Goal: Information Seeking & Learning: Check status

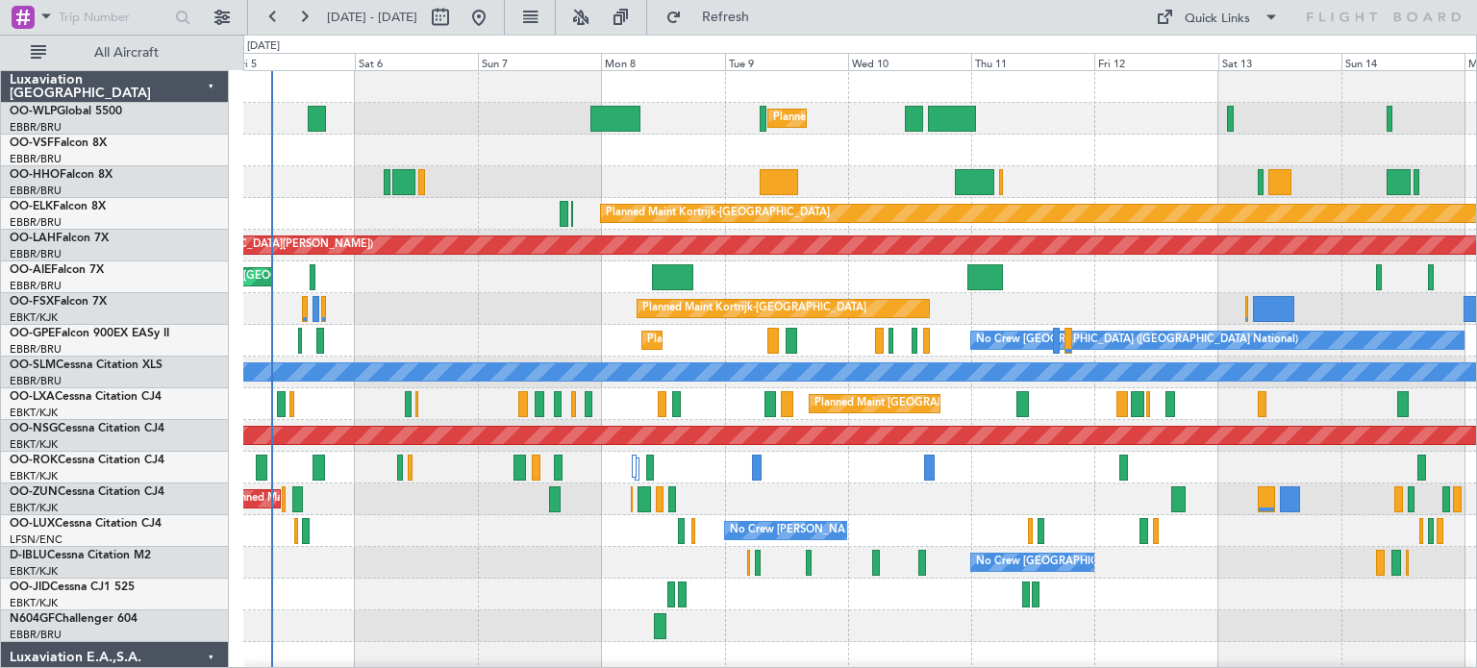
click at [446, 272] on div "Planned Maint Milan (Linate) Planned Maint [GEOGRAPHIC_DATA]-[GEOGRAPHIC_DATA] …" at bounding box center [859, 658] width 1233 height 1174
click at [596, 18] on button at bounding box center [580, 17] width 31 height 31
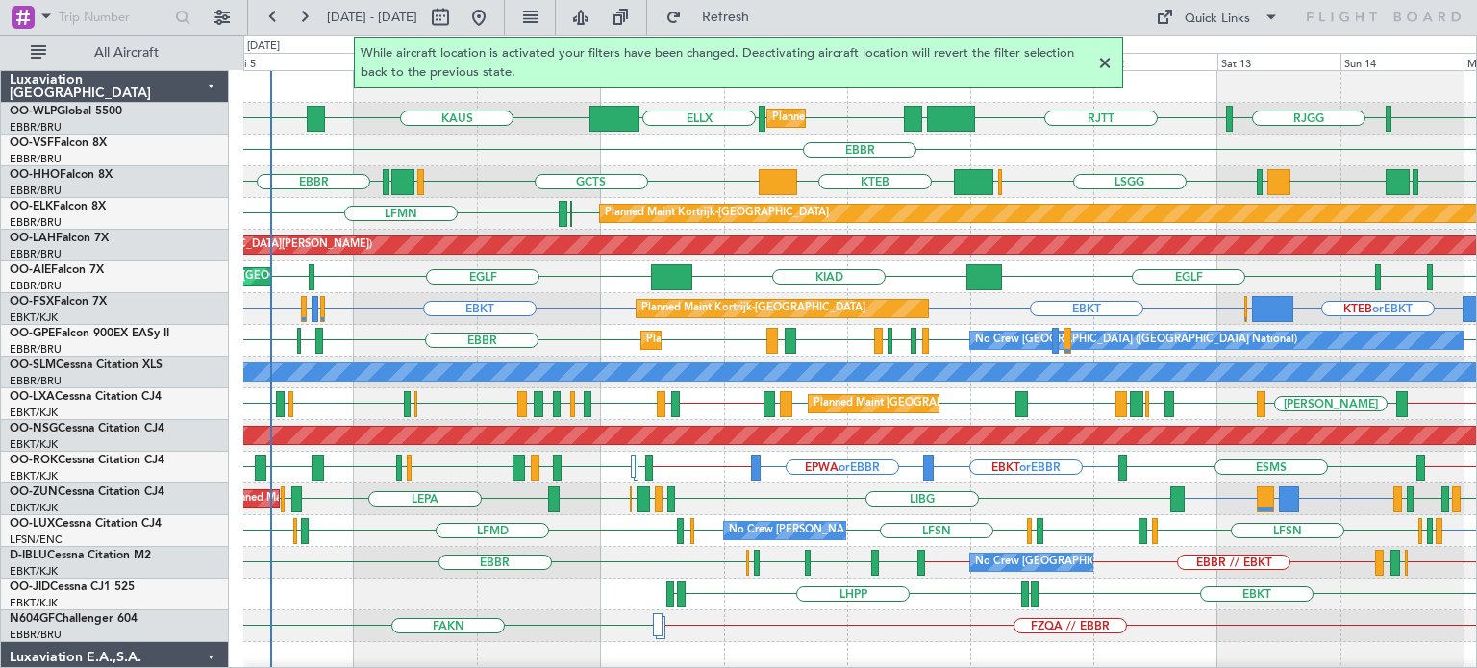
click at [1110, 62] on div at bounding box center [1104, 63] width 23 height 23
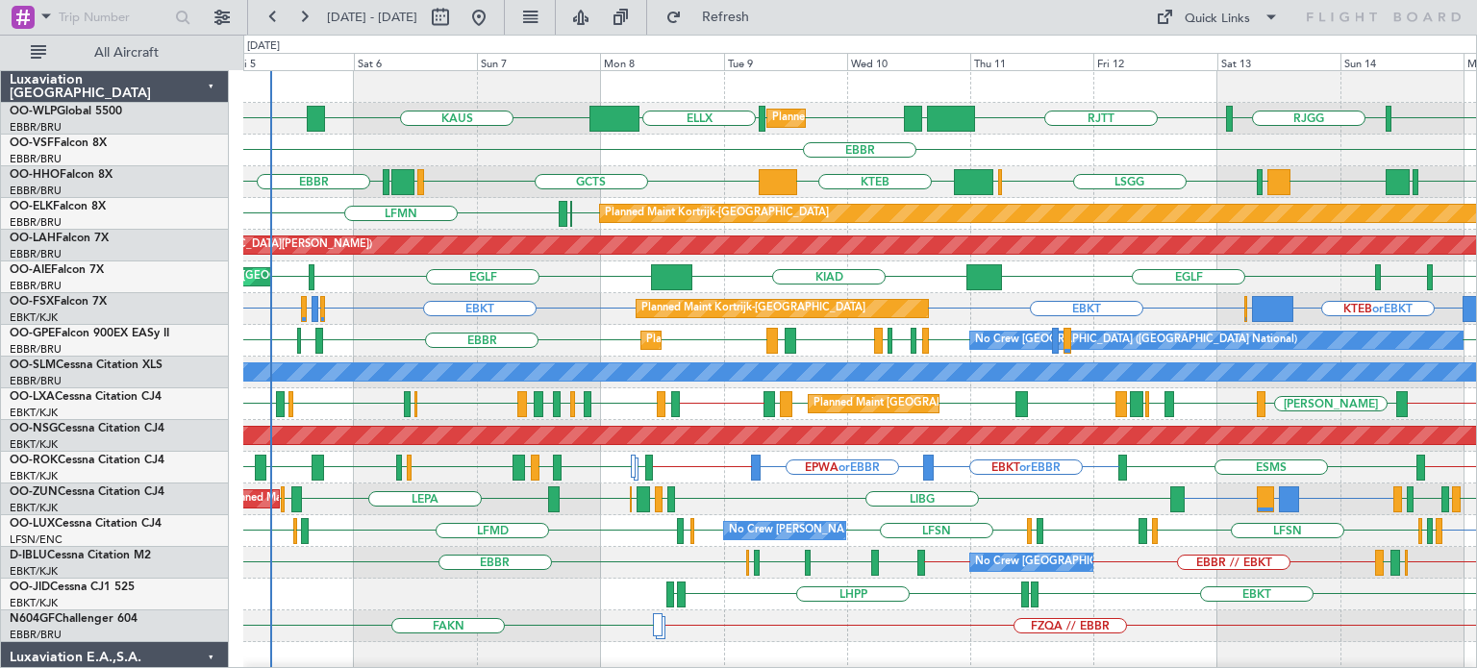
click at [1019, 149] on div "EBBR" at bounding box center [859, 151] width 1233 height 32
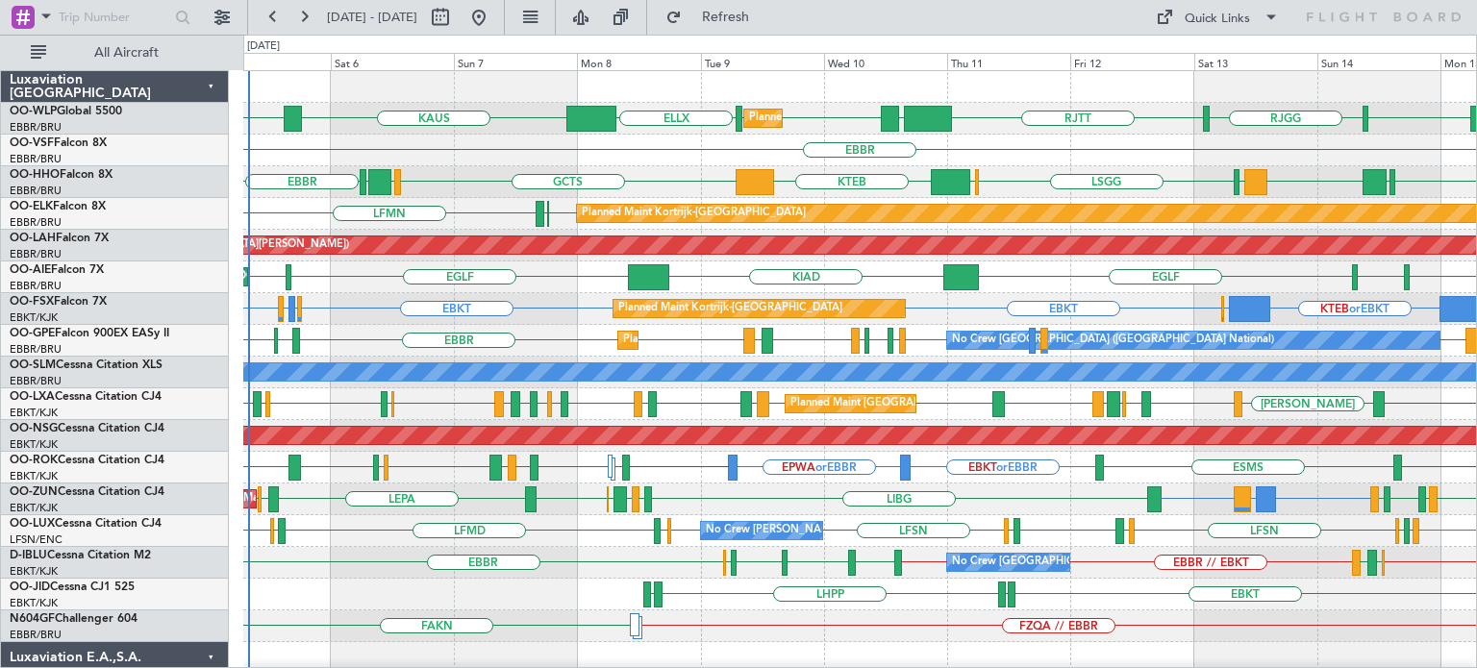
click at [1037, 502] on div "EBKT LGAV or EBKT EBKT LIBG LGAV LIBG EBCI EBKT LEPA EBKT LFPB EBBR LFMT LFSN L…" at bounding box center [859, 500] width 1233 height 32
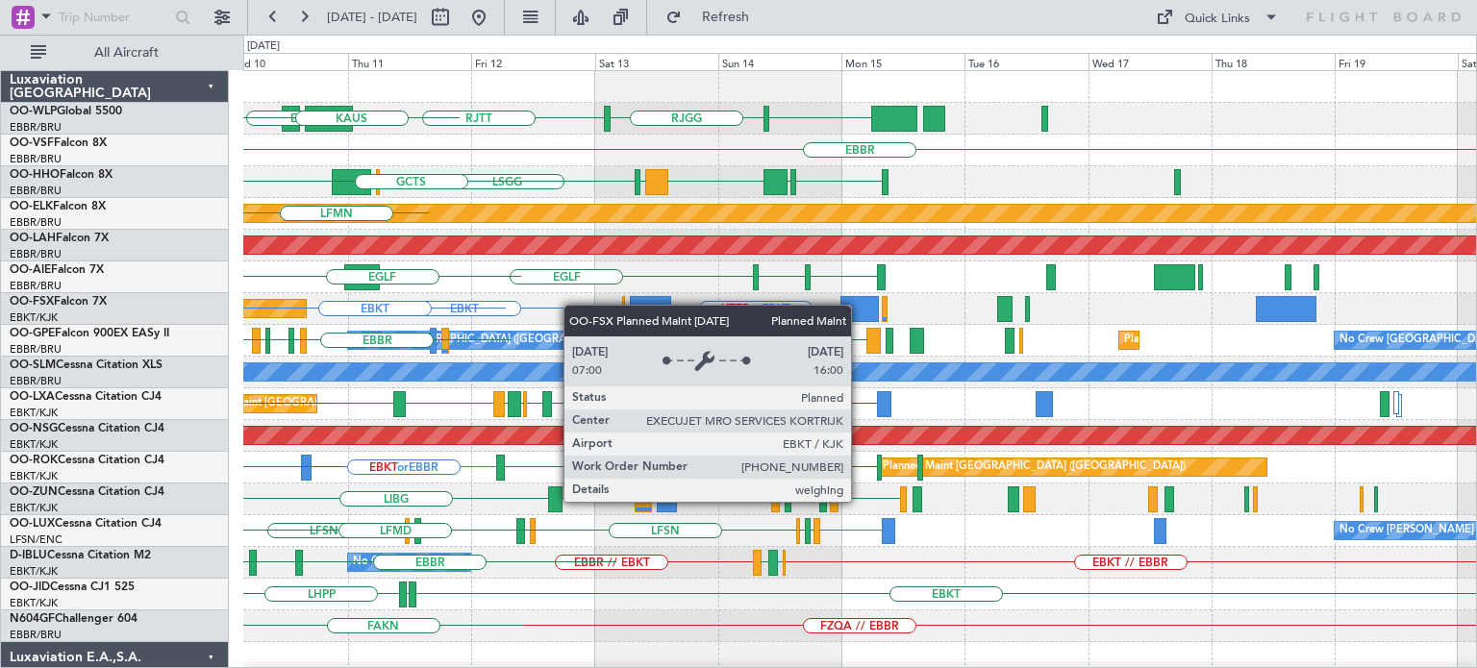
click at [573, 305] on div "RJTT LTCG LIML RJTT RJGG LIML ELLX Planned Maint Milan (Linate) KAUS EBBR LSGG …" at bounding box center [859, 642] width 1233 height 1142
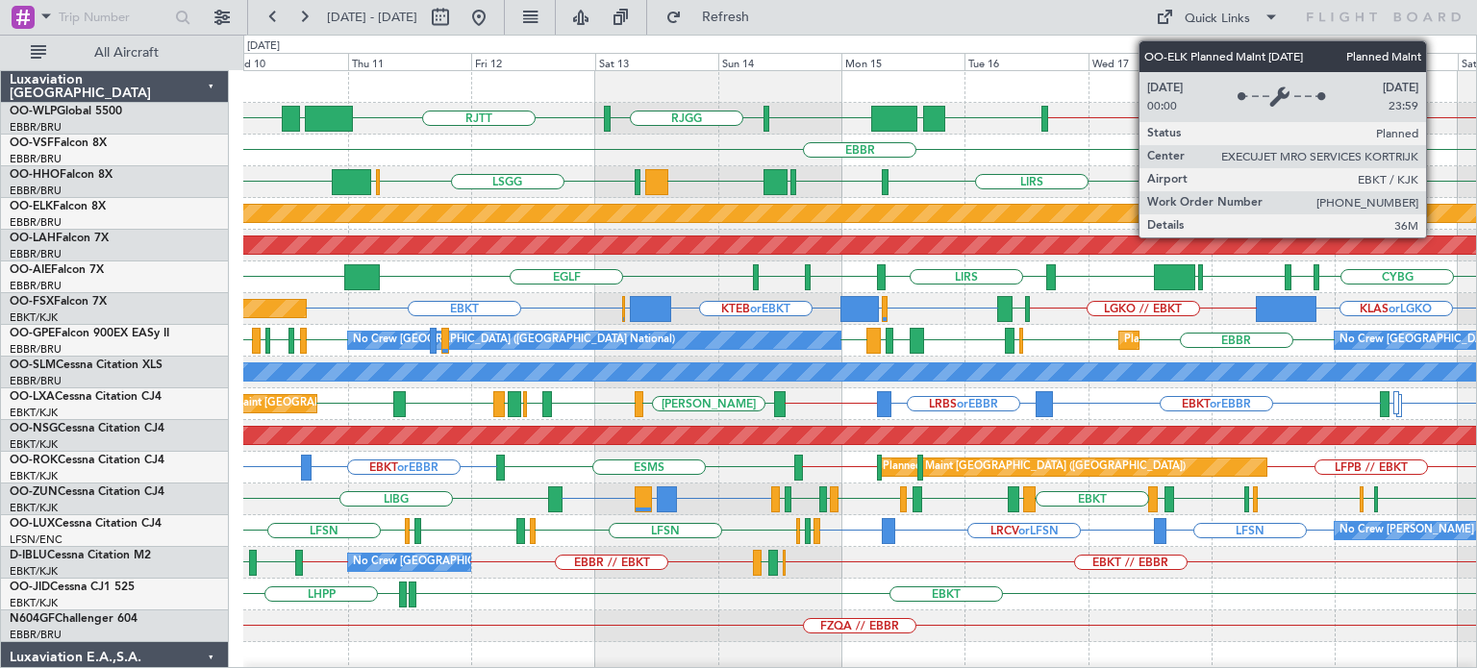
click at [600, 259] on div "RJTT LTCG LIML EBLG // EBBR LIML UBBB RJTT RJGG Planned Maint Milan (Linate) EB…" at bounding box center [859, 642] width 1233 height 1142
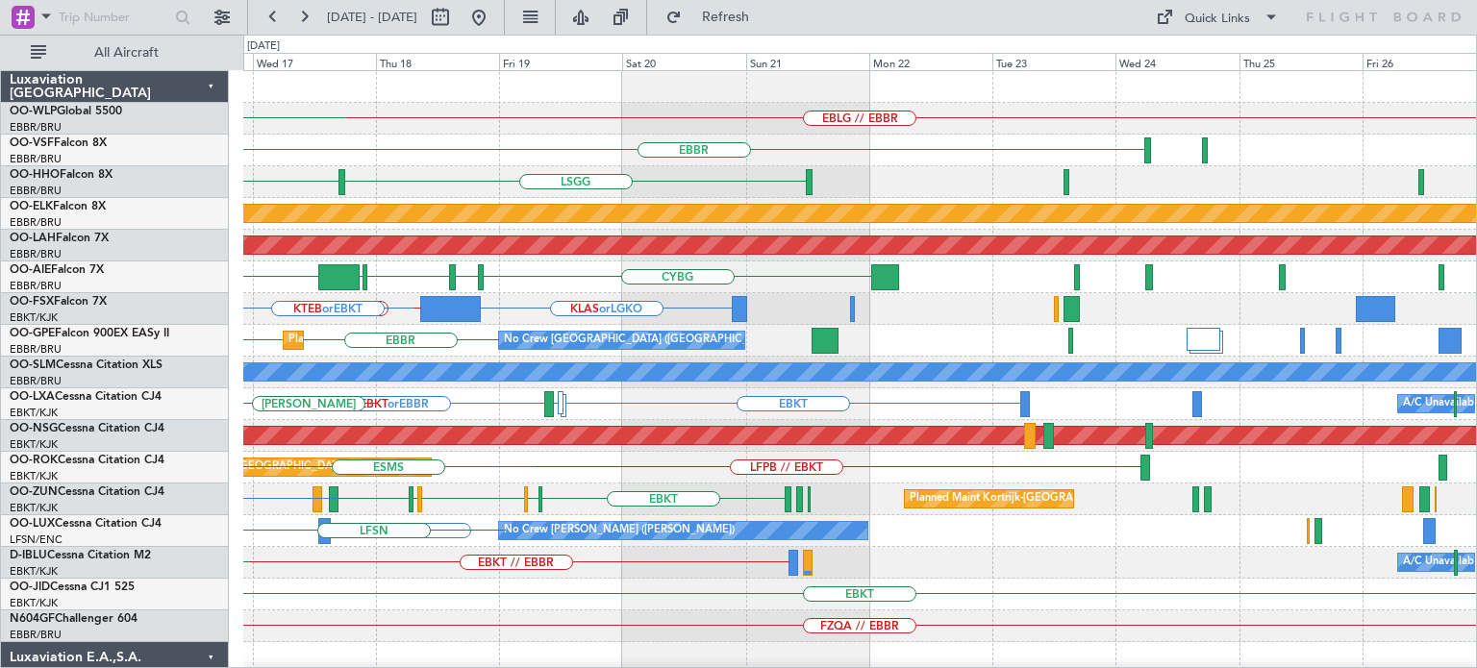
click at [453, 182] on div "EBLG // EBBR UBBB LIML RJTT EBBR LSGG LIRS LSGG EBBR Planned Maint Kortrijk-Wev…" at bounding box center [859, 642] width 1233 height 1142
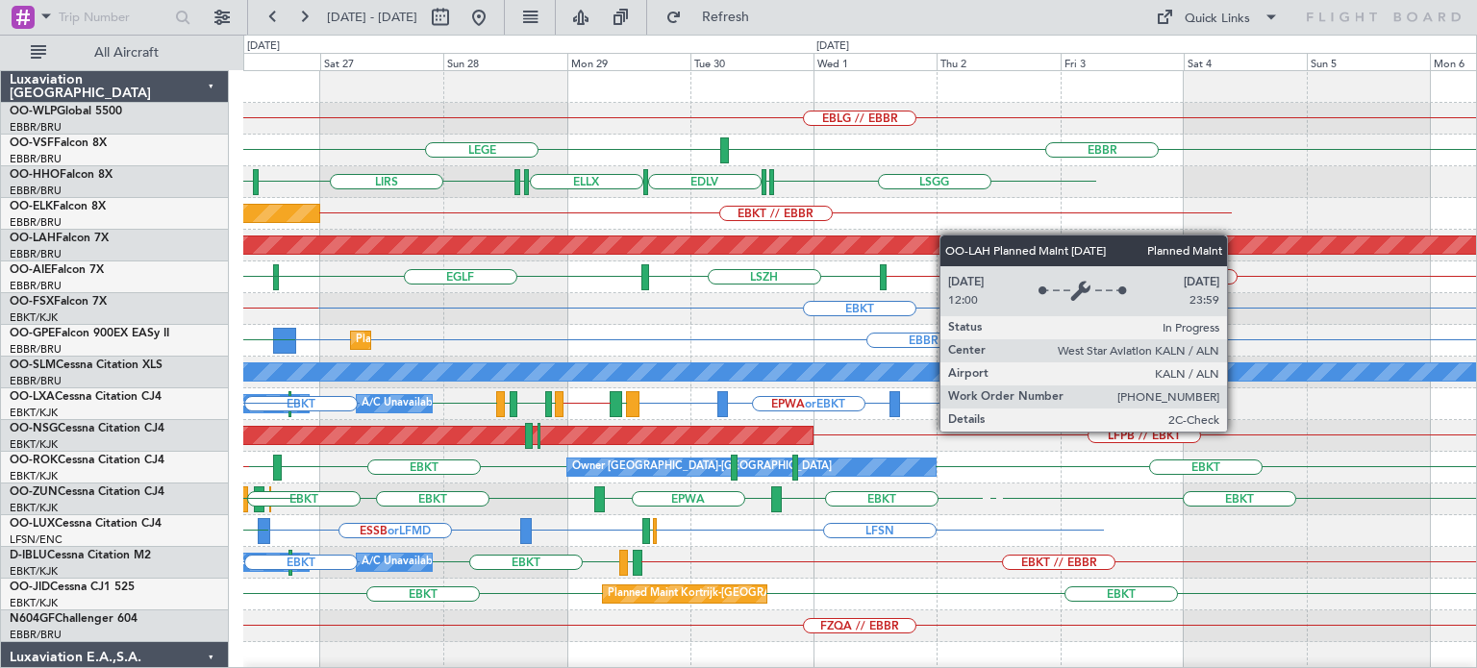
click at [657, 236] on div "EBLG // EBBR LEGE EBBR LFMN EBBR LIRS LSGG LSGG ELLX EDLV ELLX LSGG Planned Mai…" at bounding box center [859, 594] width 1233 height 1047
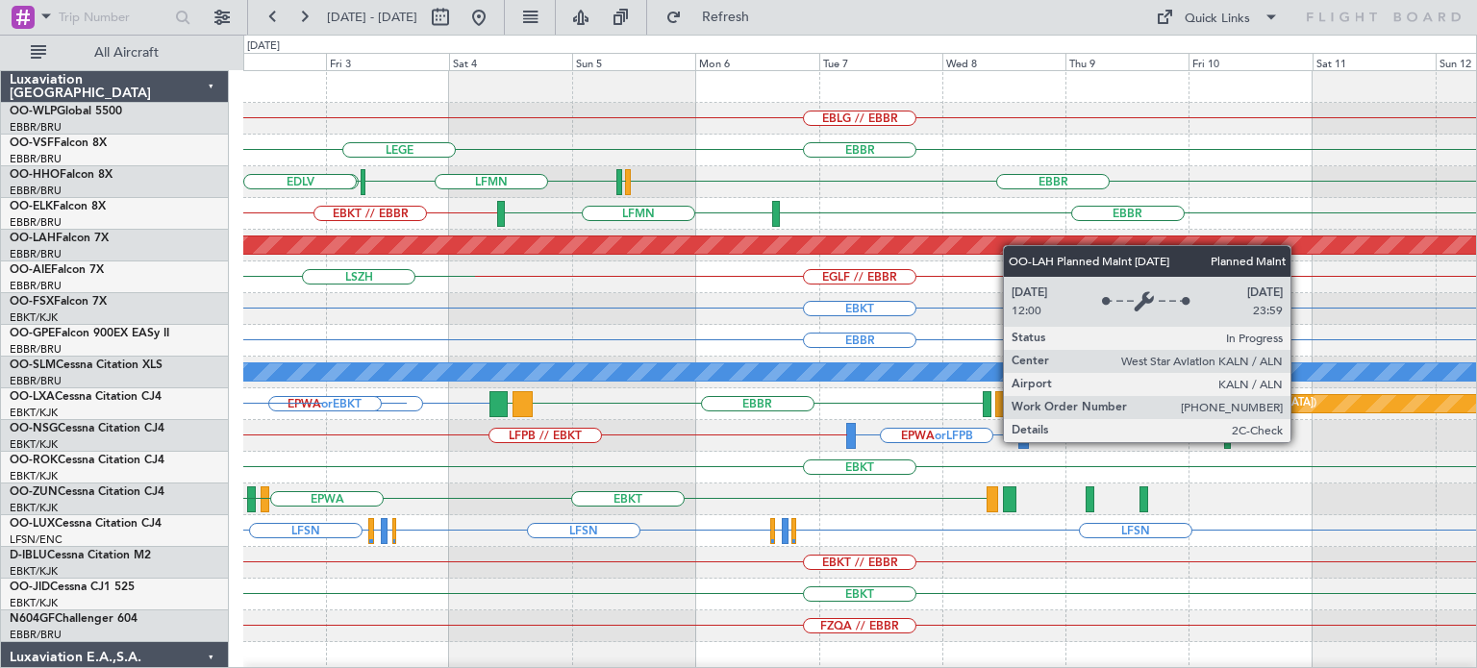
click at [730, 247] on div "EBLG // EBBR EBBR LEGE LSGG EBBR LSGG LFMN ELLX EDLV EBKT // EBBR EBBR LFMN Pla…" at bounding box center [859, 594] width 1233 height 1047
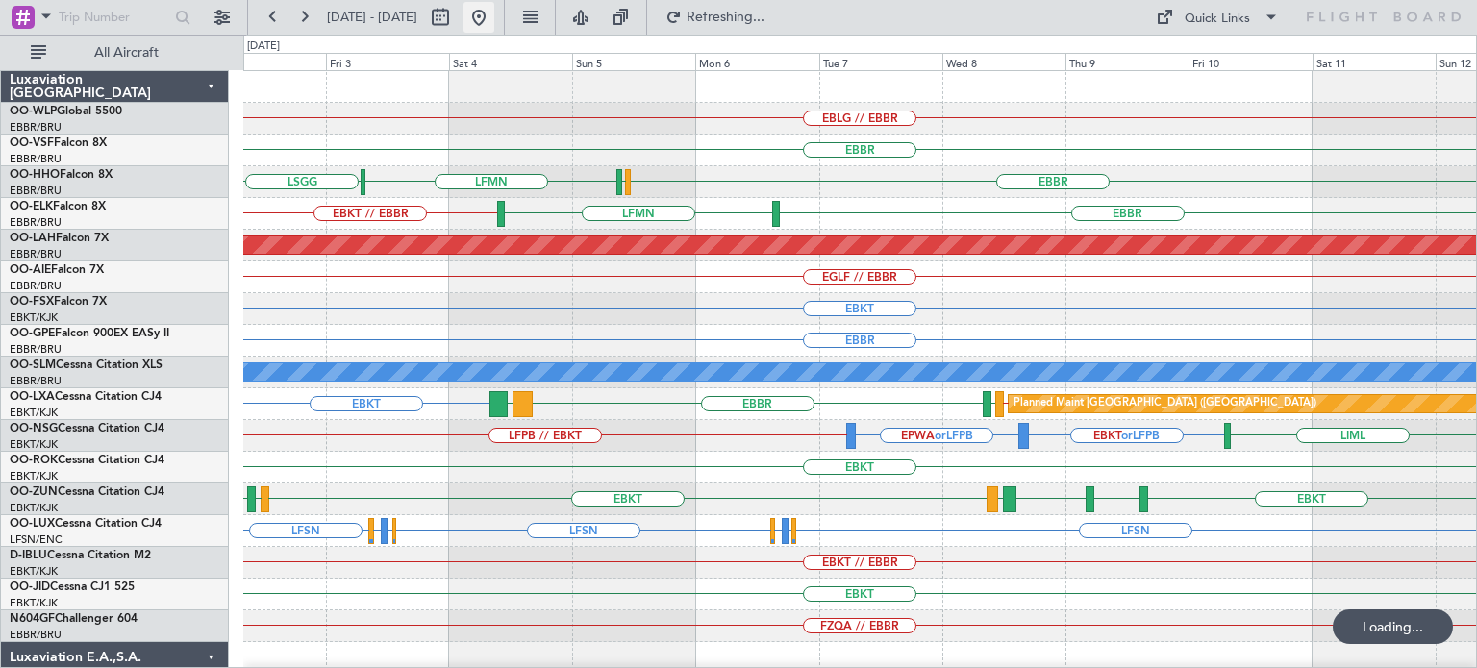
click at [494, 12] on button at bounding box center [478, 17] width 31 height 31
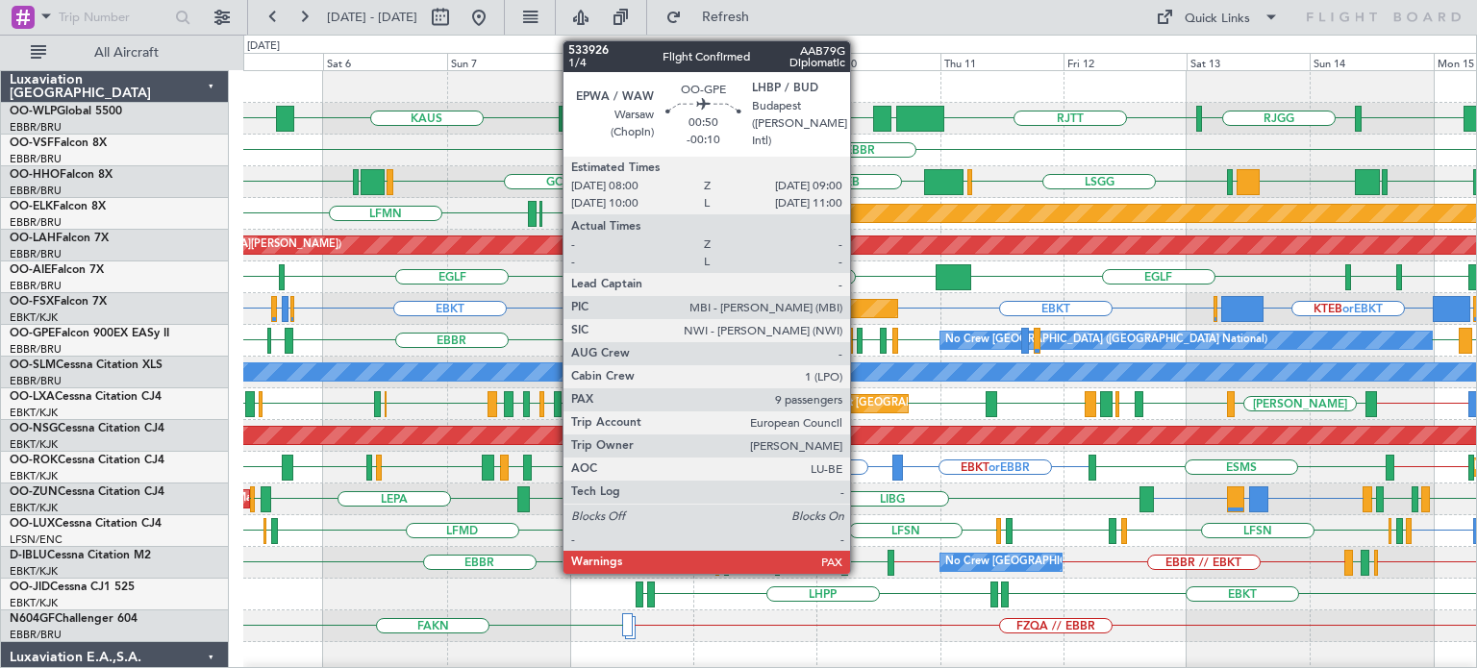
click at [859, 339] on div at bounding box center [860, 341] width 6 height 26
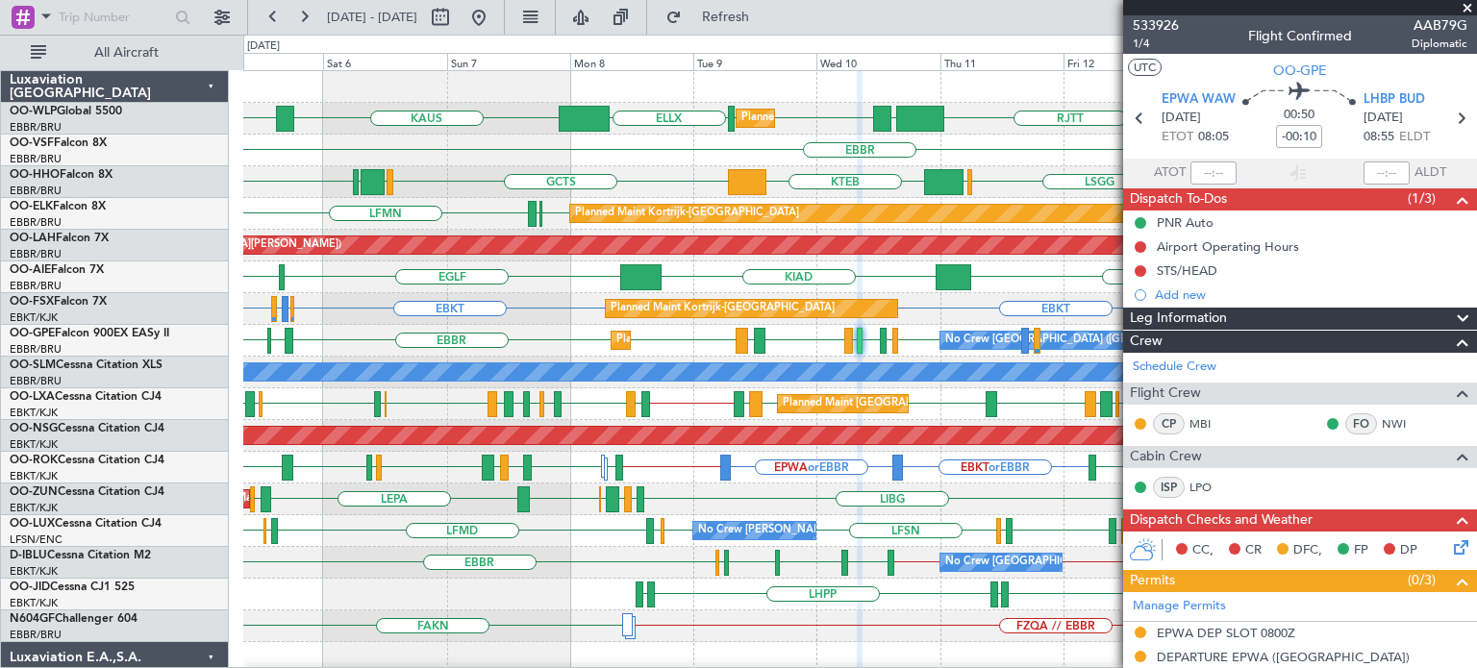
click at [1468, 11] on span at bounding box center [1467, 8] width 19 height 17
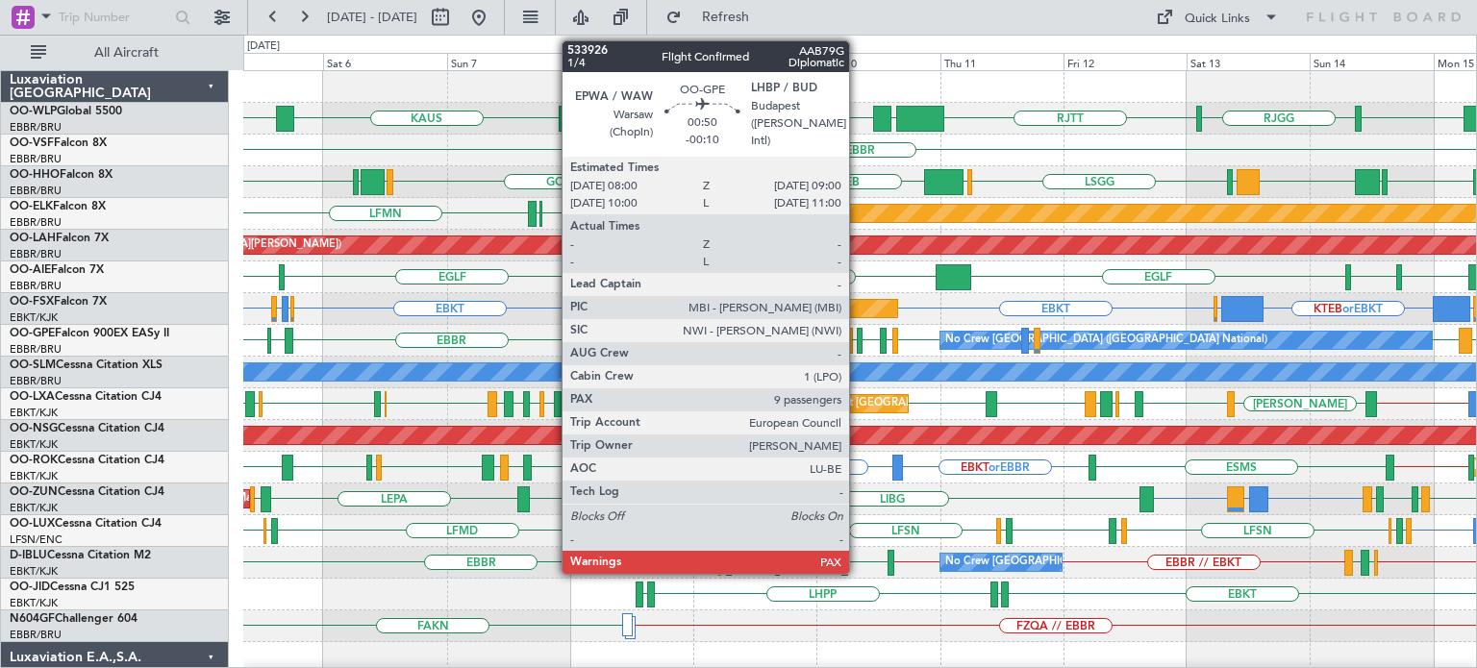
click at [858, 341] on div at bounding box center [860, 341] width 6 height 26
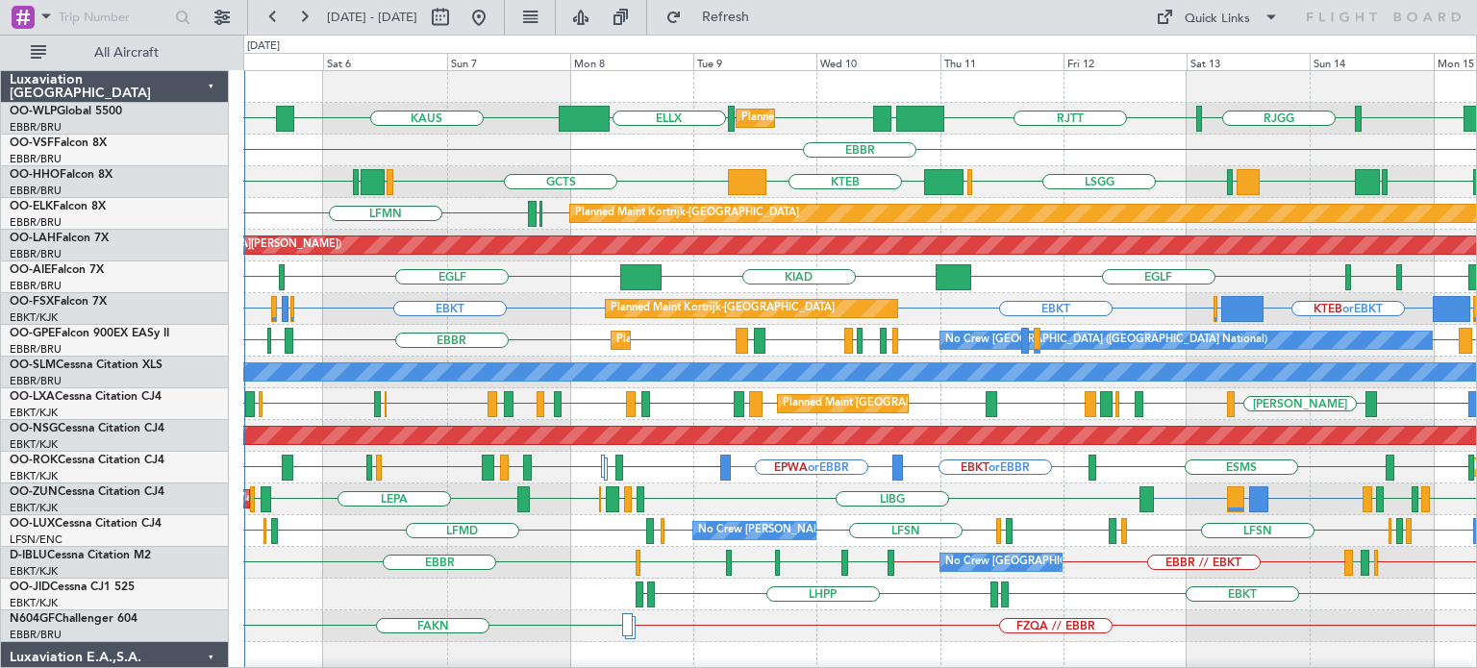
click at [593, 378] on div "RJTT LTCG LIML LIML ELLX KAUS KTEB RJTT RJGG Planned Maint Milan (Linate) EBBR …" at bounding box center [859, 642] width 1233 height 1142
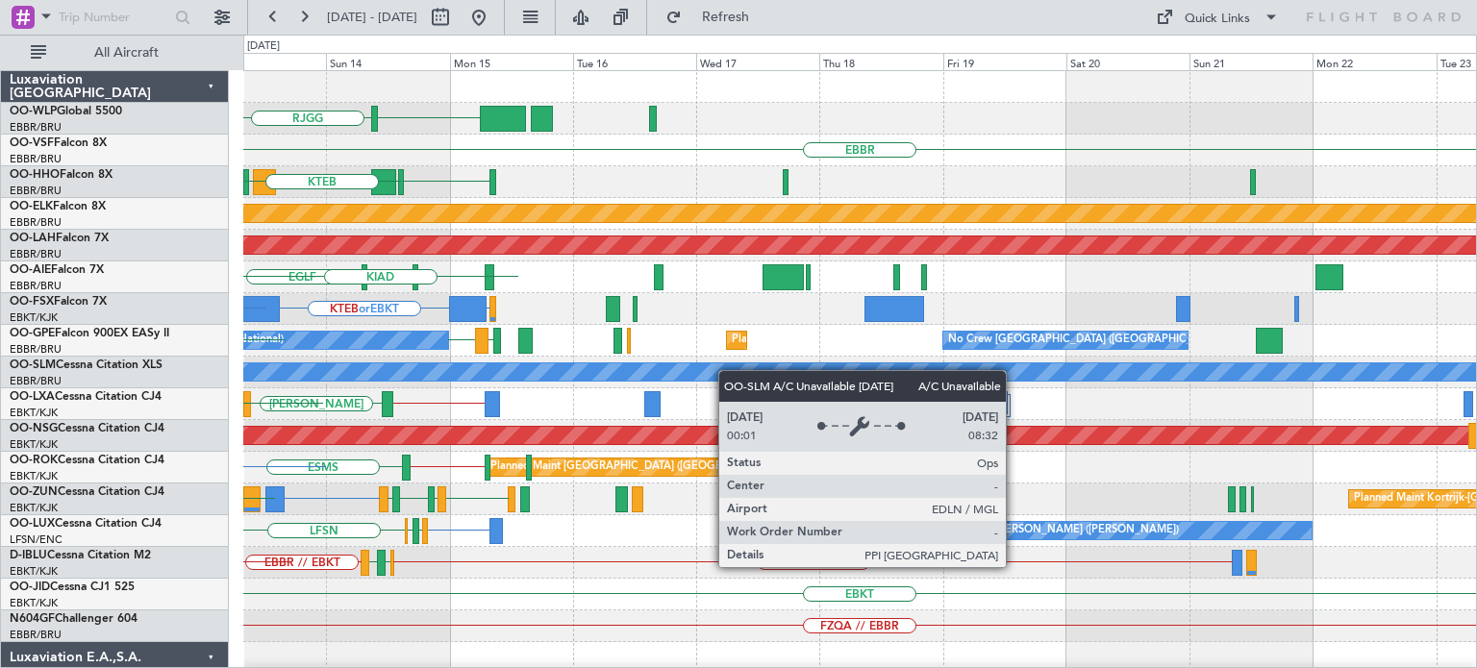
click at [694, 376] on div "RJTT RJGG RJTT EBBR LSGG EBBR GMMH LIRS LIMC LSGG KTEB Planned Maint Kortrijk-W…" at bounding box center [859, 642] width 1233 height 1142
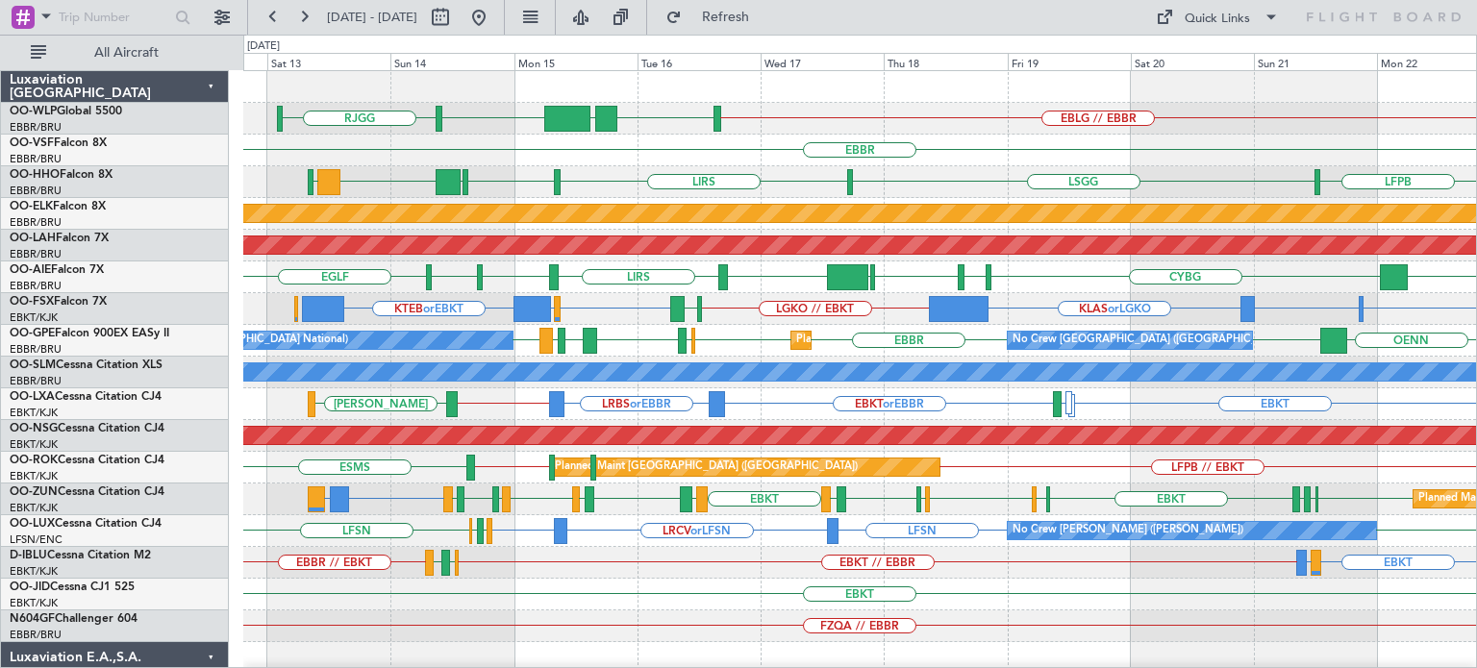
click at [686, 176] on div "LFPB LSGG LIRS LSGG EBBR GMMH LIRS" at bounding box center [859, 182] width 1233 height 32
click at [945, 153] on div "EBBR" at bounding box center [859, 151] width 1233 height 32
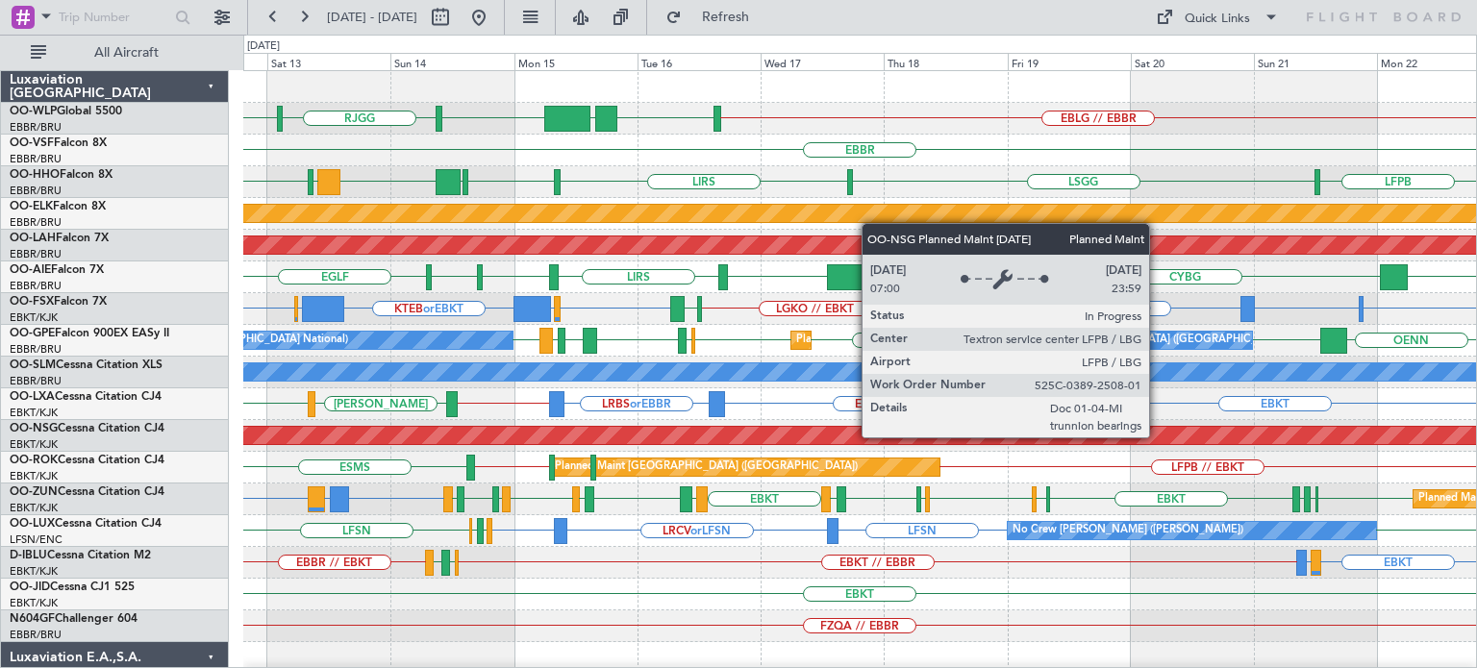
click at [646, 509] on div "RJTT EBLG // EBBR LIML UBBB RJTT RJGG EBBR LSGG LFPB LSGG LIRS LSGG EBBR GMMH L…" at bounding box center [859, 626] width 1233 height 1110
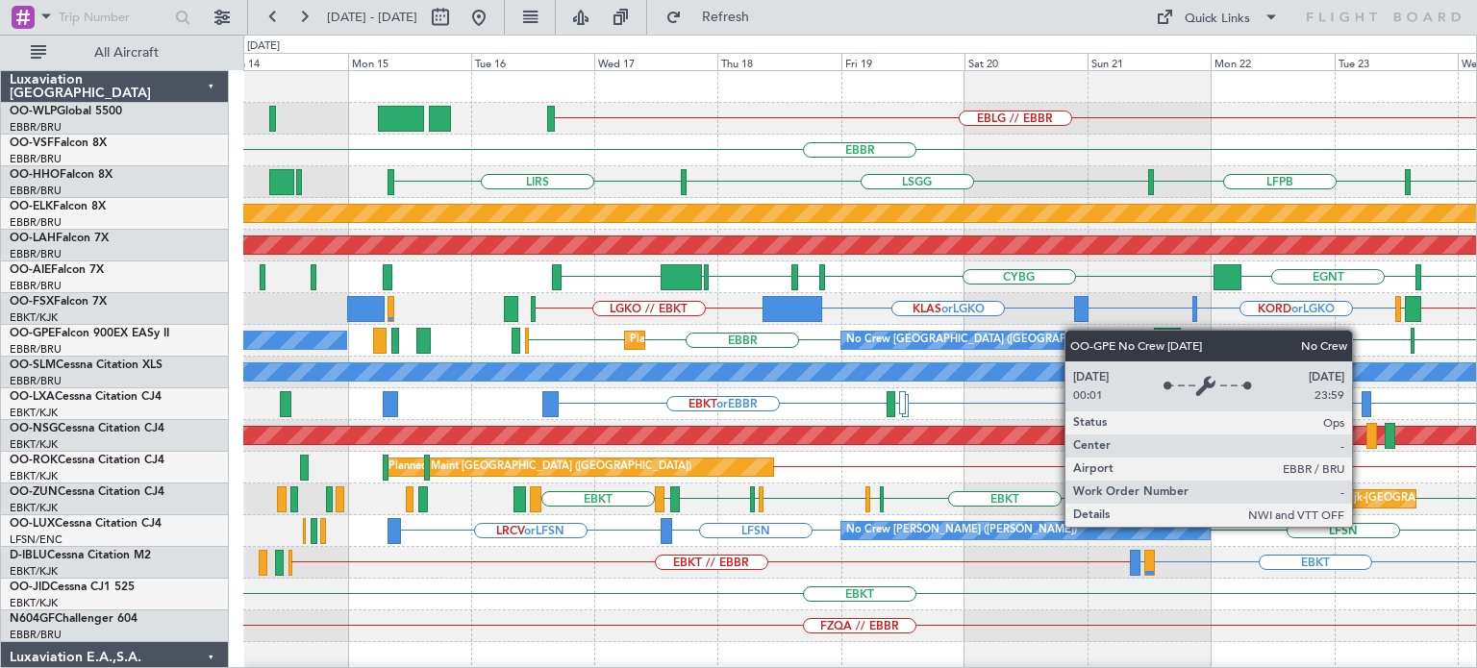
click at [1074, 331] on div "EBLG // EBBR EBBR LFMN LEGE LSGG LFPB LSGG LIRS LIRS Planned Maint Kortrijk-Wev…" at bounding box center [859, 626] width 1233 height 1110
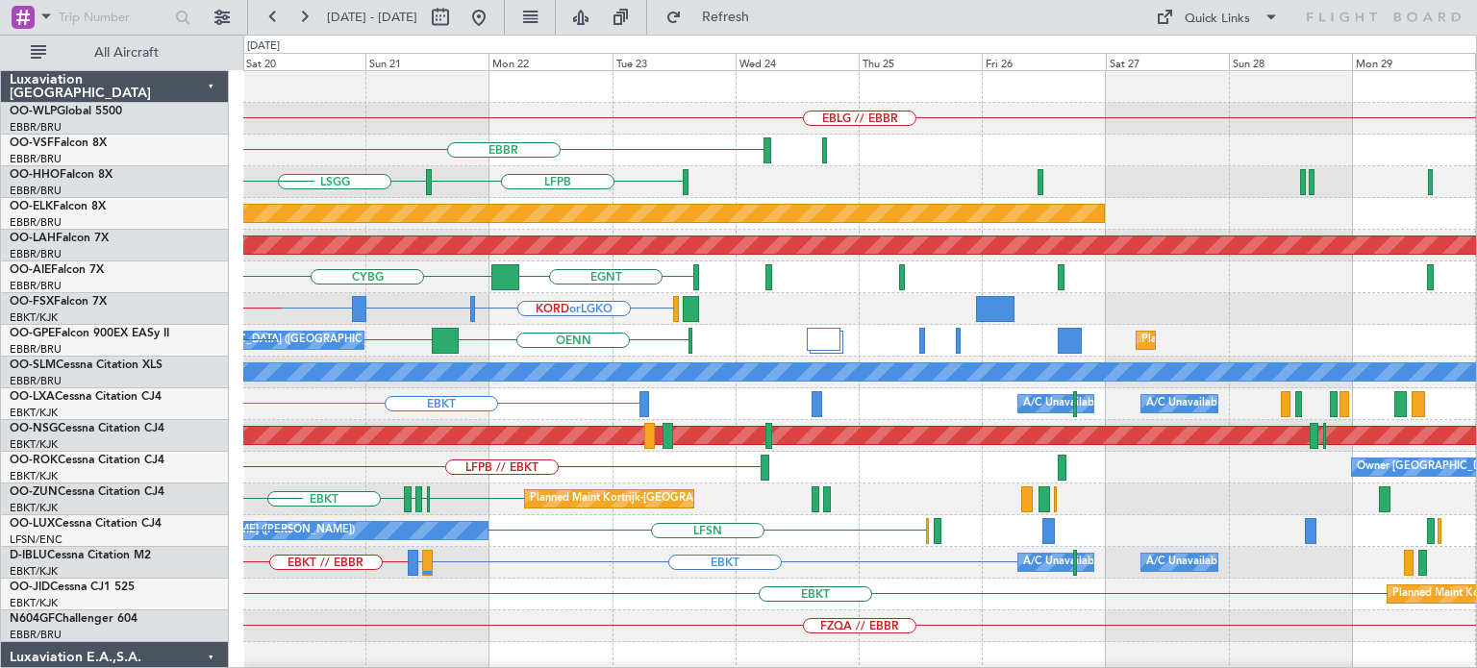
click at [623, 469] on div "EBLG // EBBR EBBR LFPB LSGG LIRS Planned Maint Kortrijk-Wevelgem Planned Maint …" at bounding box center [859, 626] width 1233 height 1110
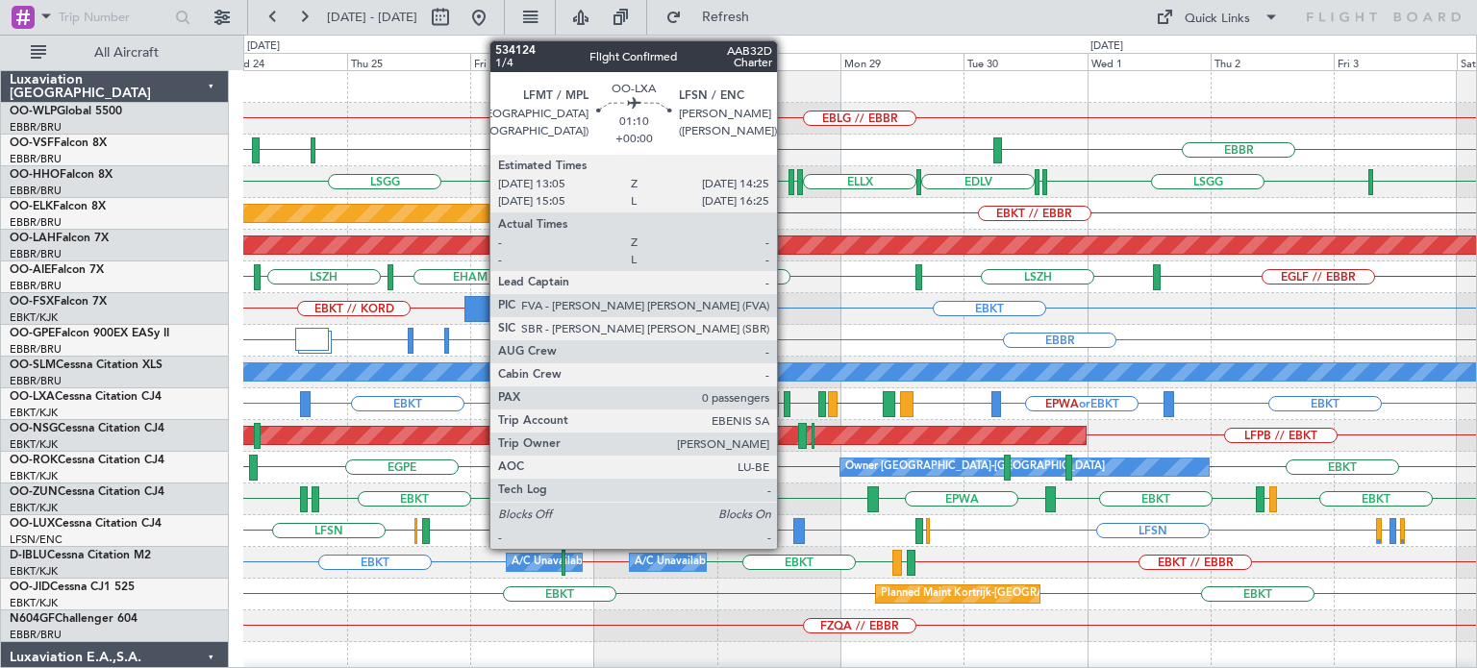
click at [786, 396] on div at bounding box center [788, 404] width 8 height 26
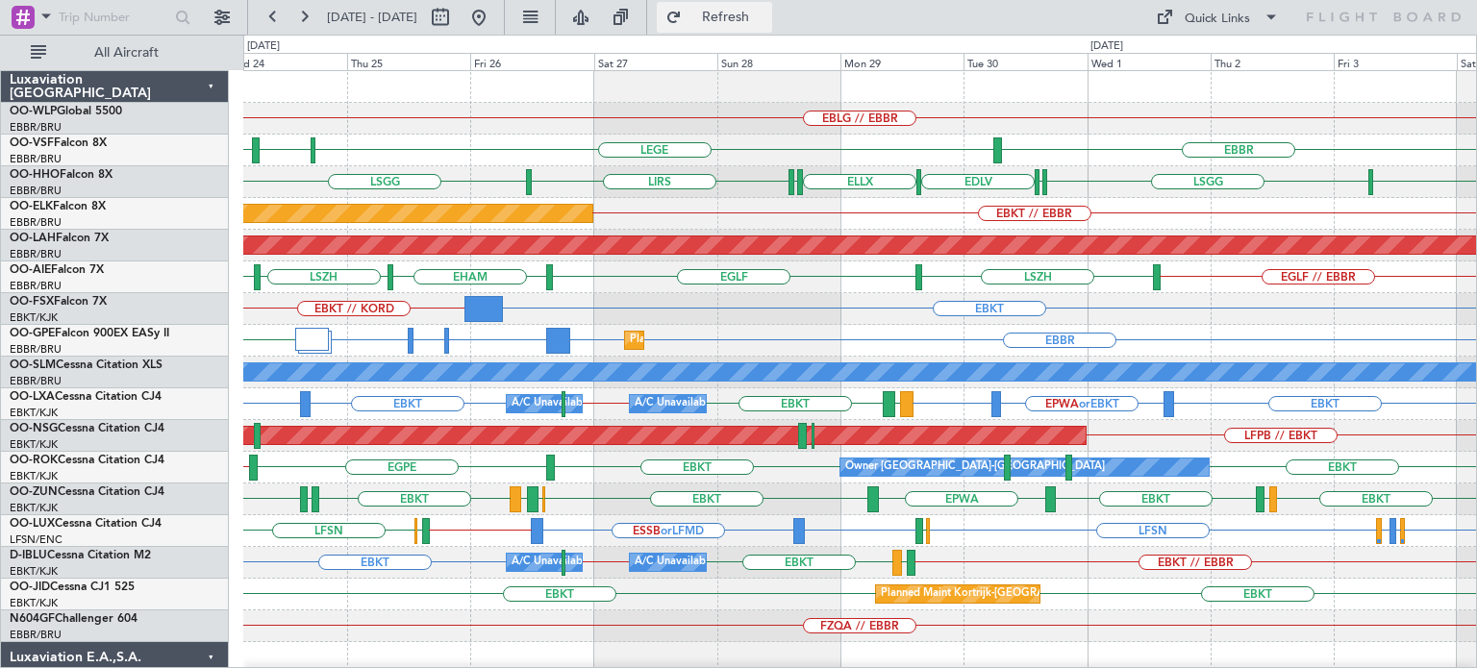
click at [772, 5] on button "Refresh" at bounding box center [714, 17] width 115 height 31
click at [608, 487] on div "EBKT EBOS LEIB EBKT LFMN EBKT EBKT EPWA EBKT LEGE Planned Maint Kortrijk-Wevelg…" at bounding box center [859, 500] width 1233 height 32
click at [494, 14] on button at bounding box center [478, 17] width 31 height 31
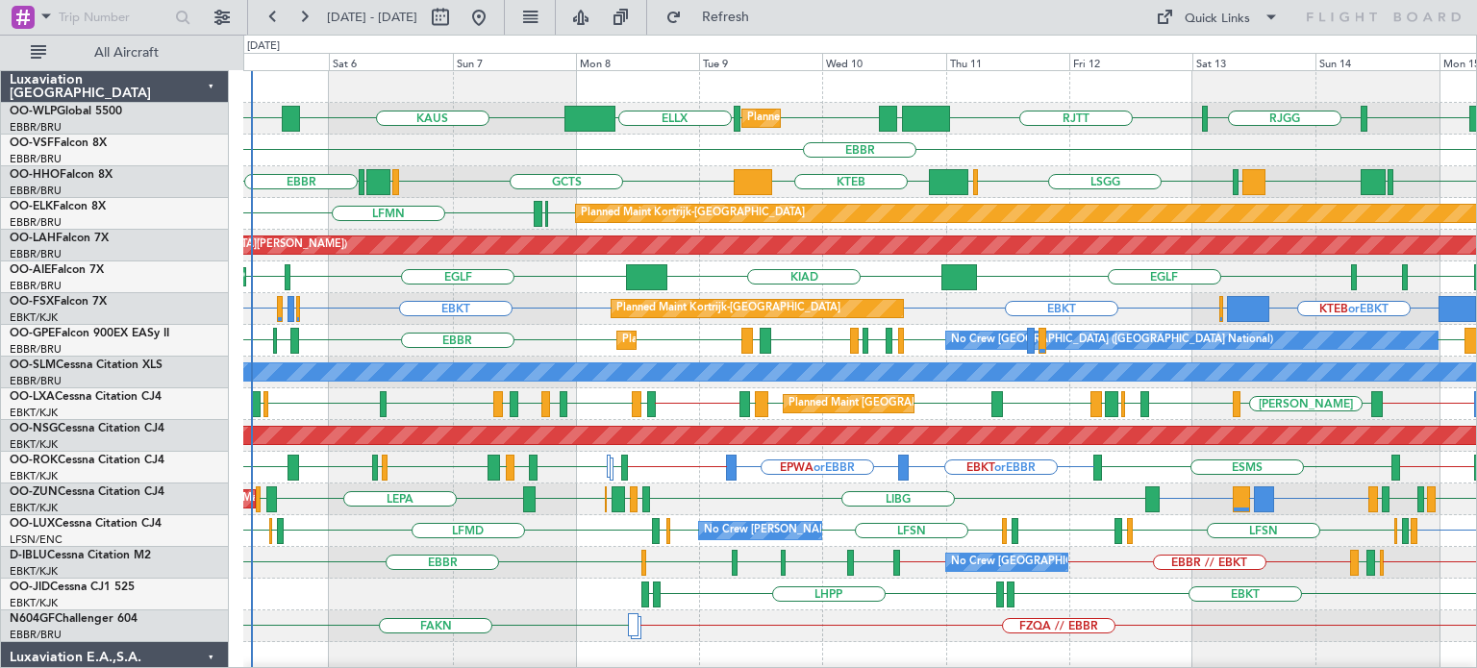
click at [539, 312] on div "Planned Maint Kortrijk-Wevelgem KTEB or EBKT EBBR or EBKT EBKT EBKT EBMB or EBK…" at bounding box center [859, 309] width 1233 height 32
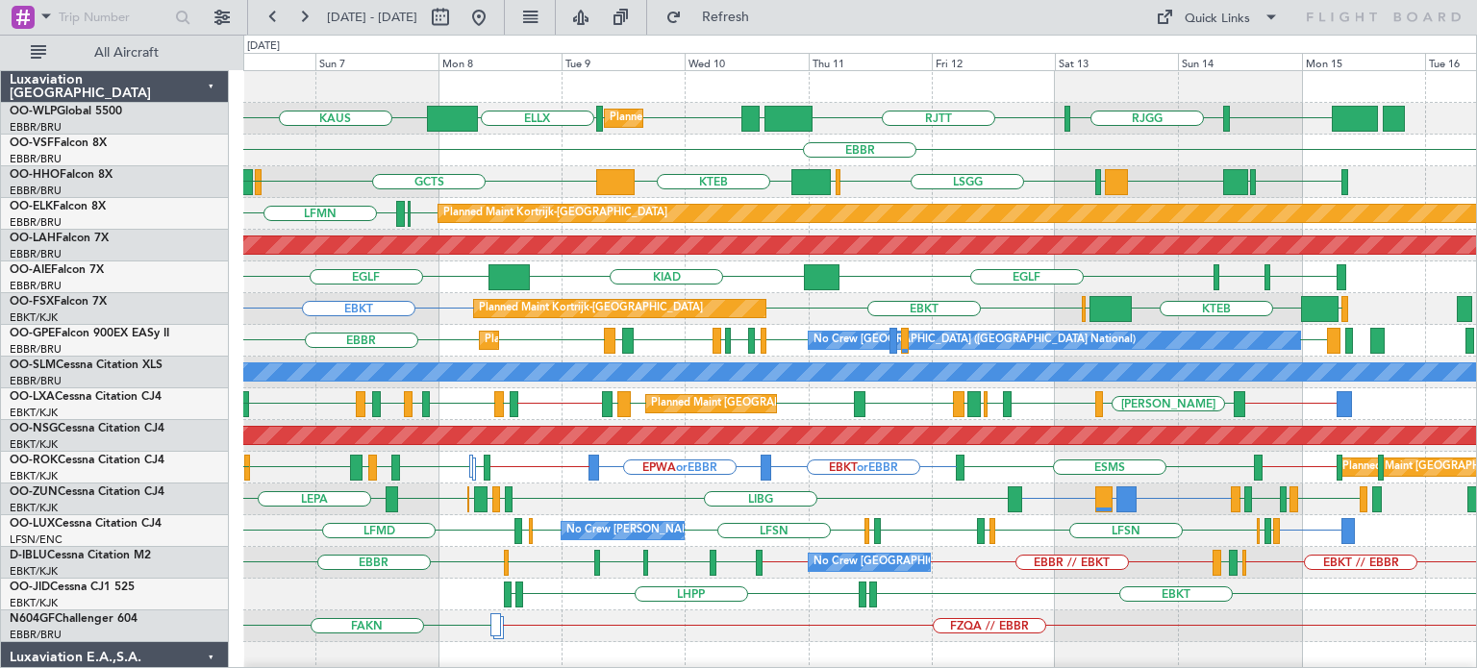
click at [1157, 289] on div "EGLF EGLF KIAD EGLF EHTW EBBR Unplanned Maint Brussels (Brussels National)" at bounding box center [859, 278] width 1233 height 32
click at [1167, 399] on div "Planned Maint Brussels (Brussels National) LRBS or EBBR EBBR // EBKT LEIB LFMD …" at bounding box center [859, 404] width 1233 height 32
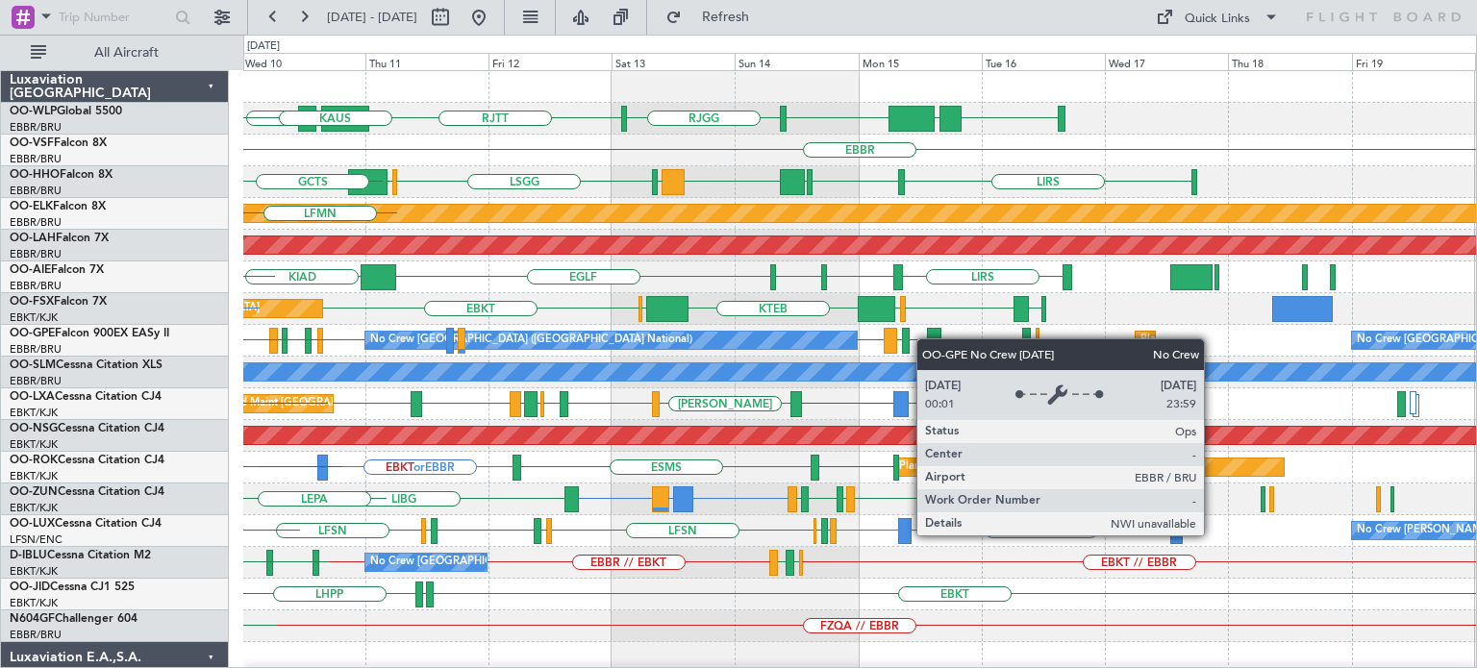
click at [615, 377] on div "RJTT LTCG LIML LIML UBBB [GEOGRAPHIC_DATA] [GEOGRAPHIC_DATA] Planned Maint Mila…" at bounding box center [859, 642] width 1233 height 1142
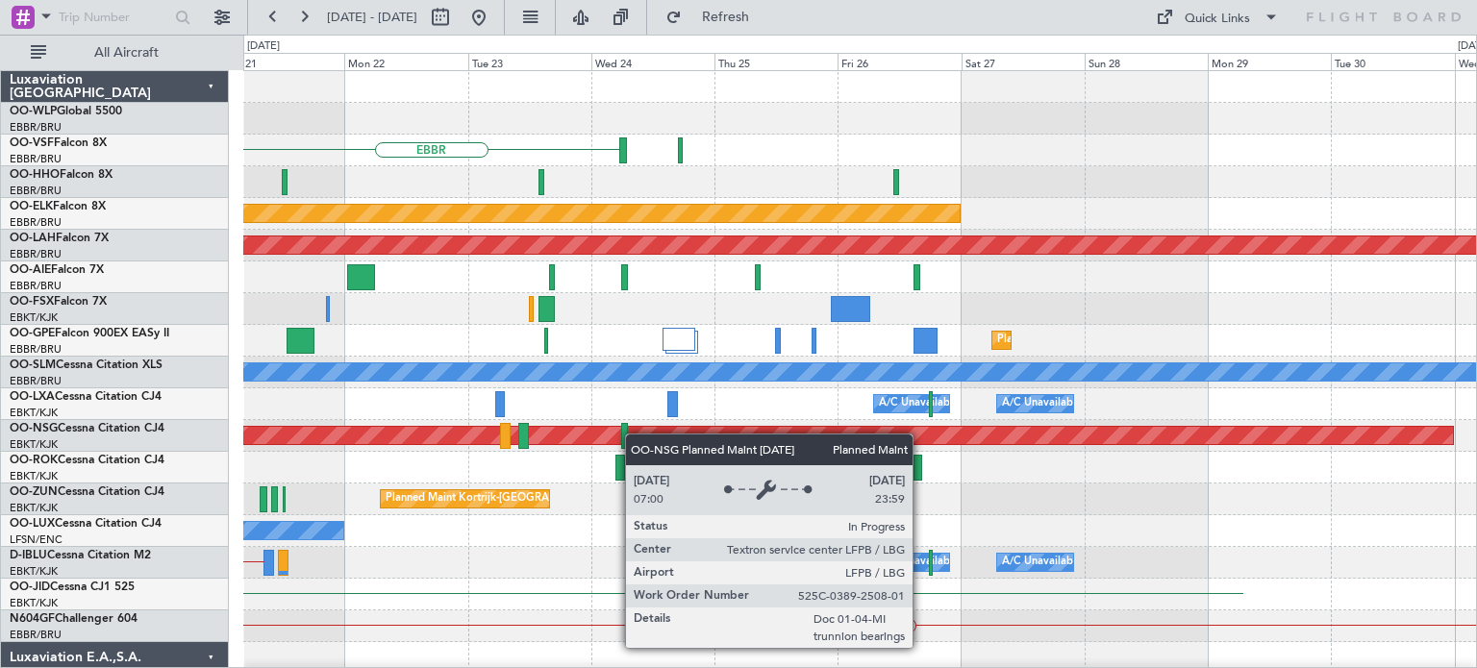
click at [635, 434] on div "EBBR Planned Maint [GEOGRAPHIC_DATA]-[GEOGRAPHIC_DATA] Planned [GEOGRAPHIC_DATA…" at bounding box center [859, 642] width 1233 height 1142
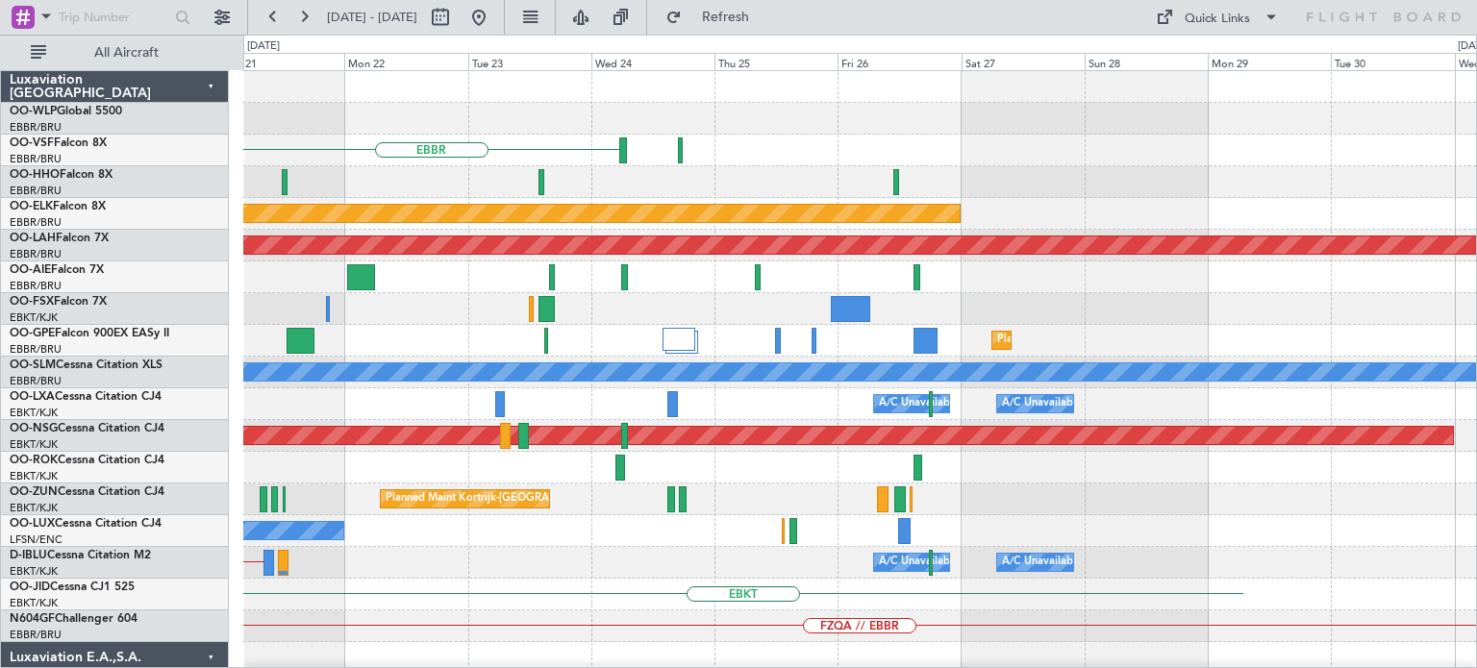
click at [961, 493] on div "EBBR Planned Maint [GEOGRAPHIC_DATA]-[GEOGRAPHIC_DATA] Planned [GEOGRAPHIC_DATA…" at bounding box center [859, 642] width 1233 height 1142
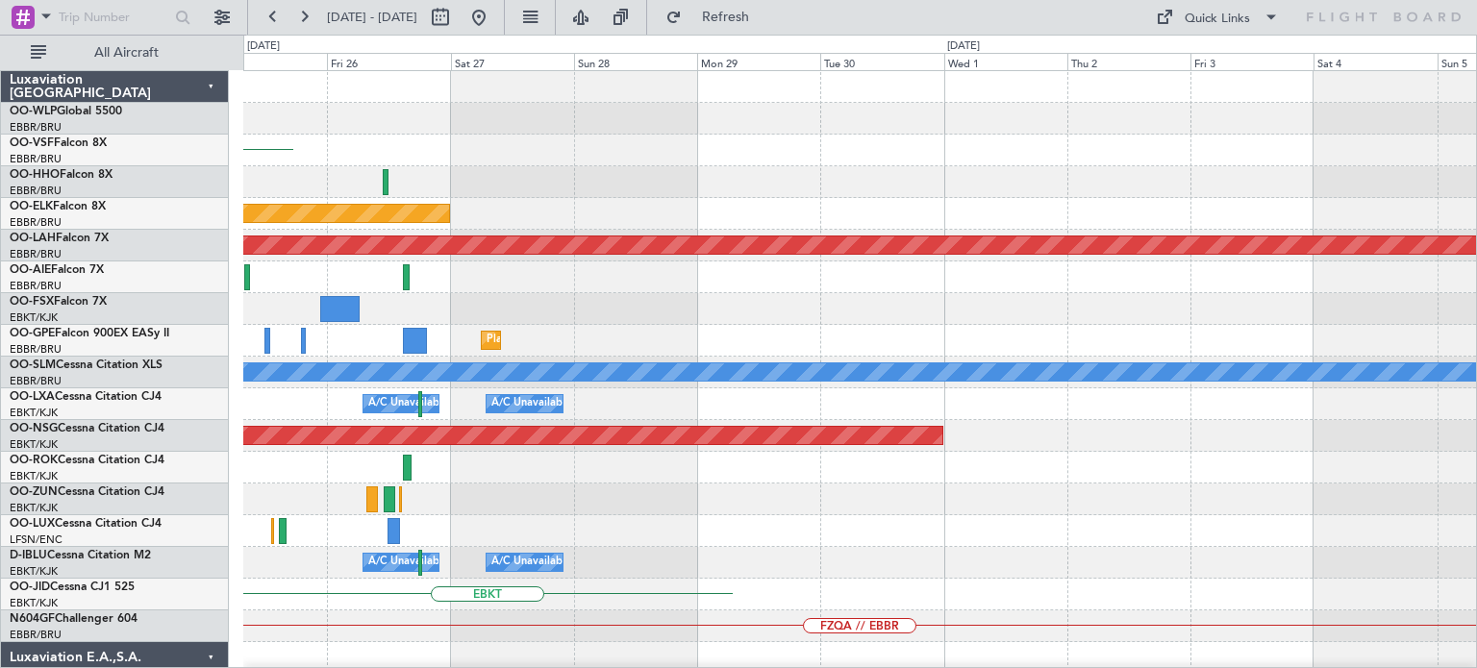
click at [1037, 498] on div "EBBR Planned Maint [GEOGRAPHIC_DATA]-[GEOGRAPHIC_DATA] Planned [GEOGRAPHIC_DATA…" at bounding box center [859, 642] width 1233 height 1142
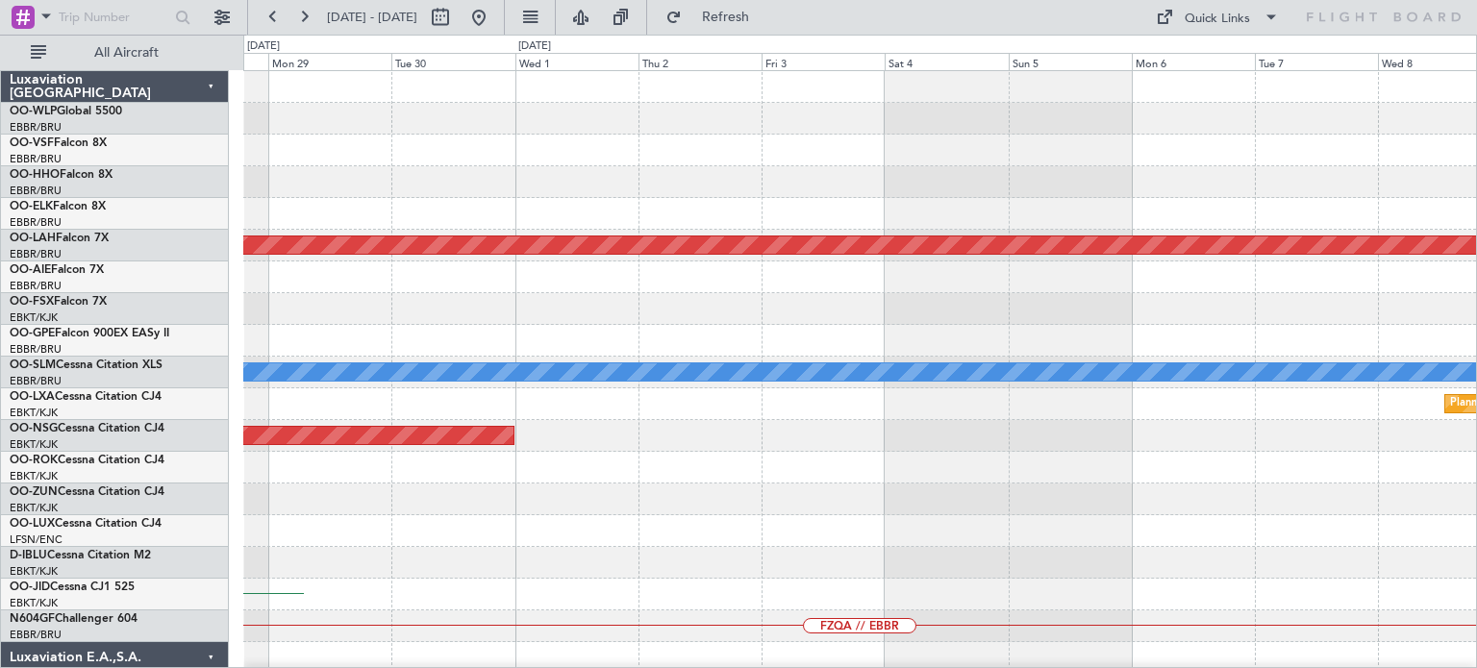
click at [1043, 502] on div at bounding box center [859, 500] width 1233 height 32
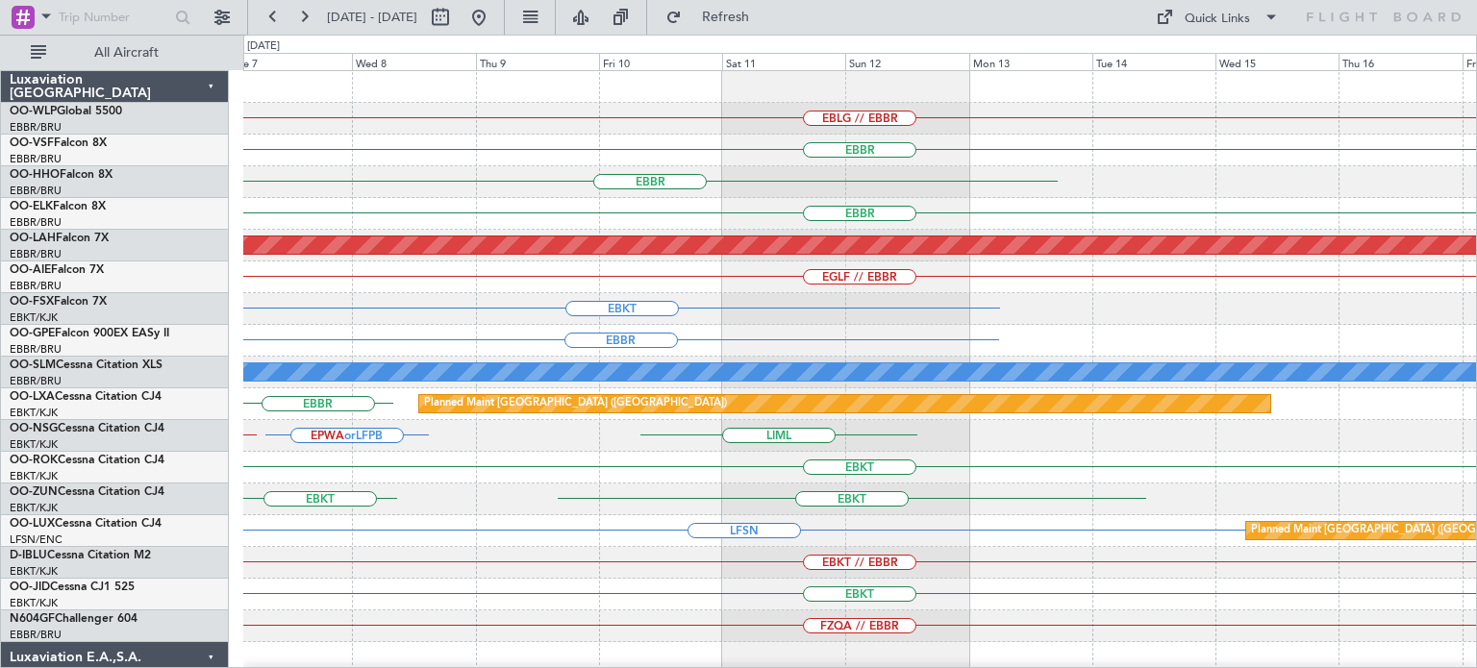
click at [730, 307] on div "EBLG // EBBR [GEOGRAPHIC_DATA] [GEOGRAPHIC_DATA] [GEOGRAPHIC_DATA] Planned [GEO…" at bounding box center [859, 594] width 1233 height 1047
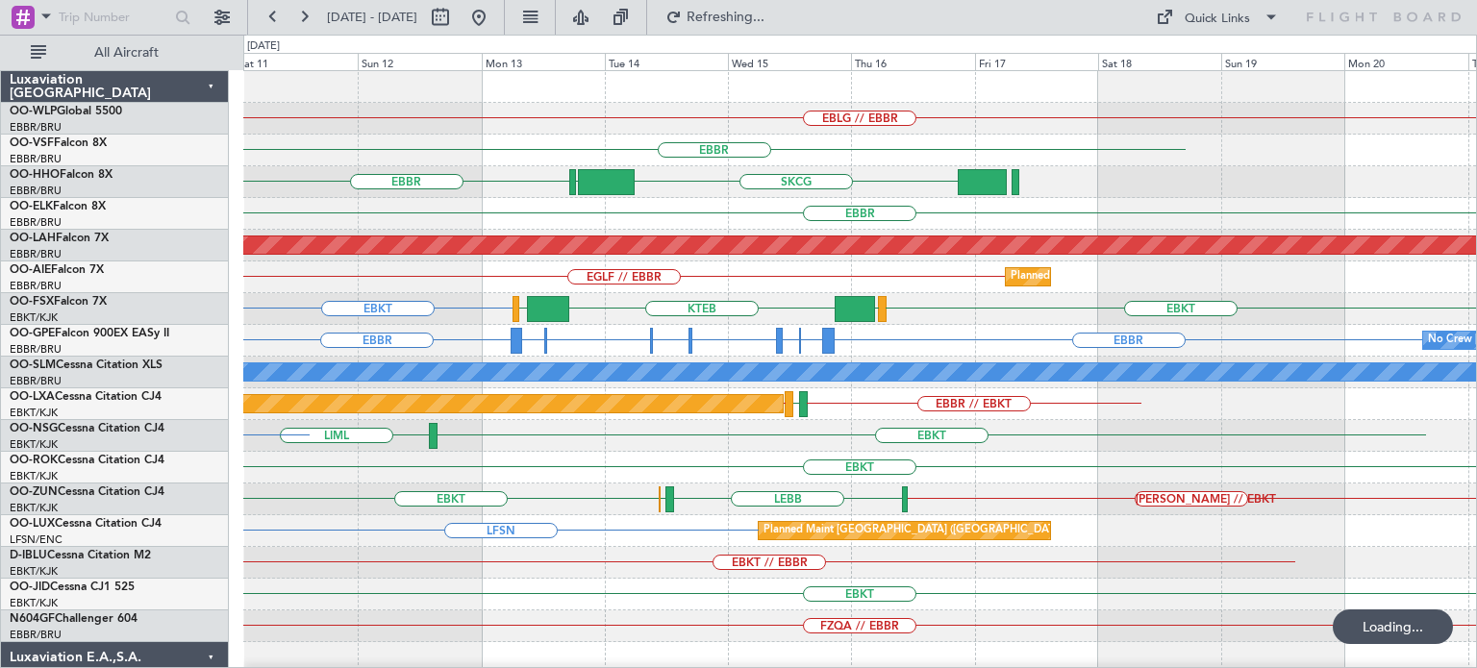
click at [452, 317] on div "EBLG // EBBR [GEOGRAPHIC_DATA] [GEOGRAPHIC_DATA] SKCG [GEOGRAPHIC_DATA] [GEOGRA…" at bounding box center [859, 594] width 1233 height 1047
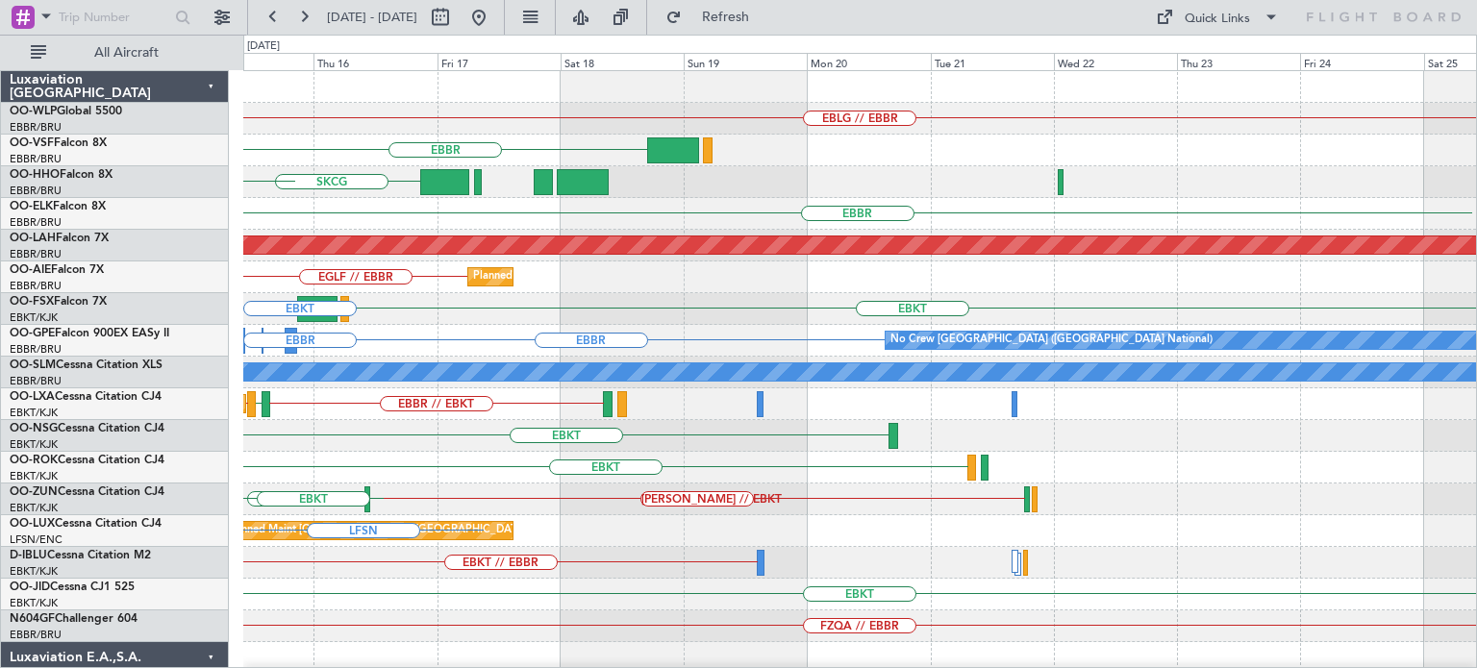
click at [554, 298] on div "EBKT LOWS KTEB LIMC EBKT" at bounding box center [859, 309] width 1233 height 32
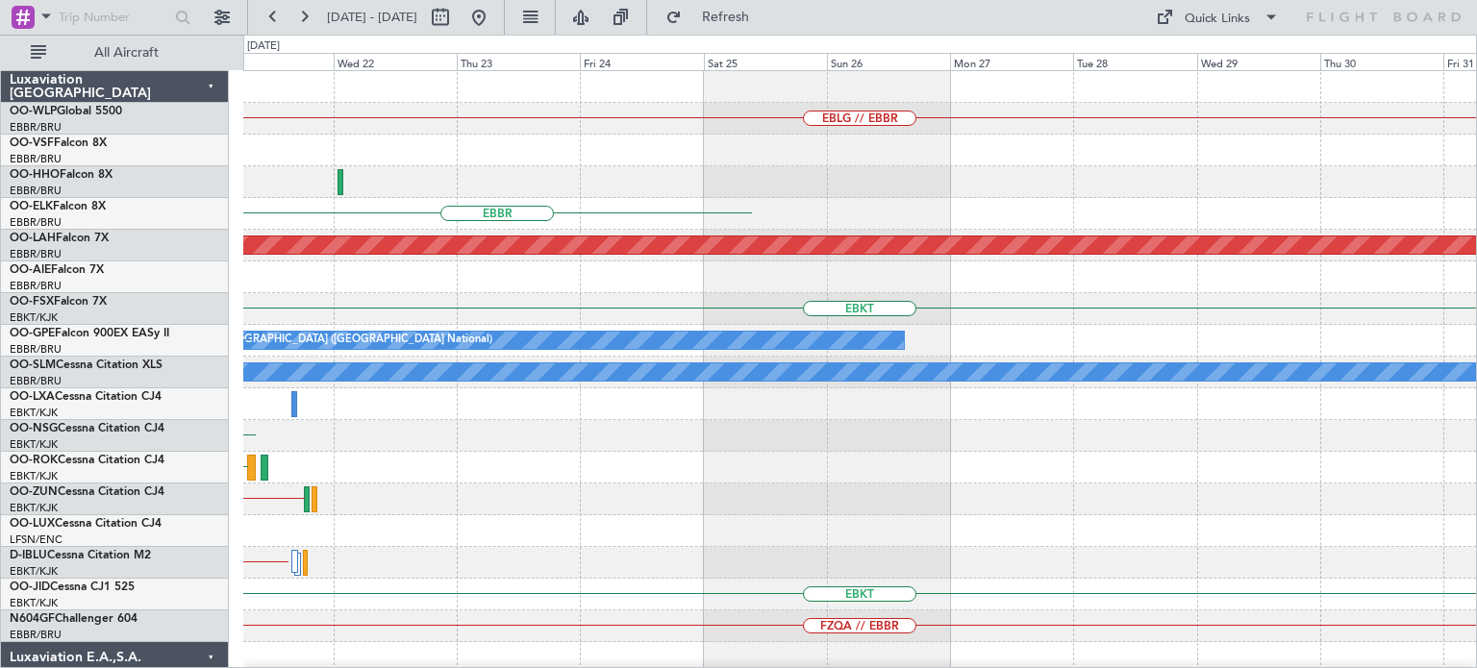
click at [791, 351] on div "EBLG // EBBR [GEOGRAPHIC_DATA] Planned [GEOGRAPHIC_DATA][PERSON_NAME]-[GEOGRAPH…" at bounding box center [859, 594] width 1233 height 1047
click at [735, 349] on div "No Crew [GEOGRAPHIC_DATA] ([GEOGRAPHIC_DATA] National) [GEOGRAPHIC_DATA]" at bounding box center [859, 341] width 1233 height 32
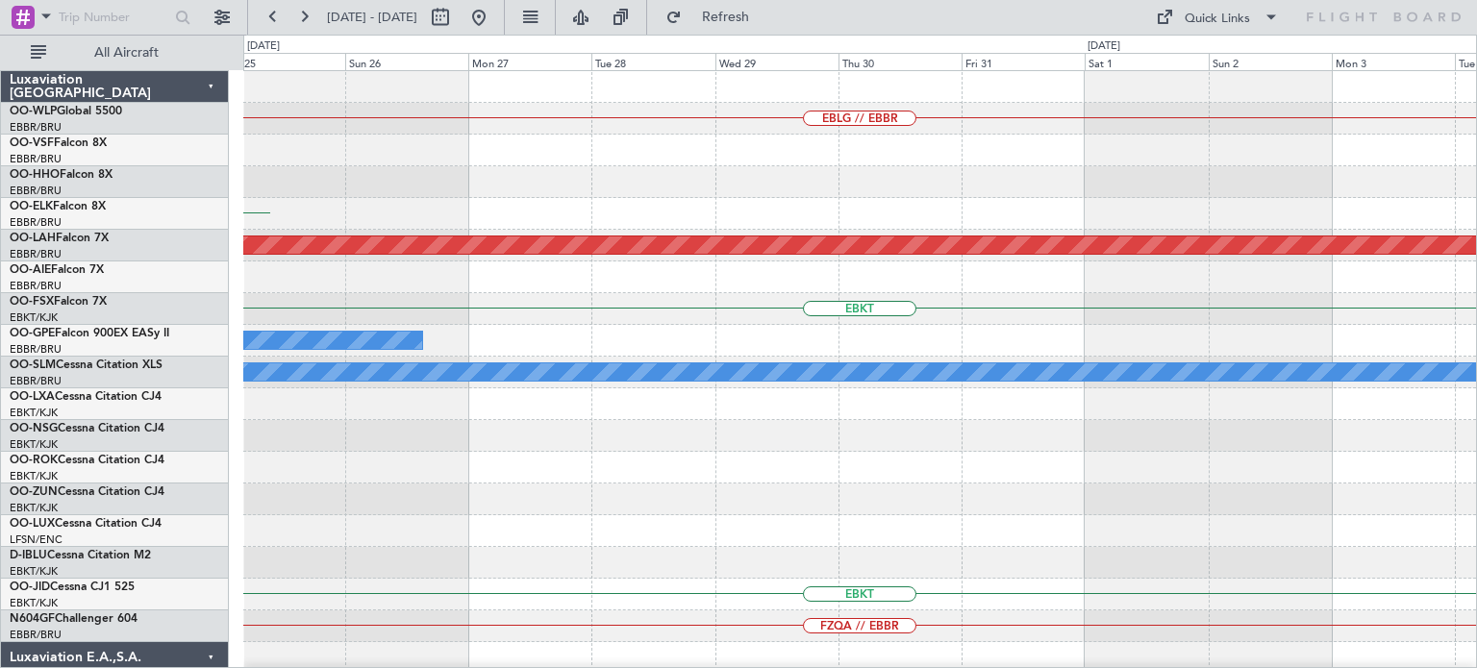
click at [821, 429] on div at bounding box center [859, 436] width 1233 height 32
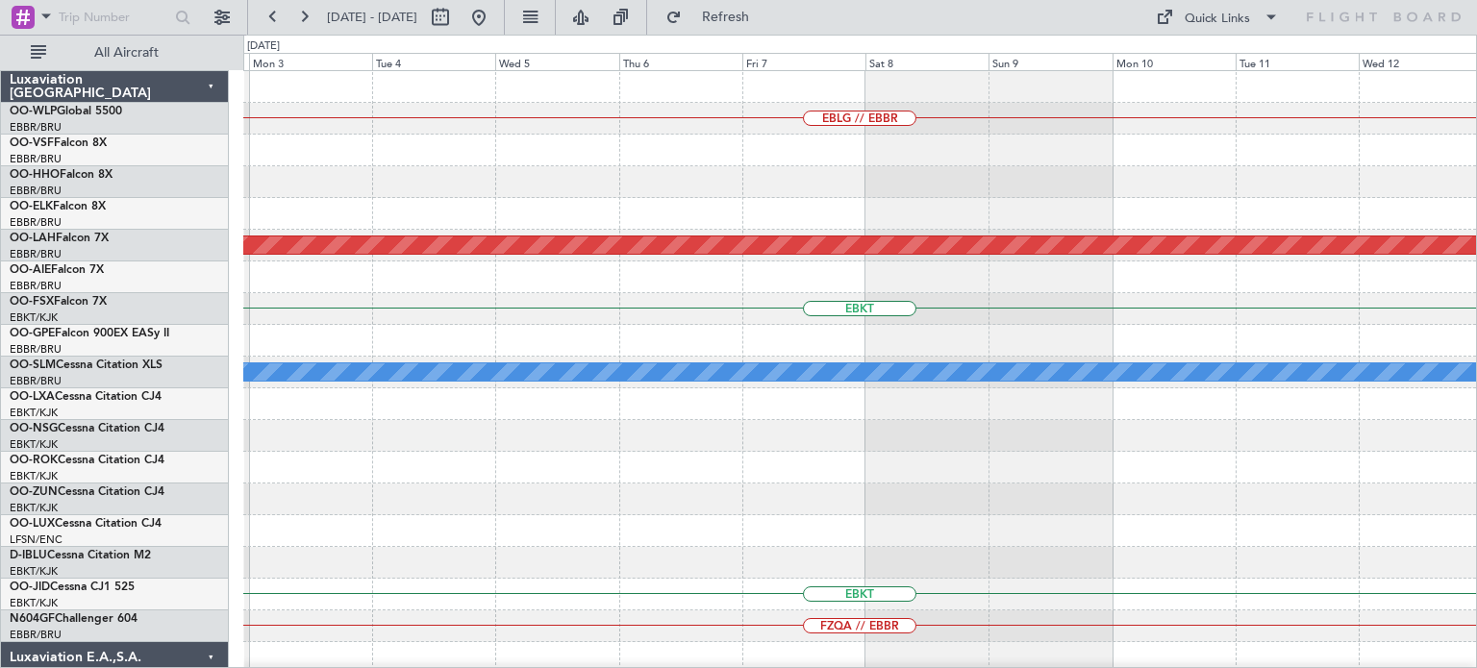
click at [725, 453] on div at bounding box center [859, 468] width 1233 height 32
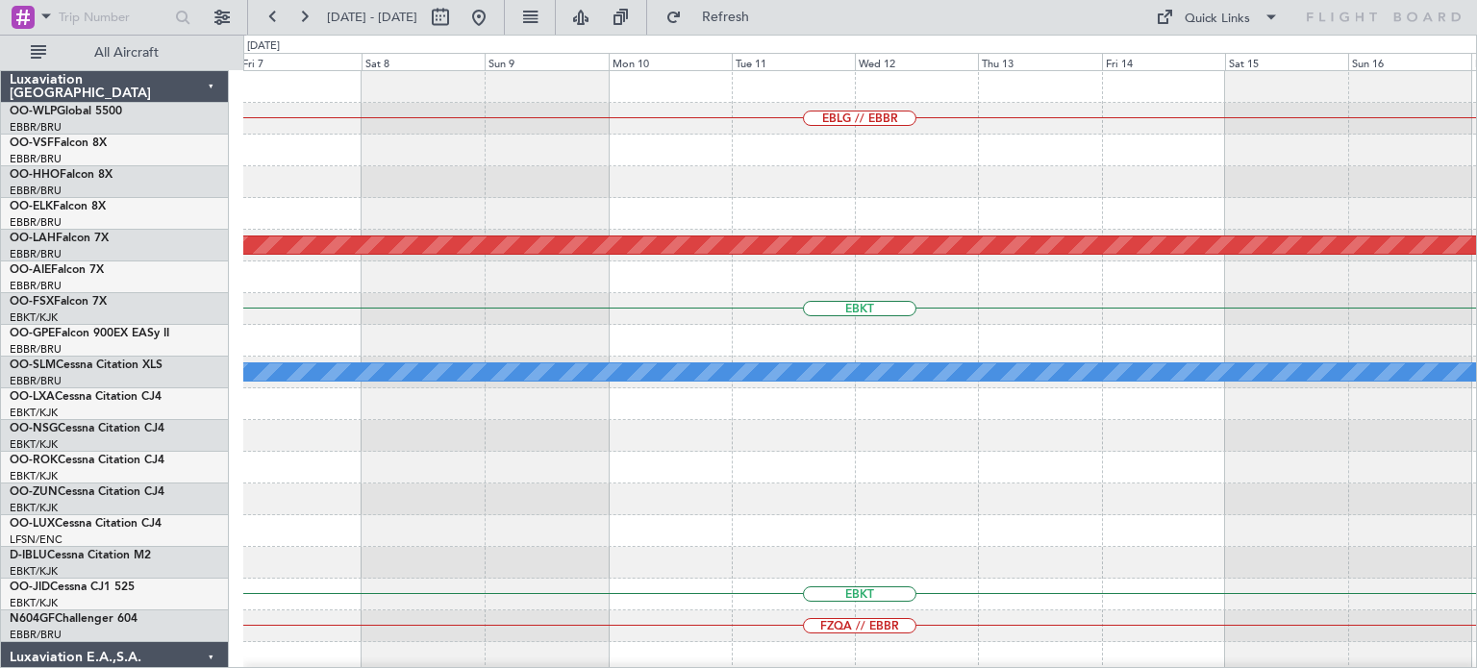
click at [865, 484] on div "EBLG // EBBR Planned [GEOGRAPHIC_DATA][PERSON_NAME]-[GEOGRAPHIC_DATA][PERSON_NA…" at bounding box center [859, 594] width 1233 height 1047
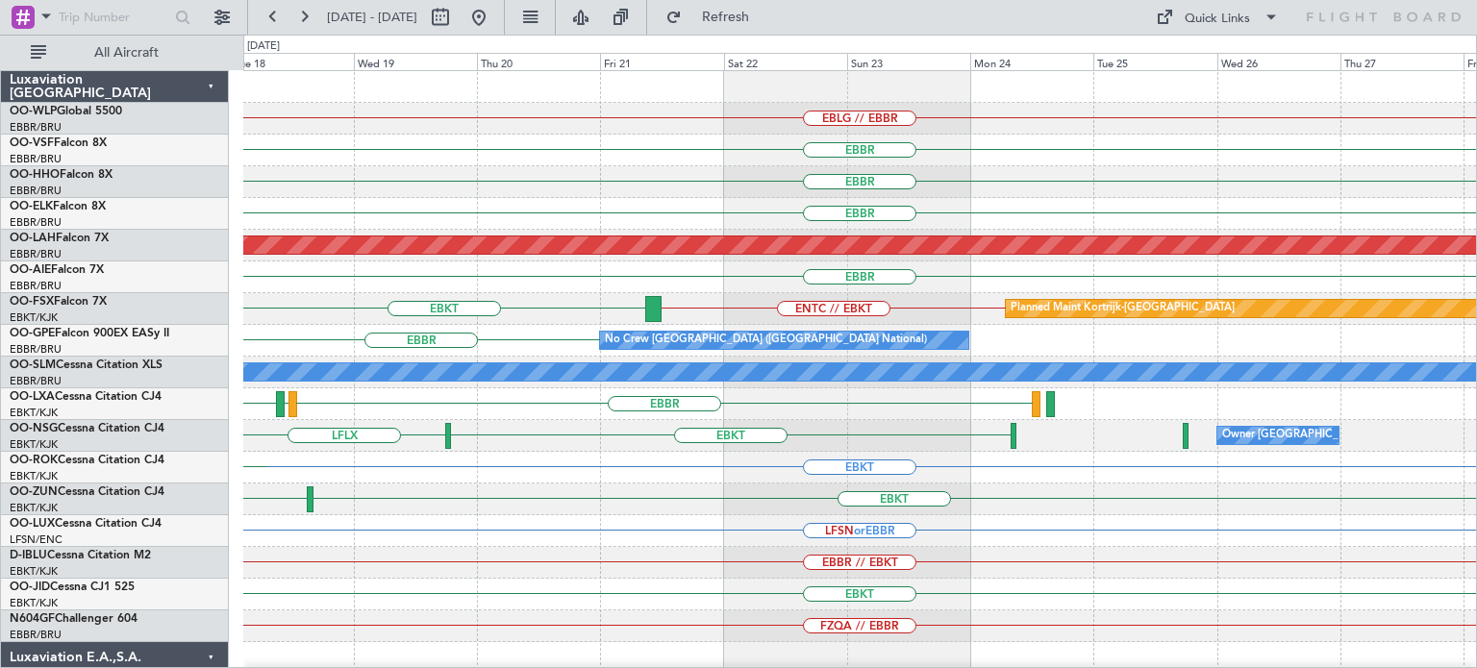
click at [631, 308] on div "EBKT ENTC // EBKT Planned Maint [GEOGRAPHIC_DATA]-[GEOGRAPHIC_DATA]" at bounding box center [859, 309] width 1233 height 32
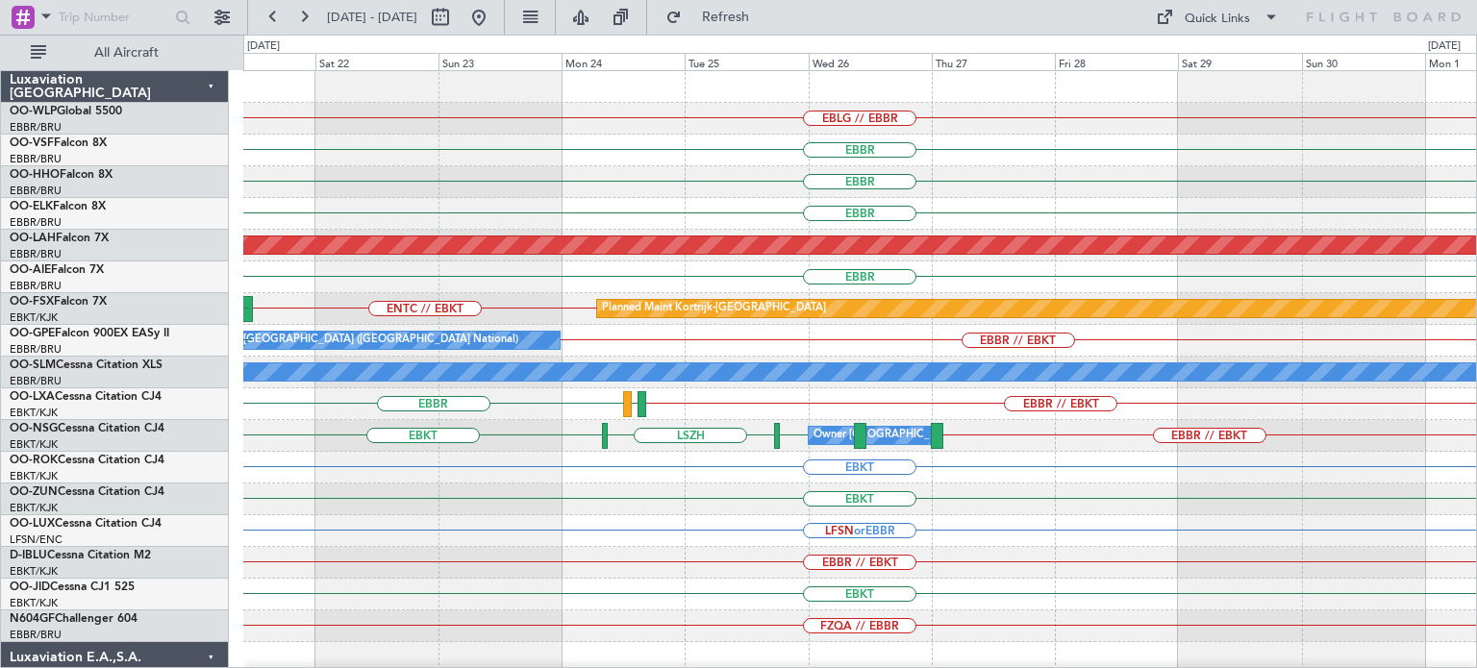
click at [821, 218] on div "EBLG // EBBR [GEOGRAPHIC_DATA] [GEOGRAPHIC_DATA] [GEOGRAPHIC_DATA] Planned [GEO…" at bounding box center [859, 594] width 1233 height 1047
click at [657, 163] on div "EBBR" at bounding box center [859, 151] width 1233 height 32
click at [1101, 190] on div "EBBR" at bounding box center [859, 182] width 1233 height 32
click at [1219, 22] on div "Quick Links" at bounding box center [1217, 19] width 65 height 19
click at [1220, 62] on button "Trip Builder" at bounding box center [1218, 63] width 144 height 46
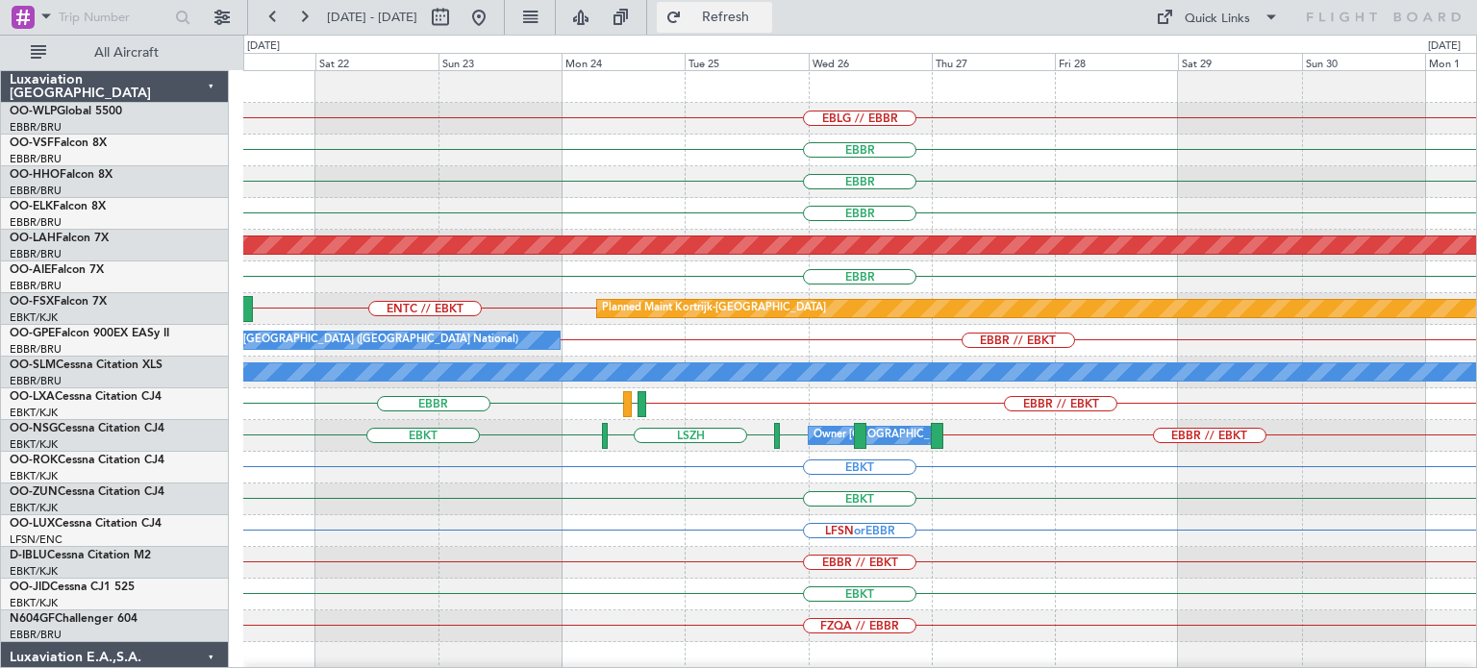
click at [761, 18] on span "Refresh" at bounding box center [726, 17] width 81 height 13
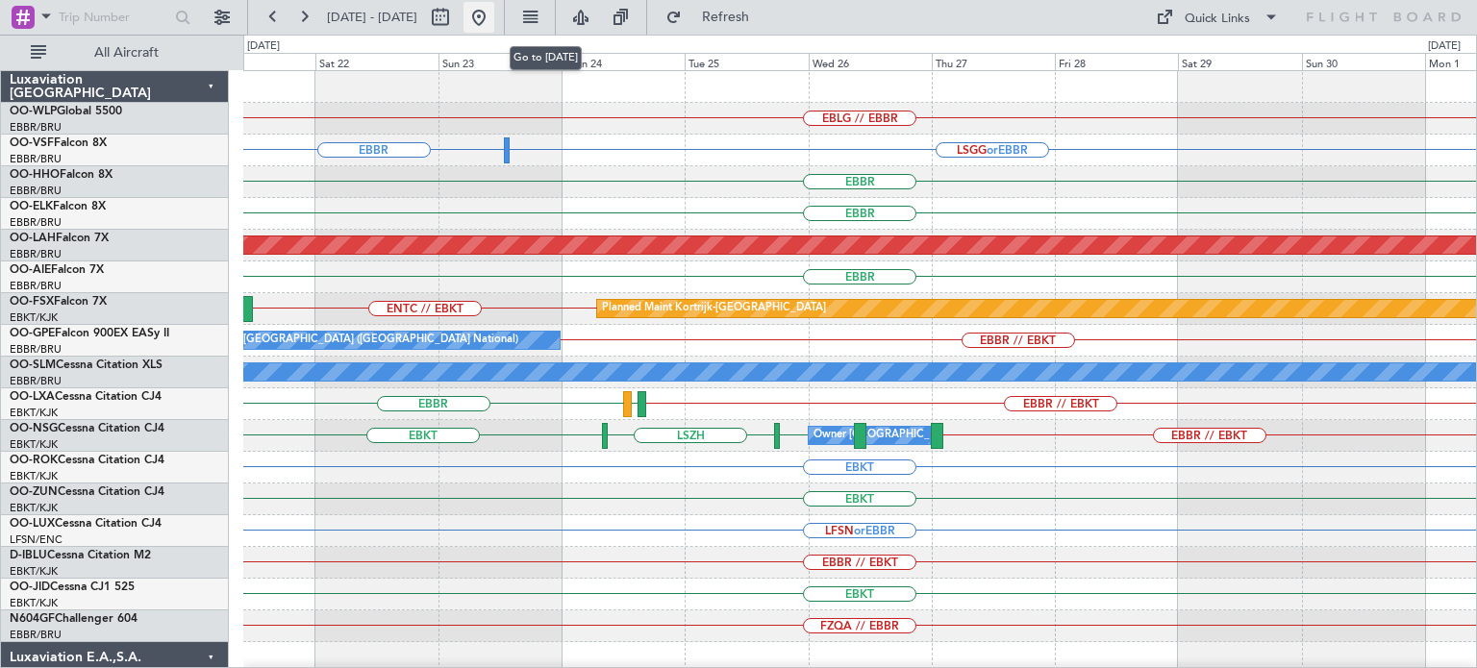
click at [494, 14] on button at bounding box center [478, 17] width 31 height 31
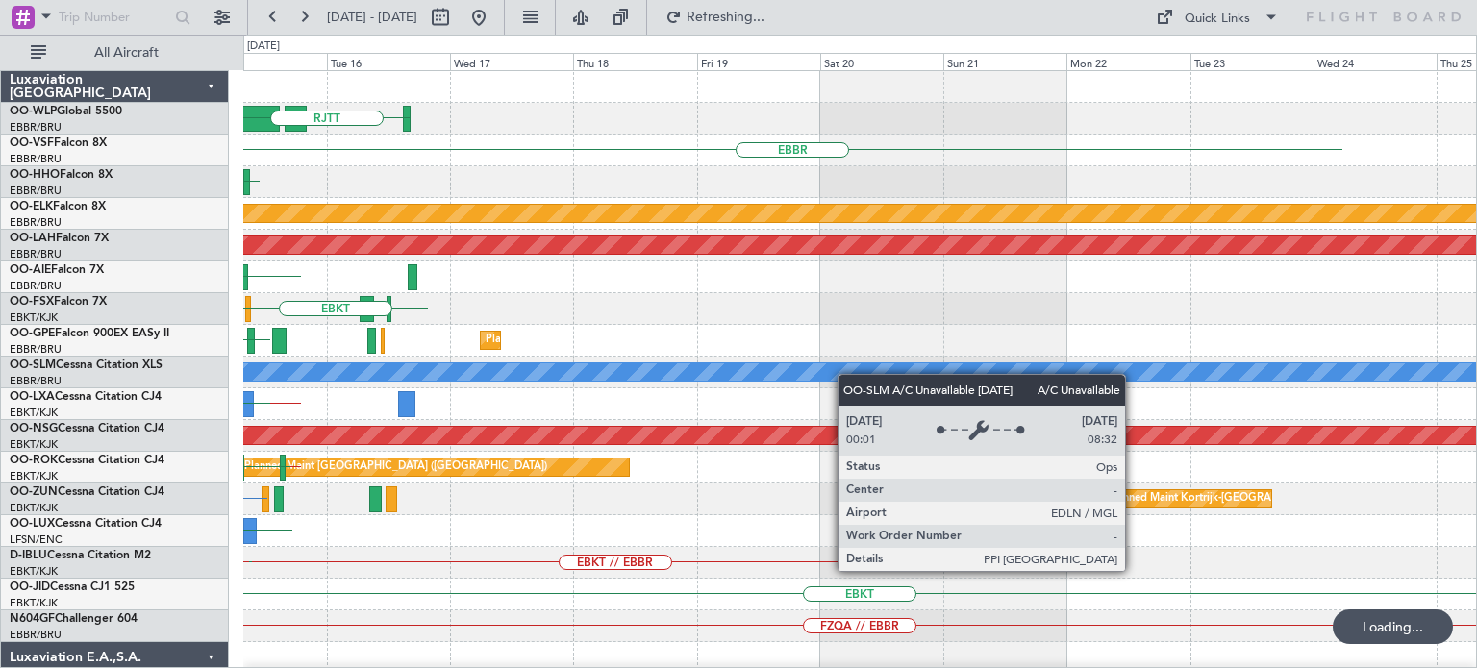
click at [568, 376] on div "RJGG [GEOGRAPHIC_DATA] [GEOGRAPHIC_DATA] [GEOGRAPHIC_DATA] [GEOGRAPHIC_DATA] LI…" at bounding box center [859, 642] width 1233 height 1142
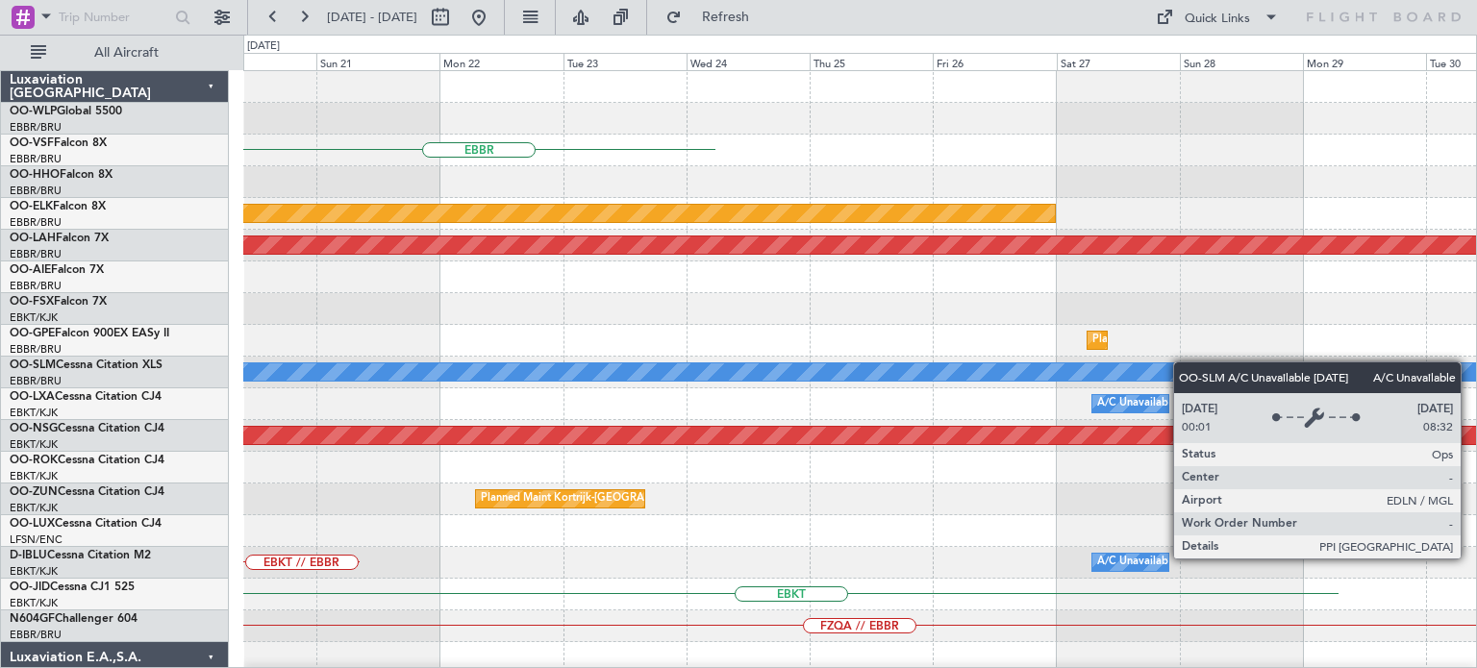
click at [622, 364] on div "EBBR Planned Maint [GEOGRAPHIC_DATA]-[GEOGRAPHIC_DATA] Planned [GEOGRAPHIC_DATA…" at bounding box center [859, 642] width 1233 height 1142
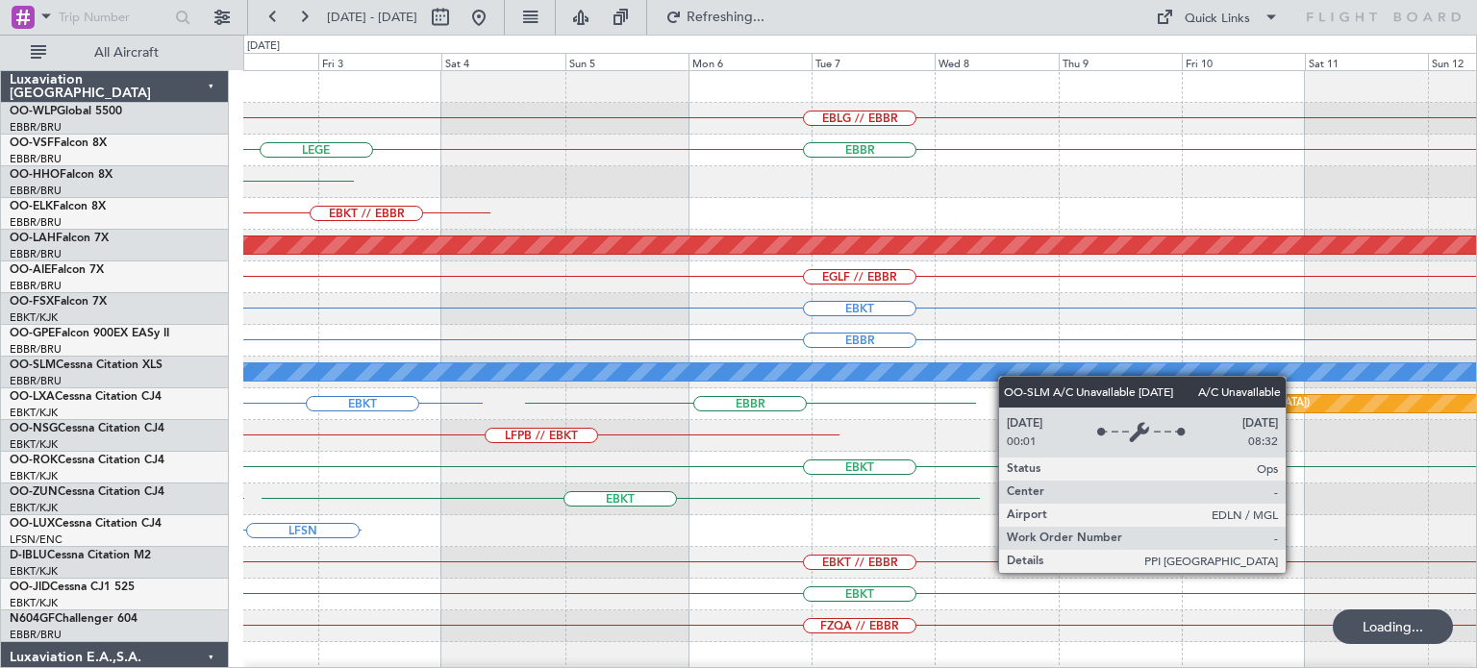
click at [597, 376] on div "EBLG // EBBR [GEOGRAPHIC_DATA] LEGE [GEOGRAPHIC_DATA] EBKT // EBBR Planned [GEO…" at bounding box center [738, 352] width 1477 height 634
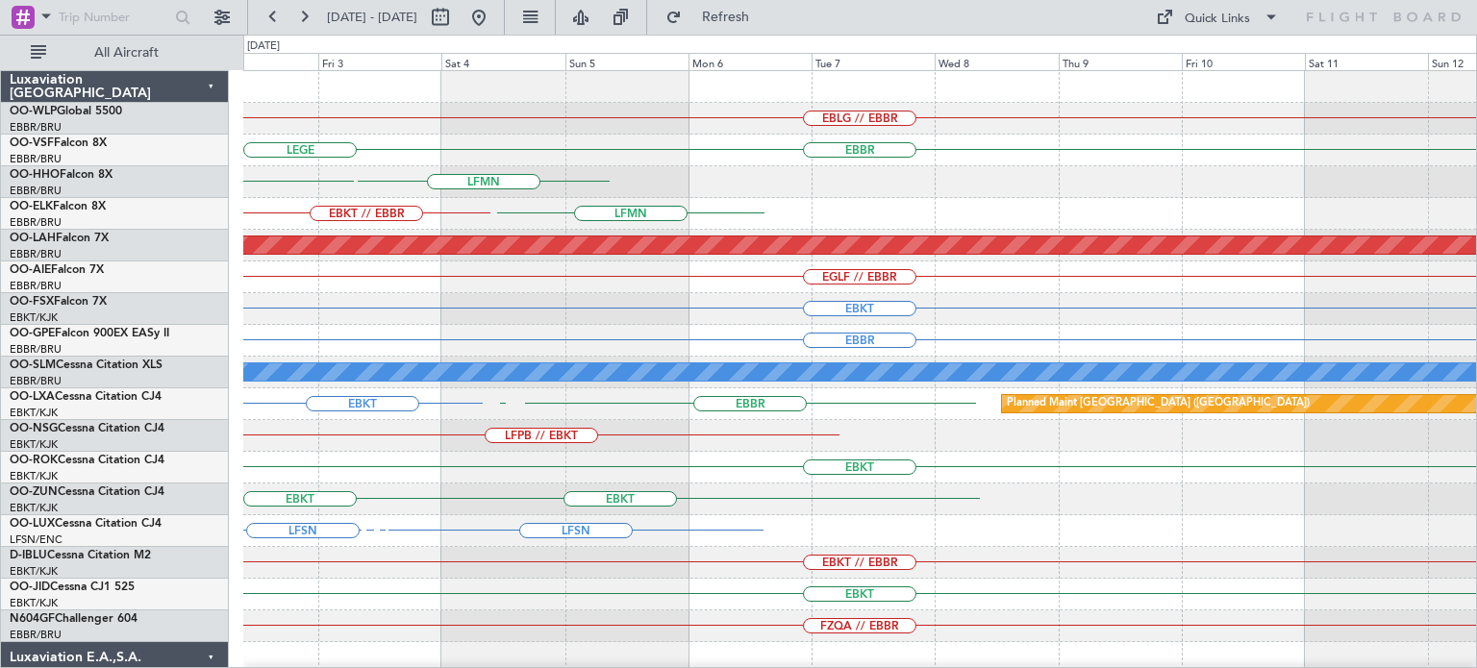
click at [515, 388] on div "EBLG // EBBR [GEOGRAPHIC_DATA] LEGE [GEOGRAPHIC_DATA] LFMN EBKT // EBBR LFMN Pl…" at bounding box center [859, 594] width 1233 height 1047
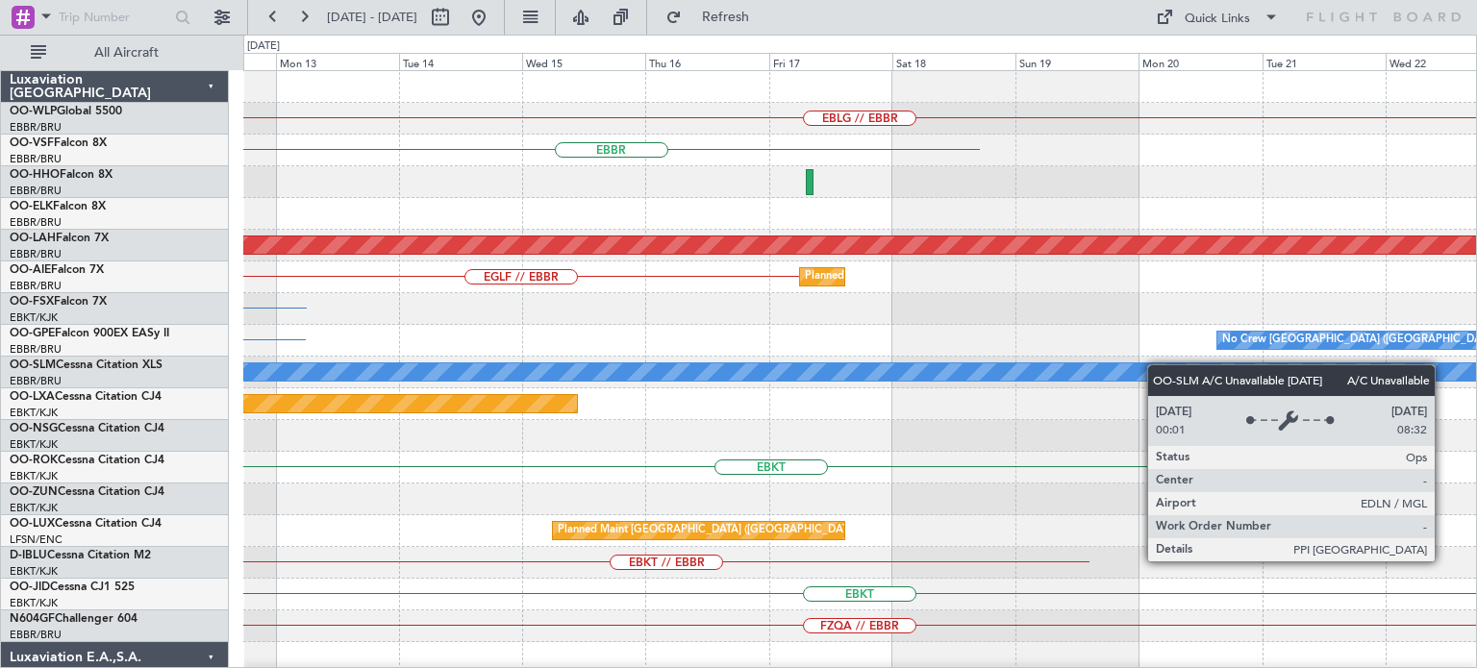
click at [801, 415] on div "EBLG // EBBR [GEOGRAPHIC_DATA] Planned [GEOGRAPHIC_DATA][PERSON_NAME]-[GEOGRAPH…" at bounding box center [859, 594] width 1233 height 1047
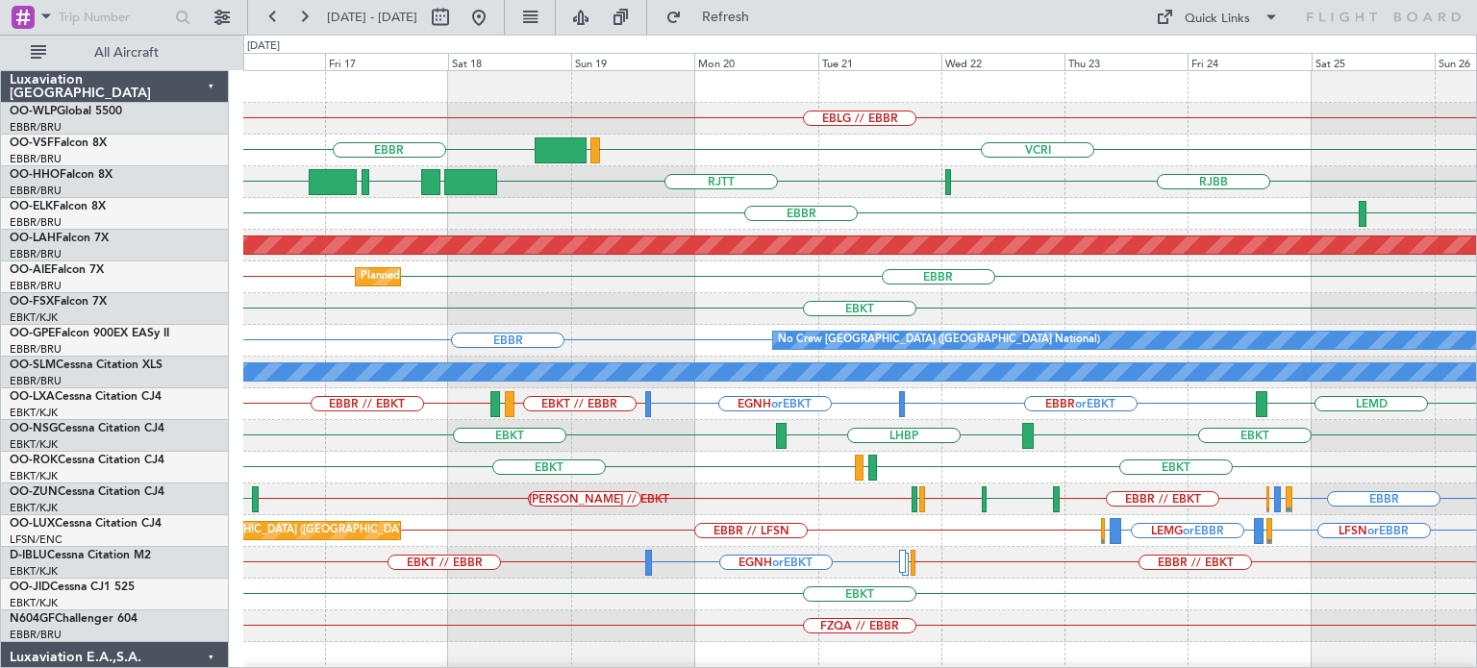
click at [991, 311] on div "EBKT" at bounding box center [859, 309] width 1233 height 32
click at [1204, 15] on div "Quick Links" at bounding box center [1217, 19] width 65 height 19
click at [1205, 14] on div at bounding box center [738, 334] width 1477 height 668
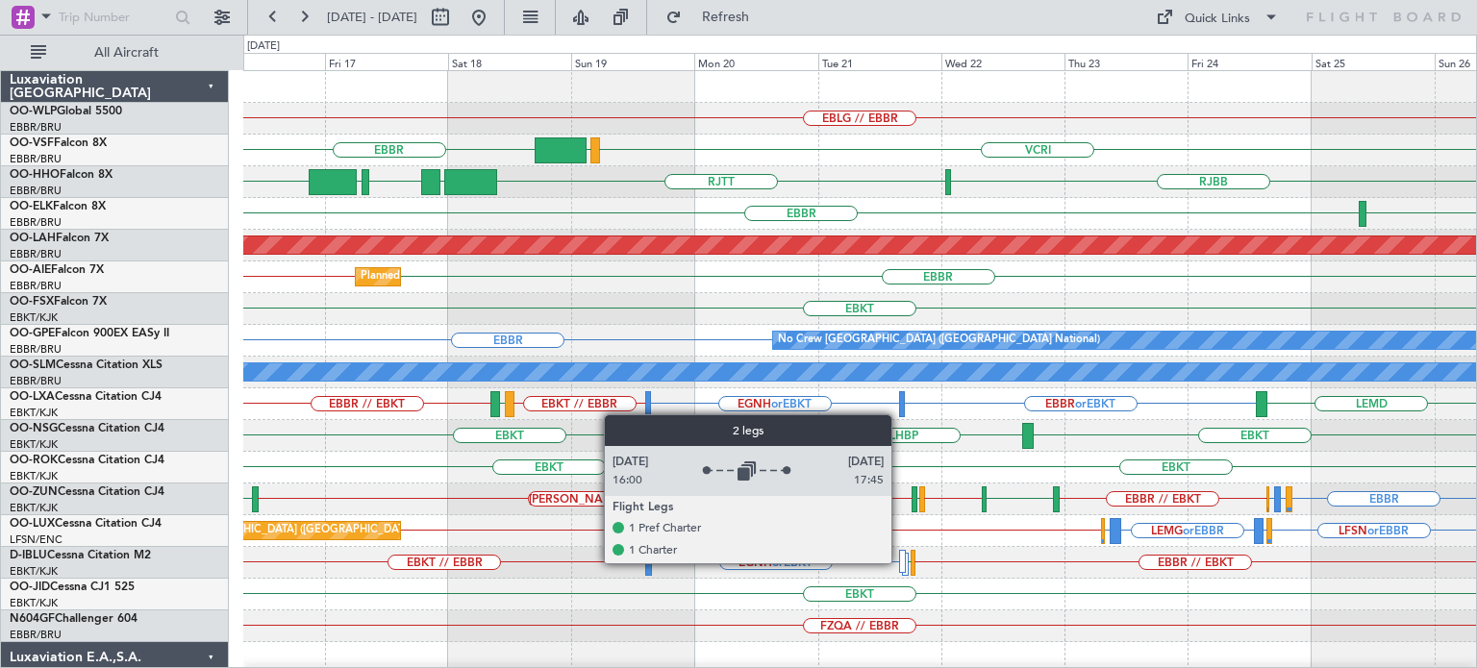
click at [900, 562] on div at bounding box center [902, 561] width 7 height 23
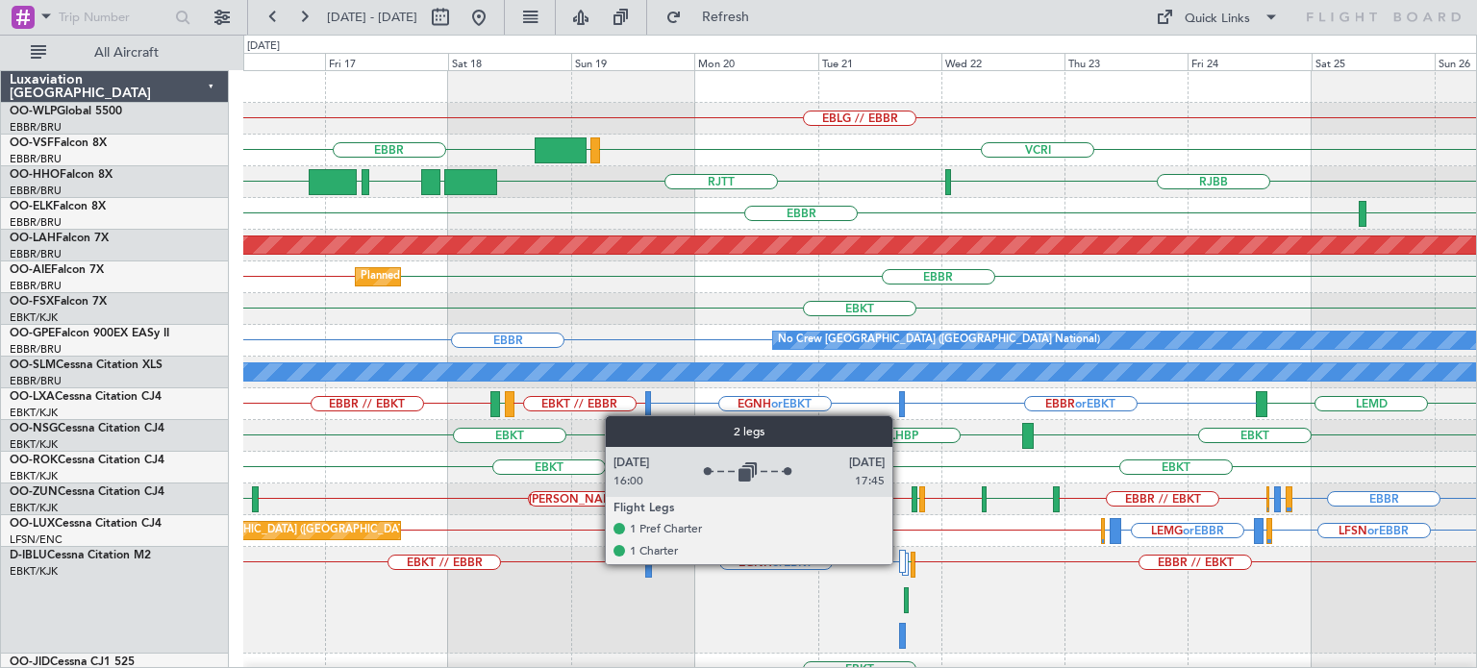
click at [901, 563] on div at bounding box center [902, 561] width 7 height 23
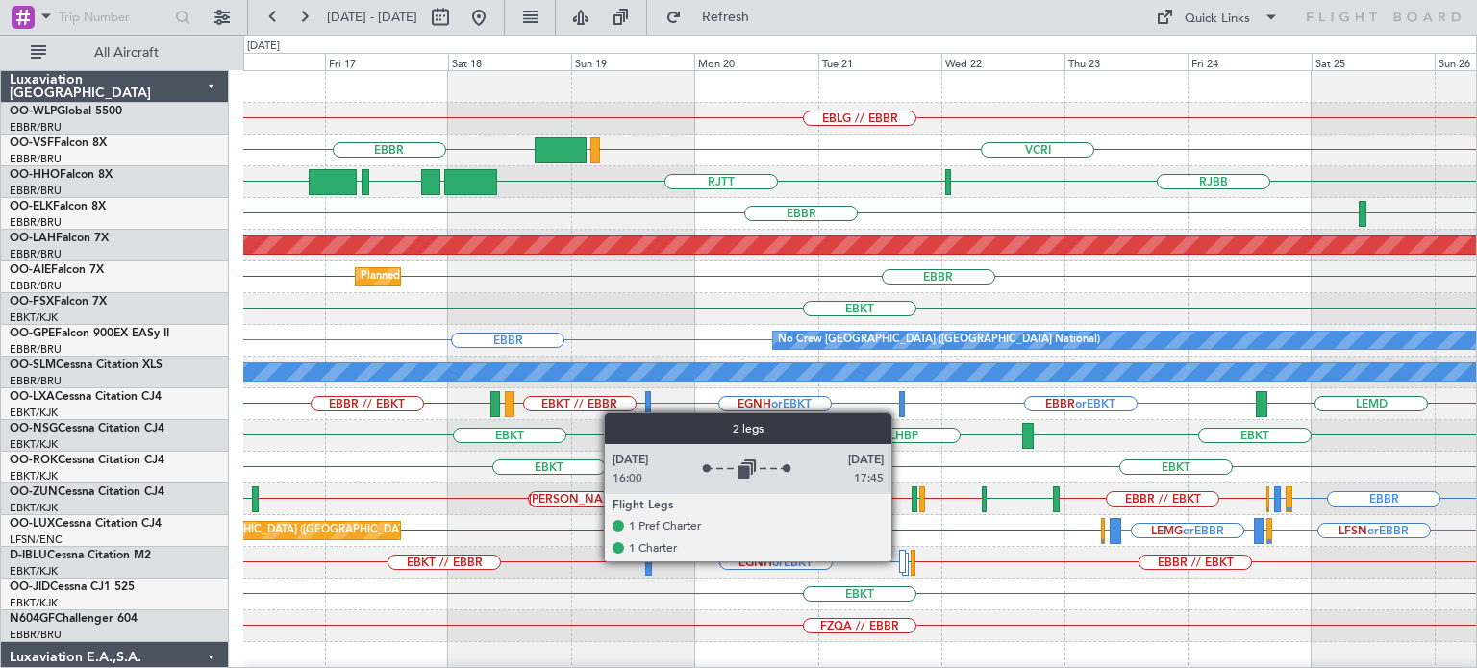
click at [901, 561] on div at bounding box center [902, 561] width 7 height 23
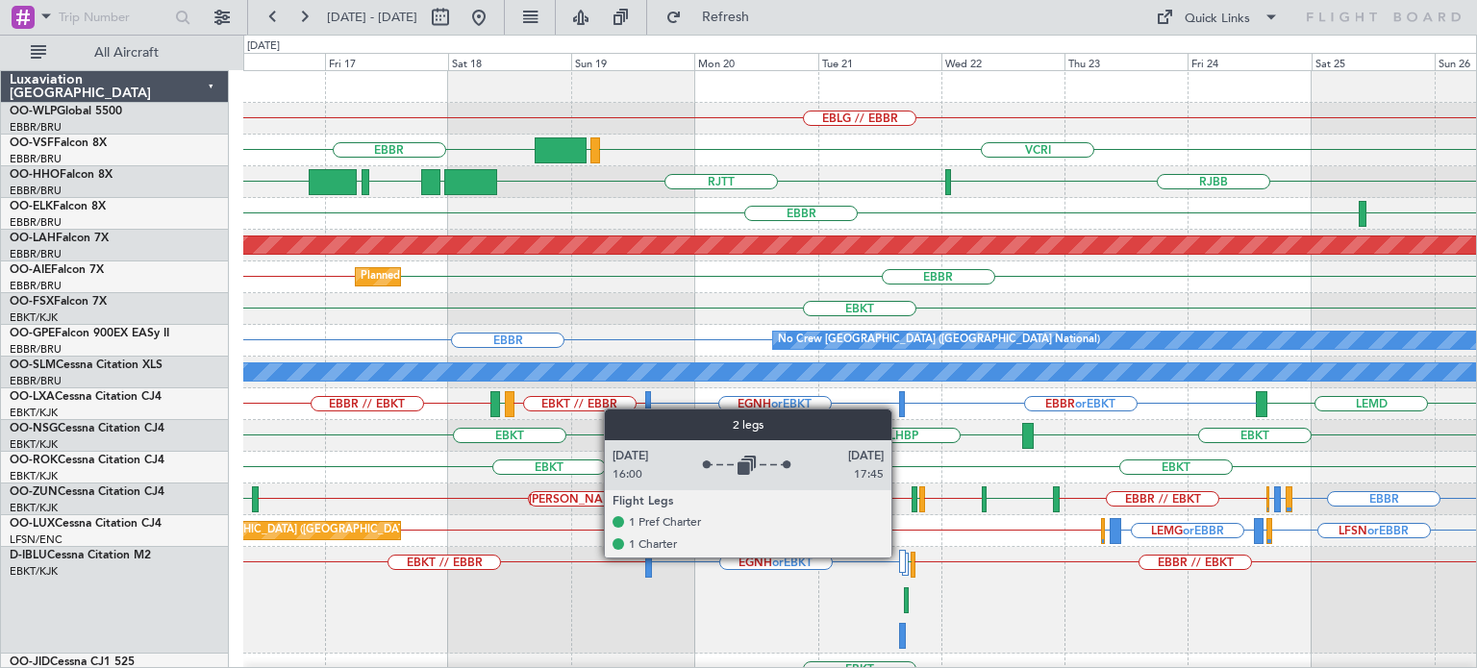
click at [900, 557] on div at bounding box center [902, 561] width 7 height 23
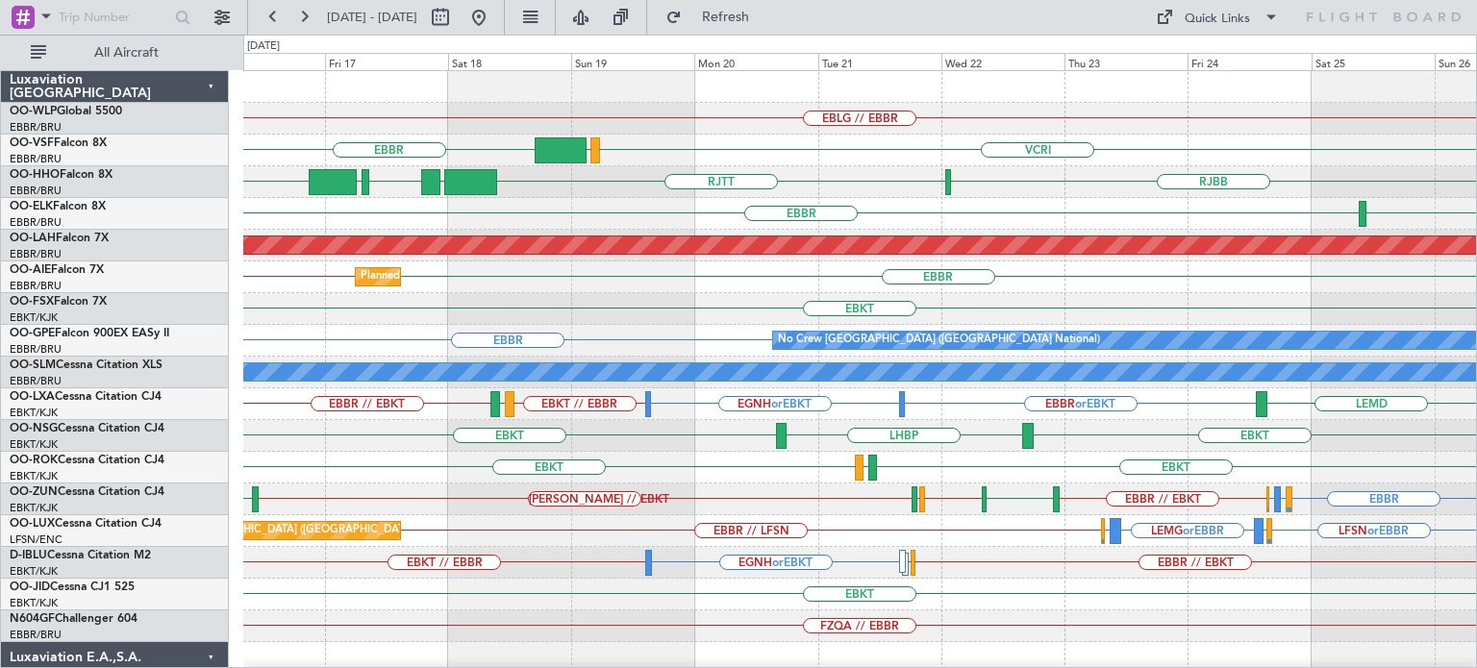
click at [711, 303] on div "EBKT" at bounding box center [859, 309] width 1233 height 32
click at [494, 12] on button at bounding box center [478, 17] width 31 height 31
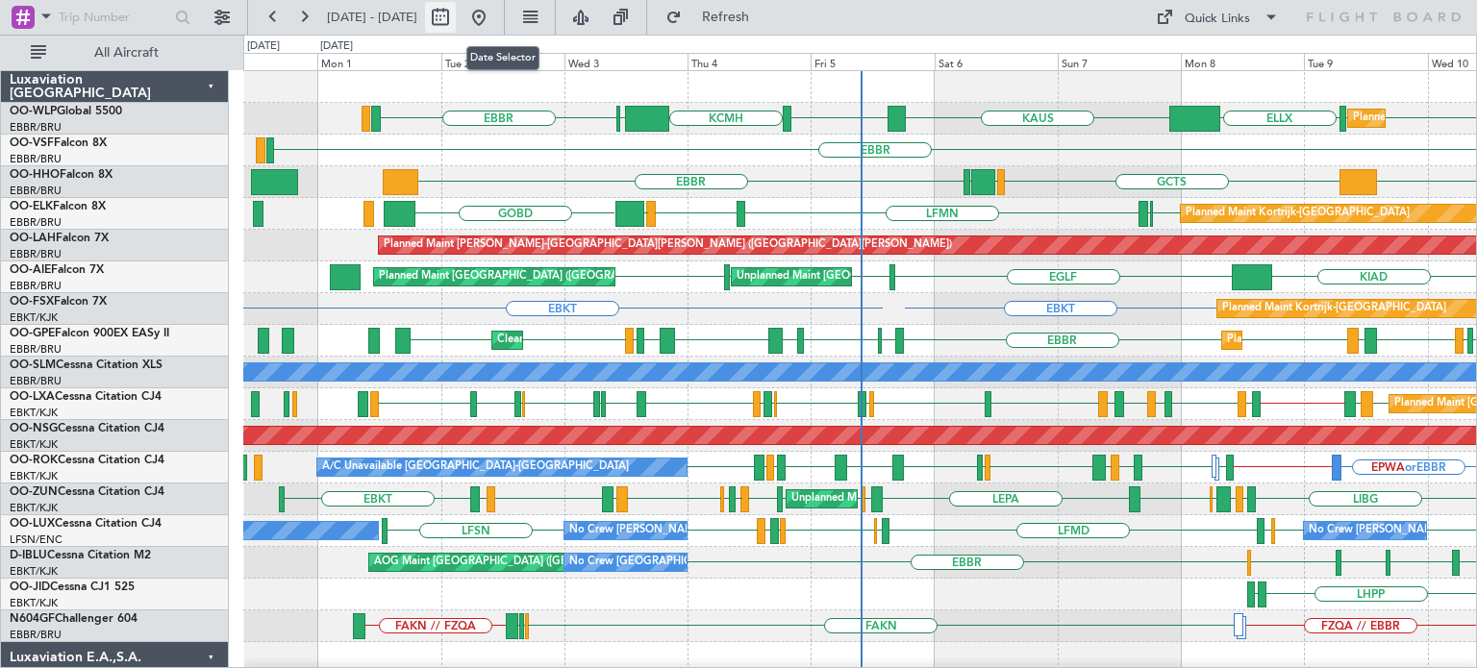
click at [456, 21] on button at bounding box center [440, 17] width 31 height 31
select select "8"
select select "2025"
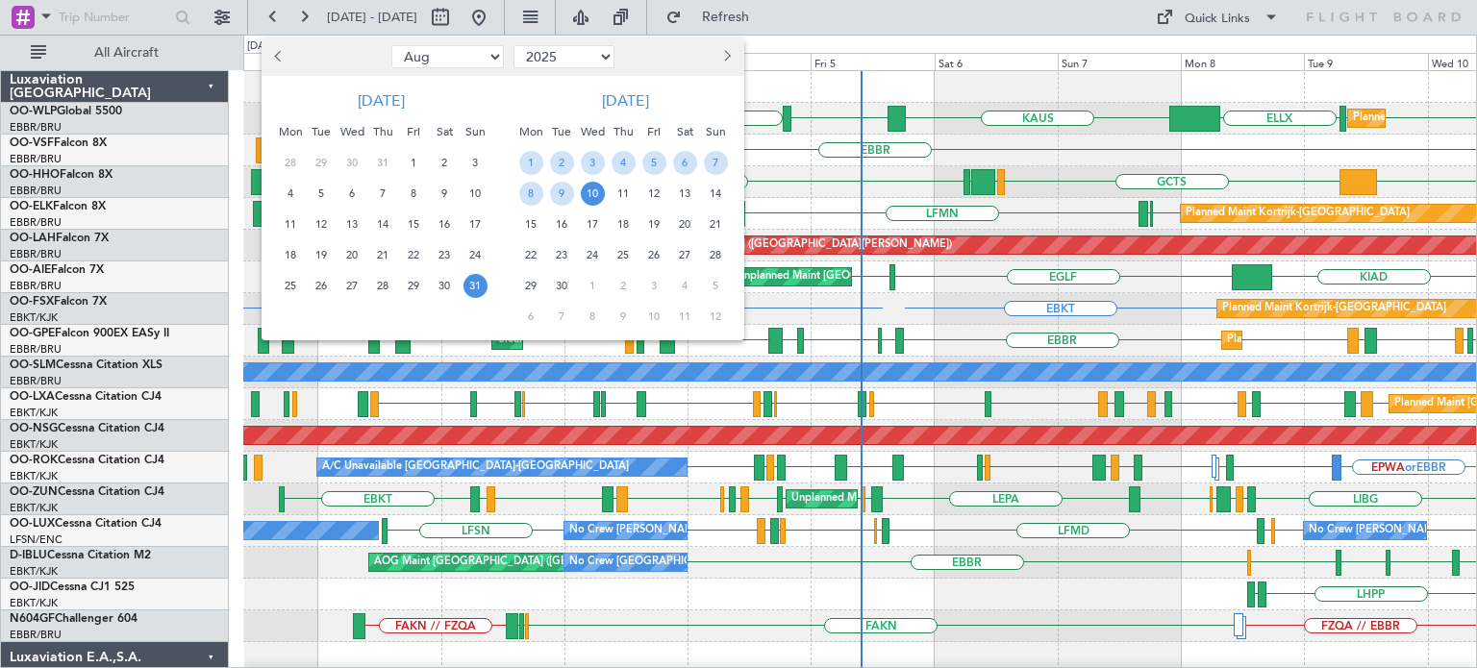
click at [278, 53] on span "Previous month" at bounding box center [281, 56] width 12 height 12
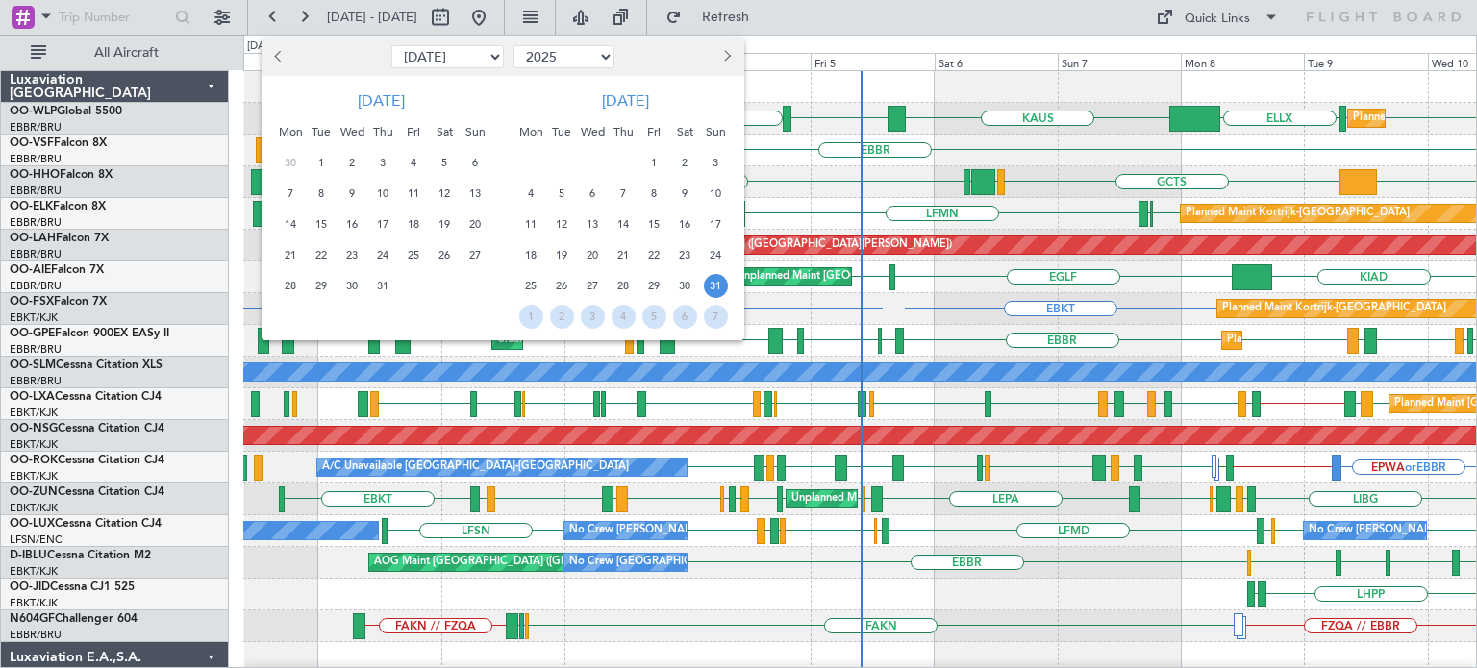
click at [281, 53] on span "Previous month" at bounding box center [281, 56] width 12 height 12
click at [275, 49] on button "Previous month" at bounding box center [279, 56] width 21 height 31
click at [380, 160] on span "27" at bounding box center [383, 163] width 24 height 24
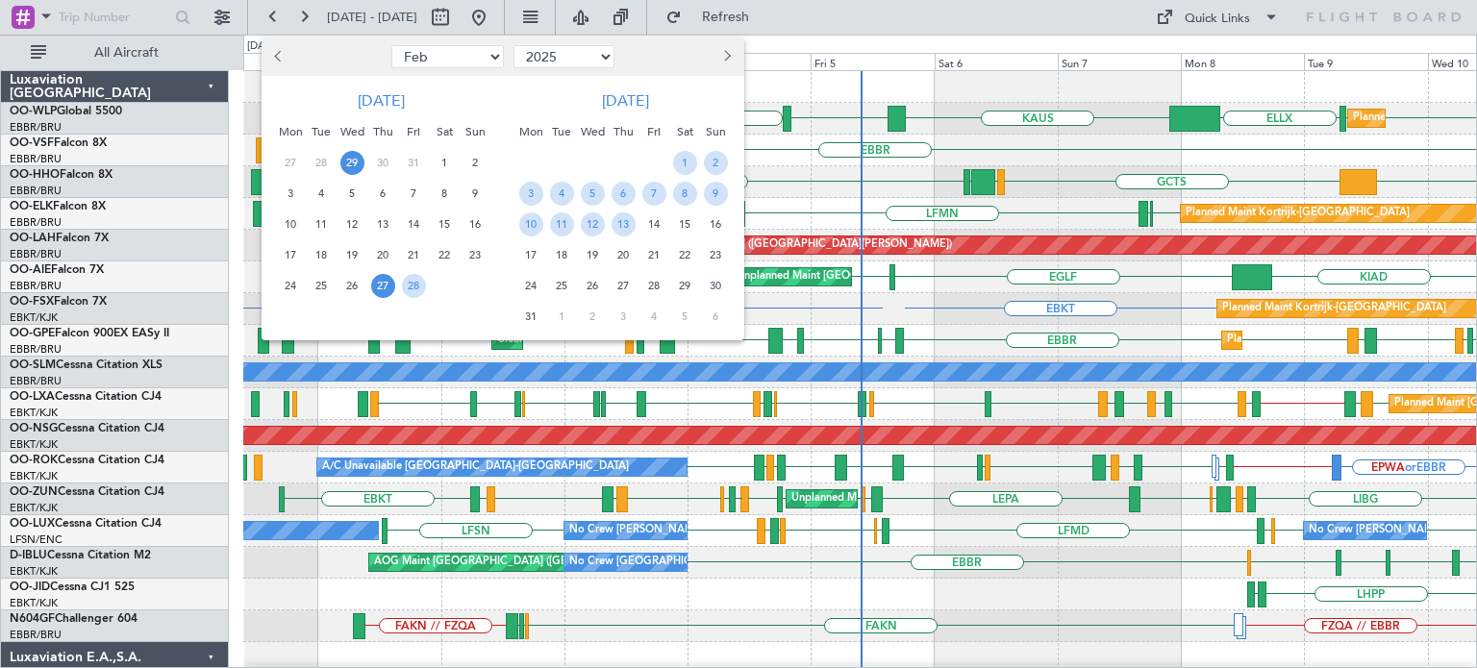
click at [356, 164] on span "29" at bounding box center [352, 163] width 24 height 24
click at [716, 57] on button "Next month" at bounding box center [725, 56] width 21 height 31
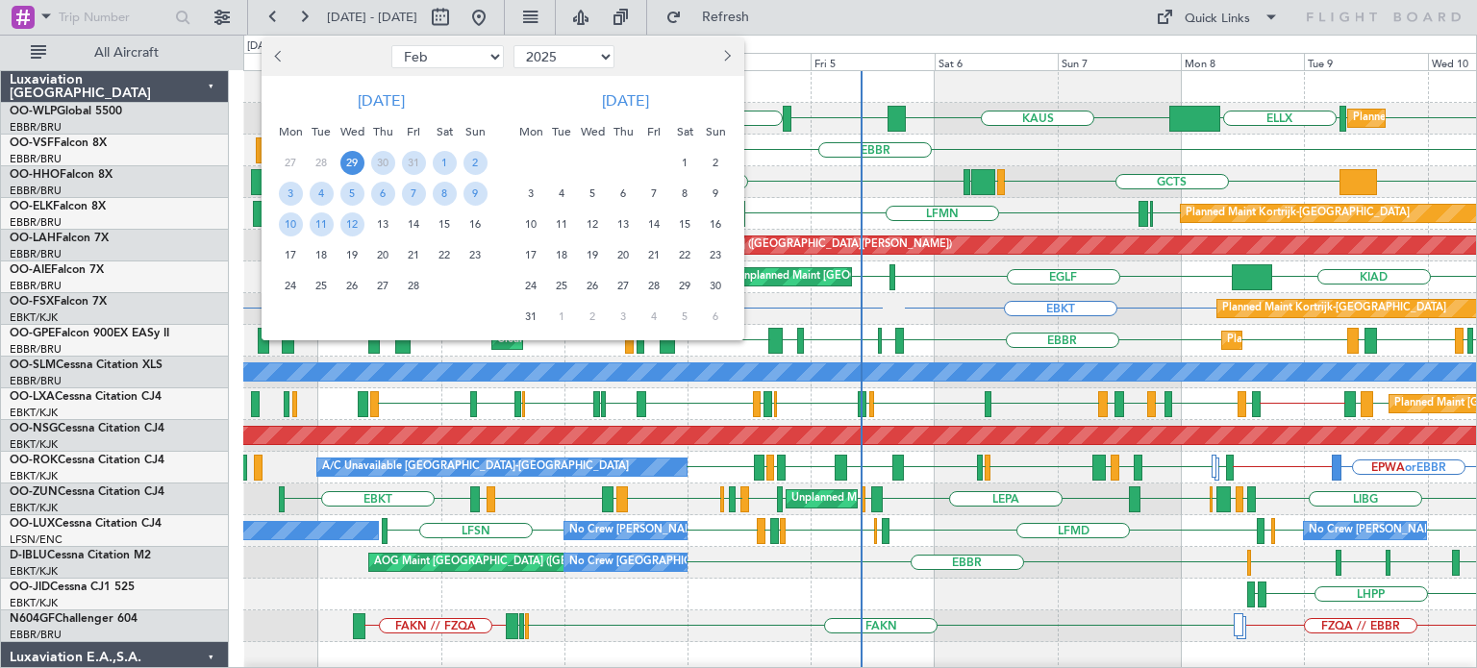
click at [686, 154] on span "1" at bounding box center [685, 163] width 24 height 24
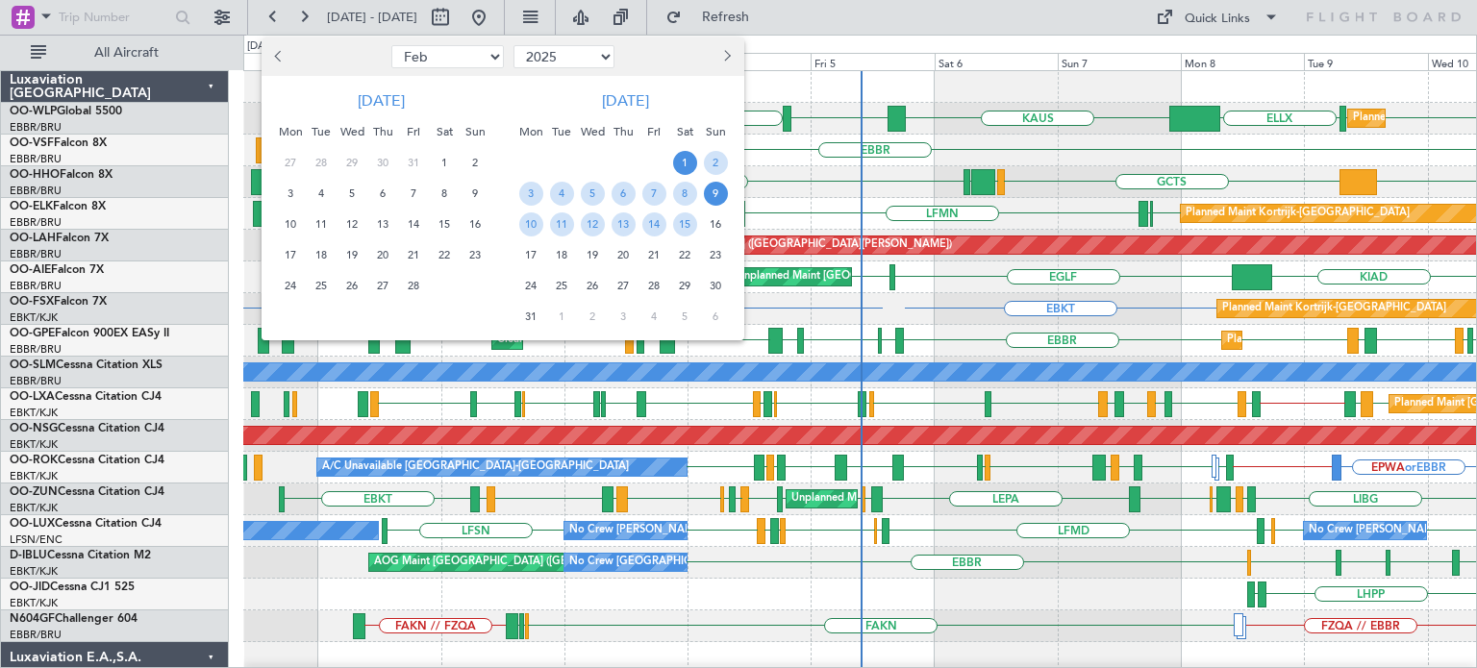
click at [713, 192] on span "9" at bounding box center [716, 194] width 24 height 24
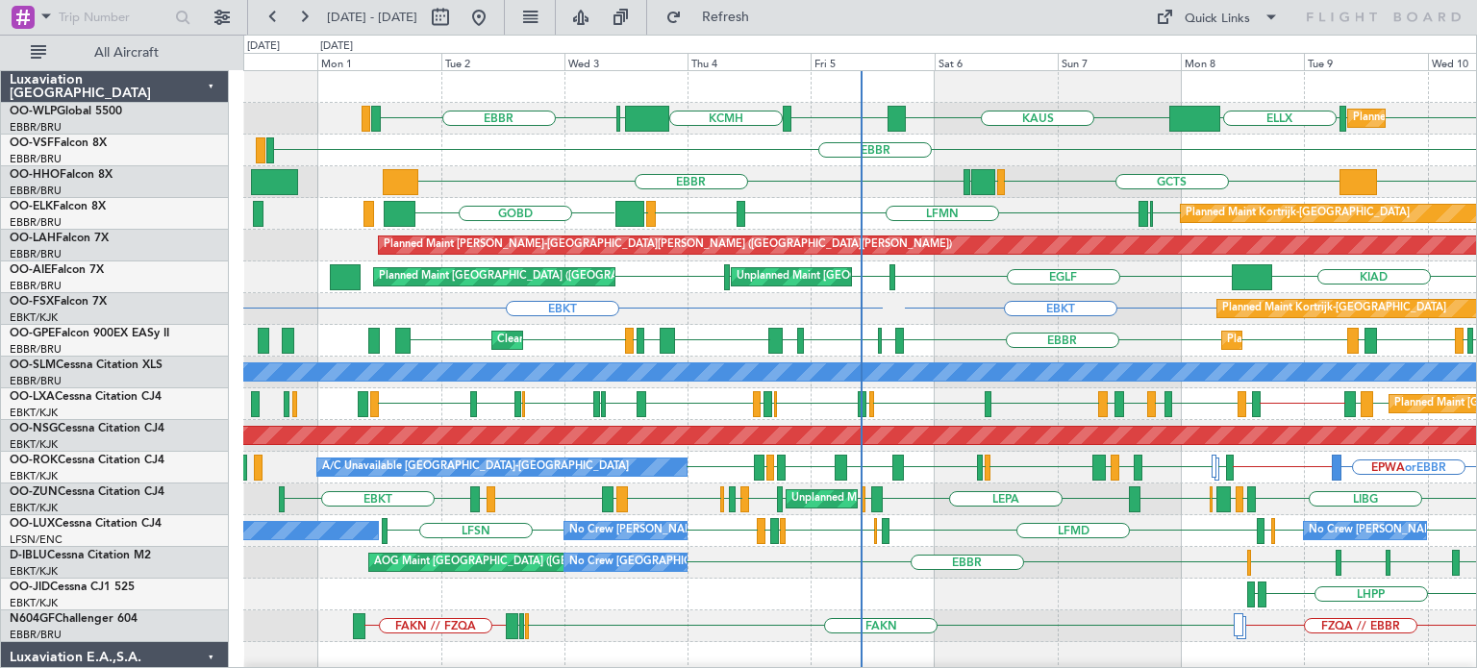
select select "3"
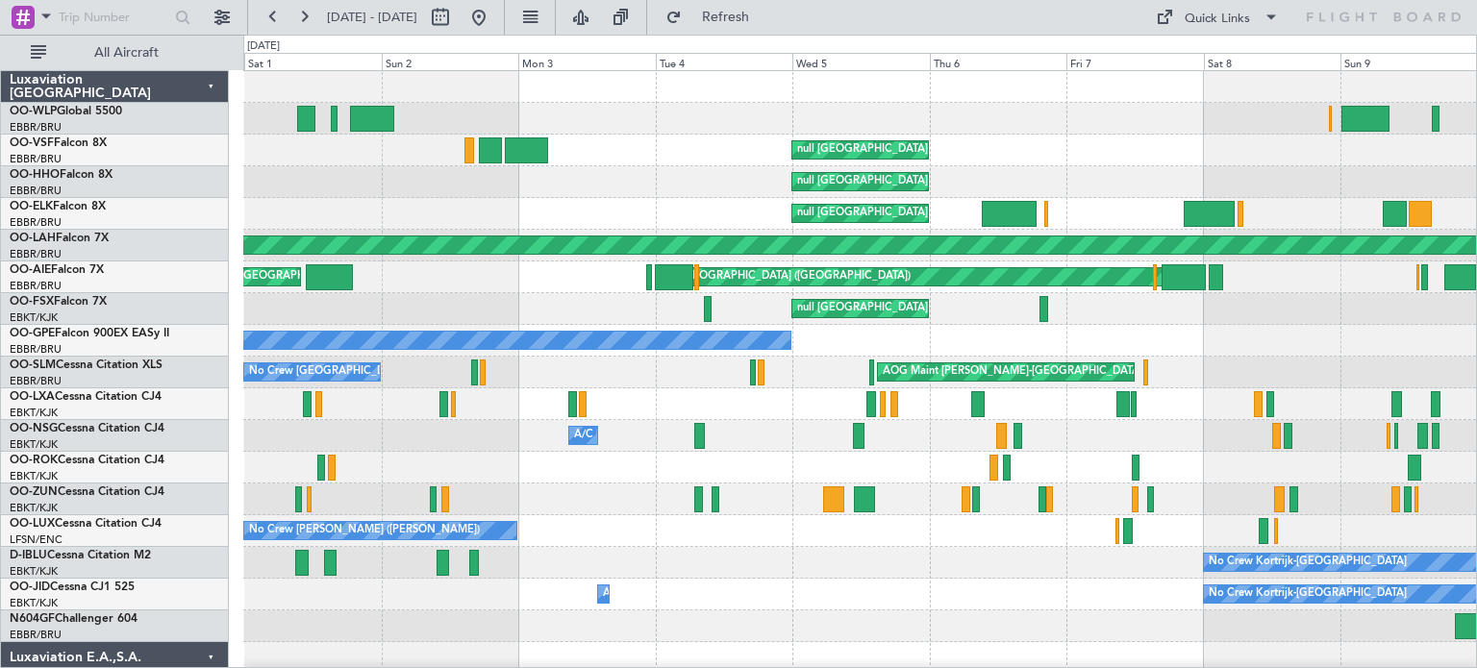
click at [585, 206] on div "null [GEOGRAPHIC_DATA] ([GEOGRAPHIC_DATA]) Planned Maint [GEOGRAPHIC_DATA] ([GE…" at bounding box center [859, 214] width 1233 height 32
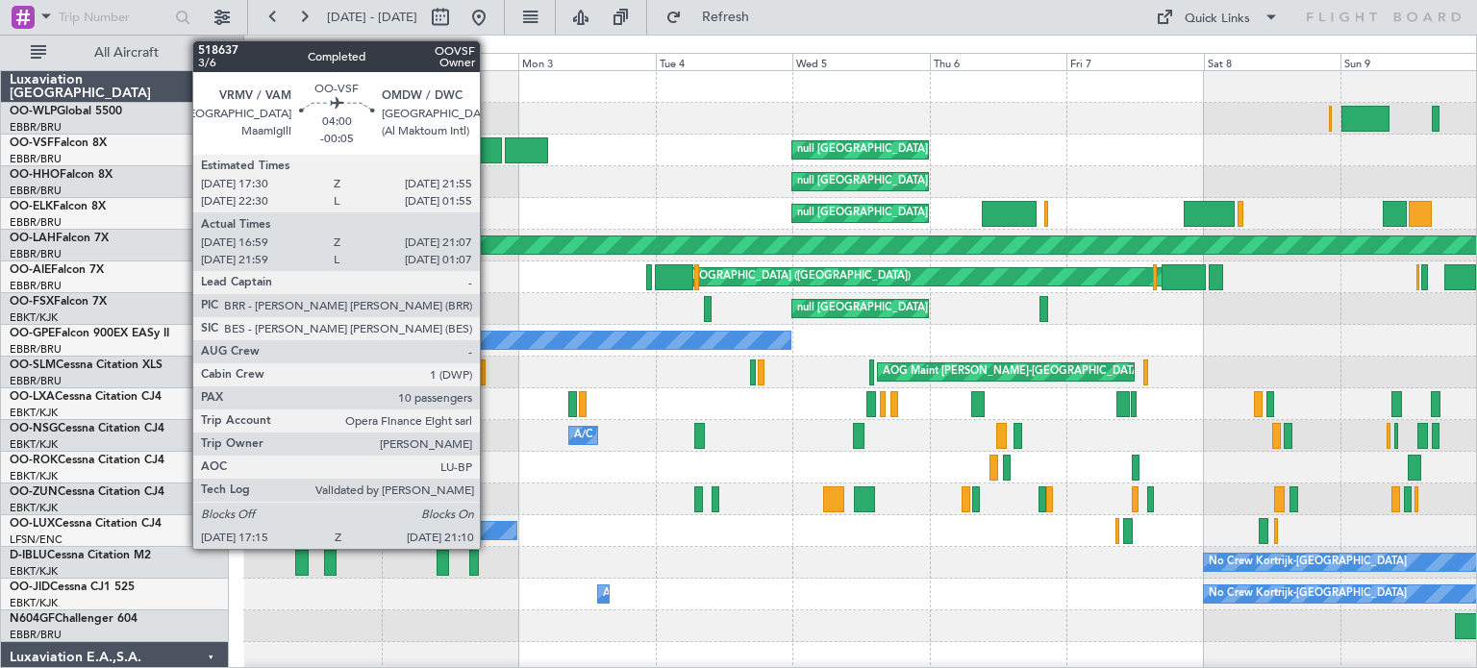
click at [488, 143] on div at bounding box center [490, 150] width 23 height 26
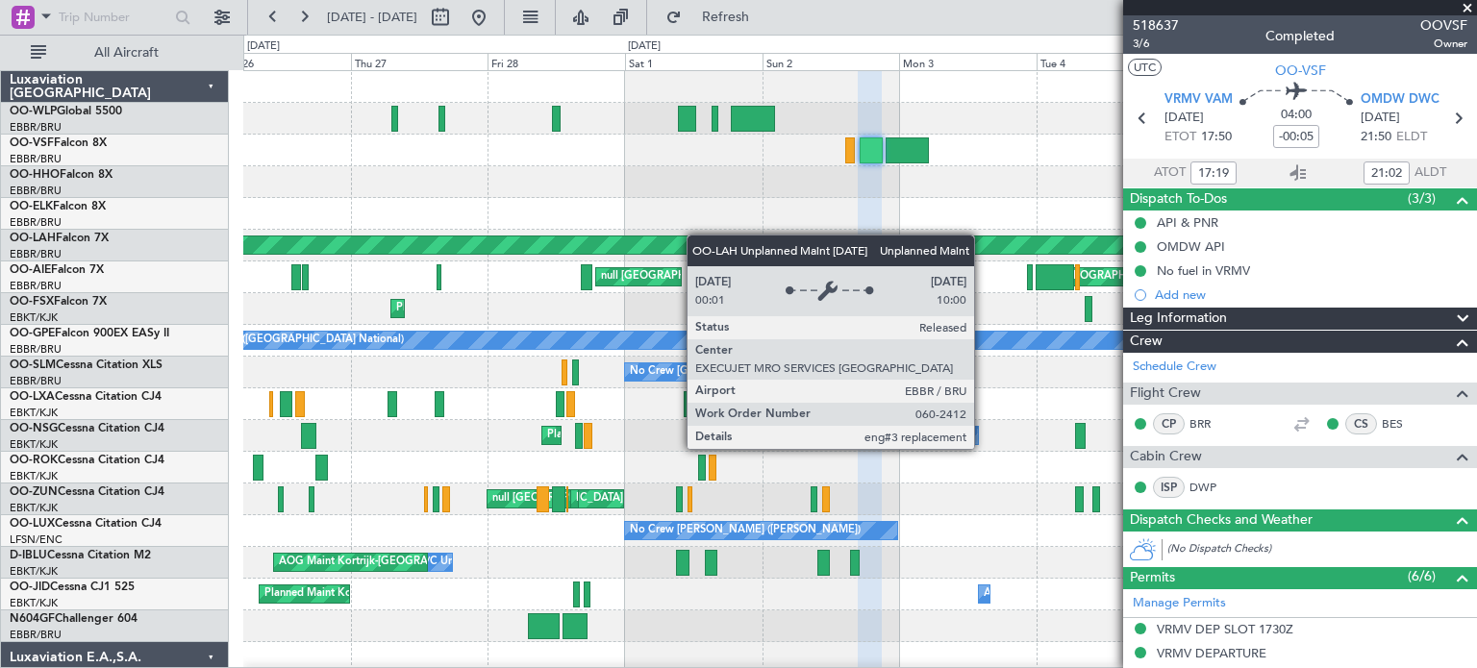
click at [733, 240] on div "null [GEOGRAPHIC_DATA] ([GEOGRAPHIC_DATA]) null [GEOGRAPHIC_DATA] ([GEOGRAPHIC_…" at bounding box center [859, 674] width 1233 height 1206
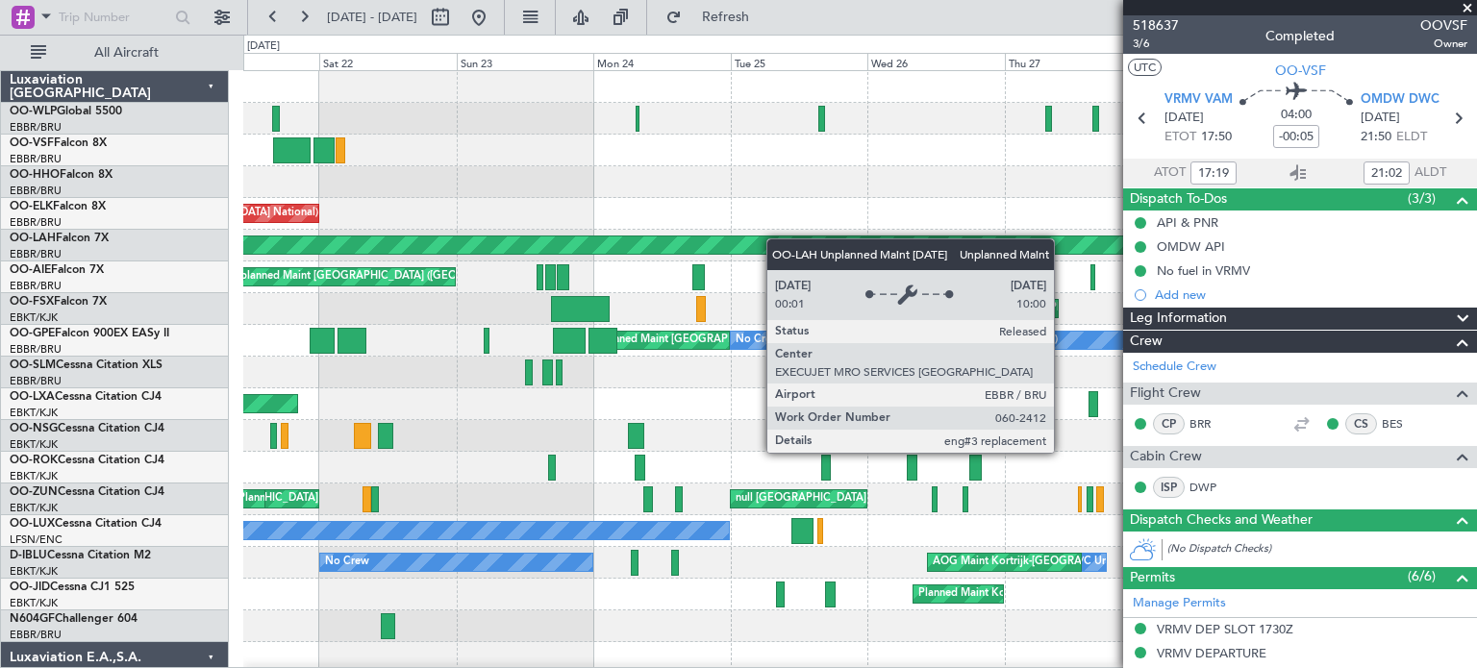
click at [785, 240] on div "Planned Maint Liege null Liege null [GEOGRAPHIC_DATA] ([GEOGRAPHIC_DATA]) null …" at bounding box center [859, 674] width 1233 height 1206
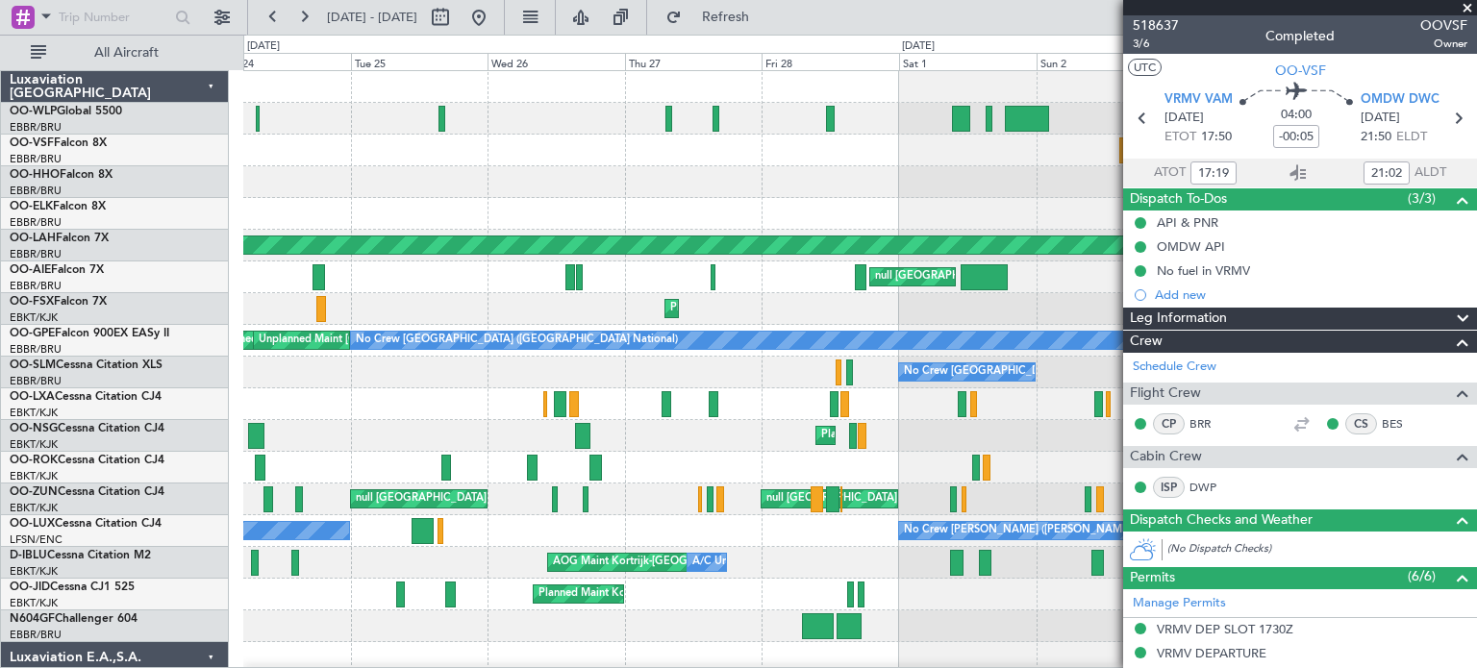
click at [312, 215] on div "null [GEOGRAPHIC_DATA] ([GEOGRAPHIC_DATA]) null [GEOGRAPHIC_DATA] ([GEOGRAPHIC_…" at bounding box center [859, 674] width 1233 height 1206
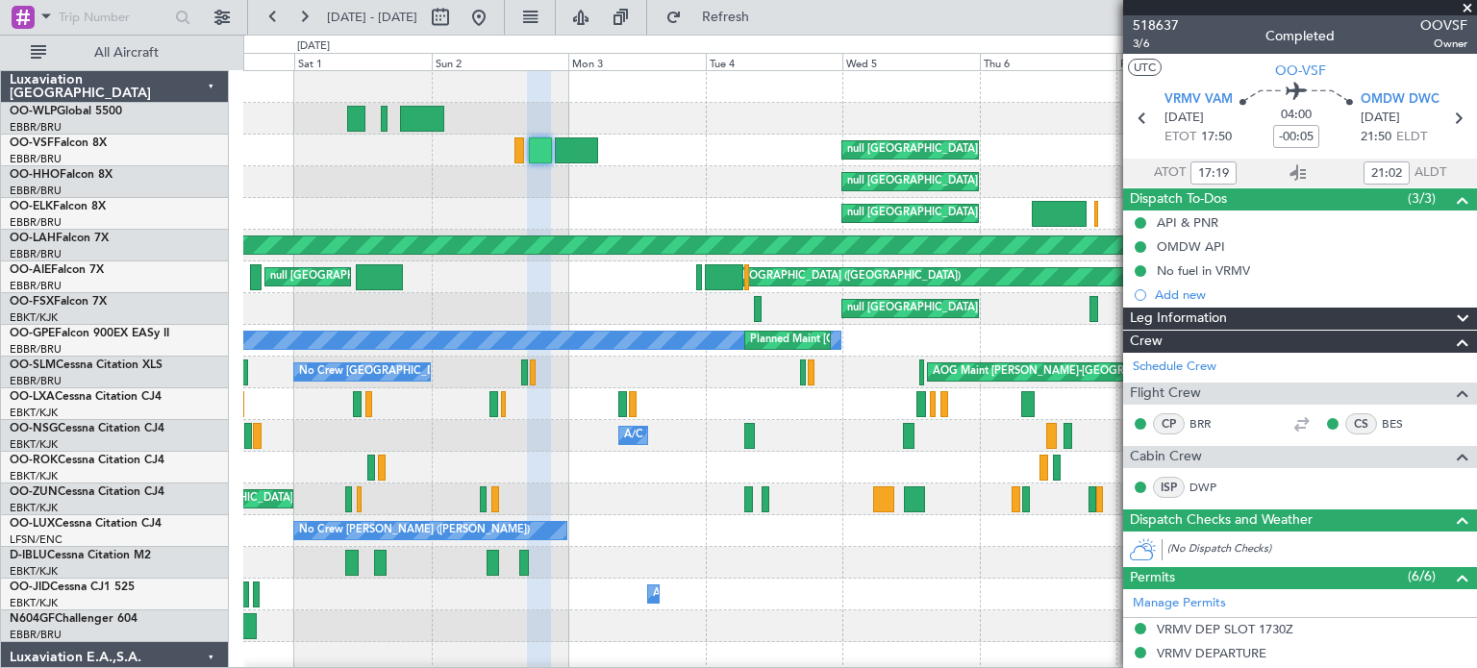
click at [287, 200] on div "null [GEOGRAPHIC_DATA] ([GEOGRAPHIC_DATA]) Planned Maint [GEOGRAPHIC_DATA] ([GE…" at bounding box center [859, 214] width 1233 height 32
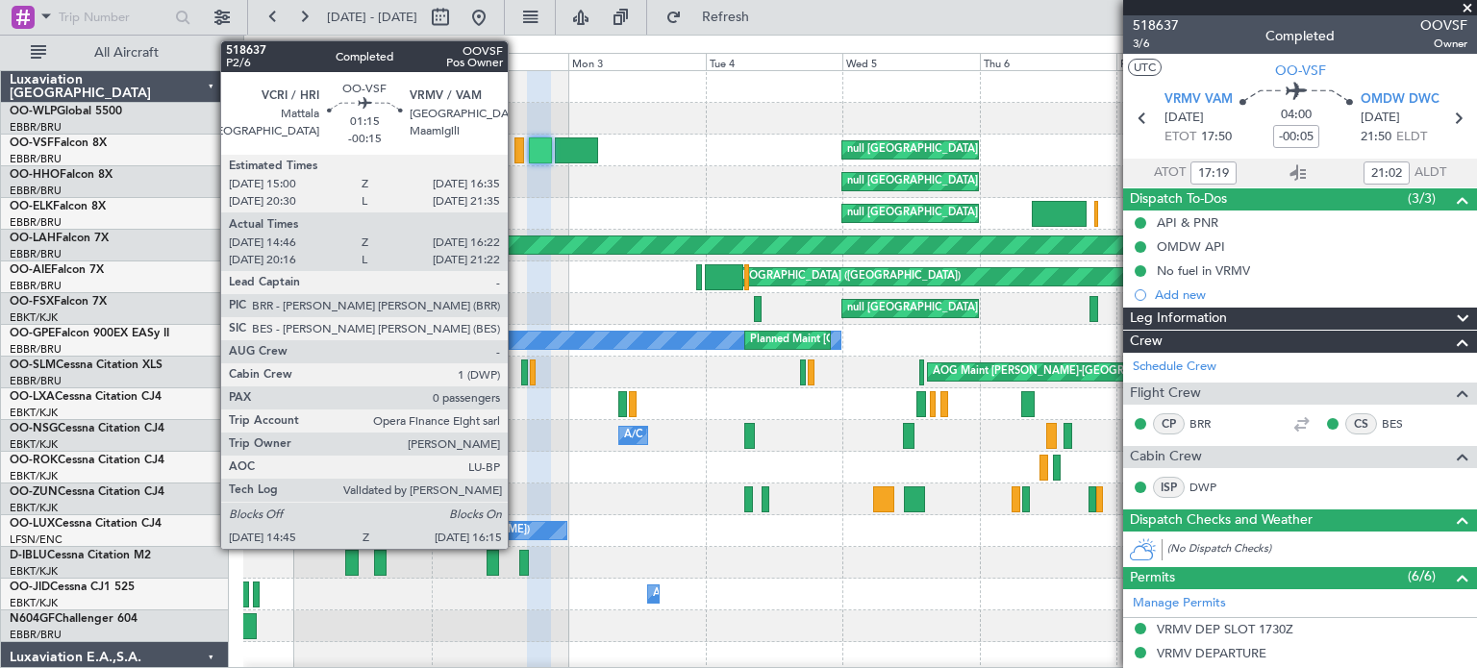
click at [516, 149] on div at bounding box center [518, 150] width 9 height 26
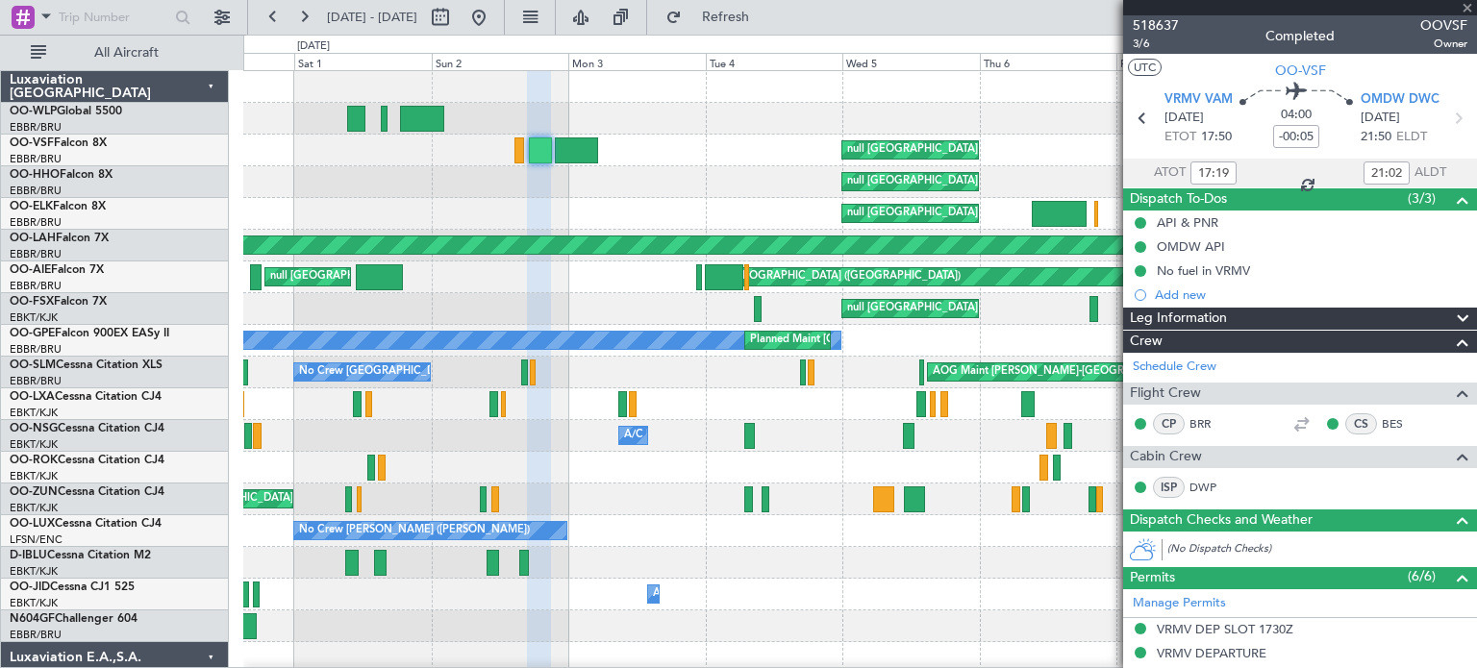
type input "-00:15"
type input "14:56"
type input "16:12"
type input "0"
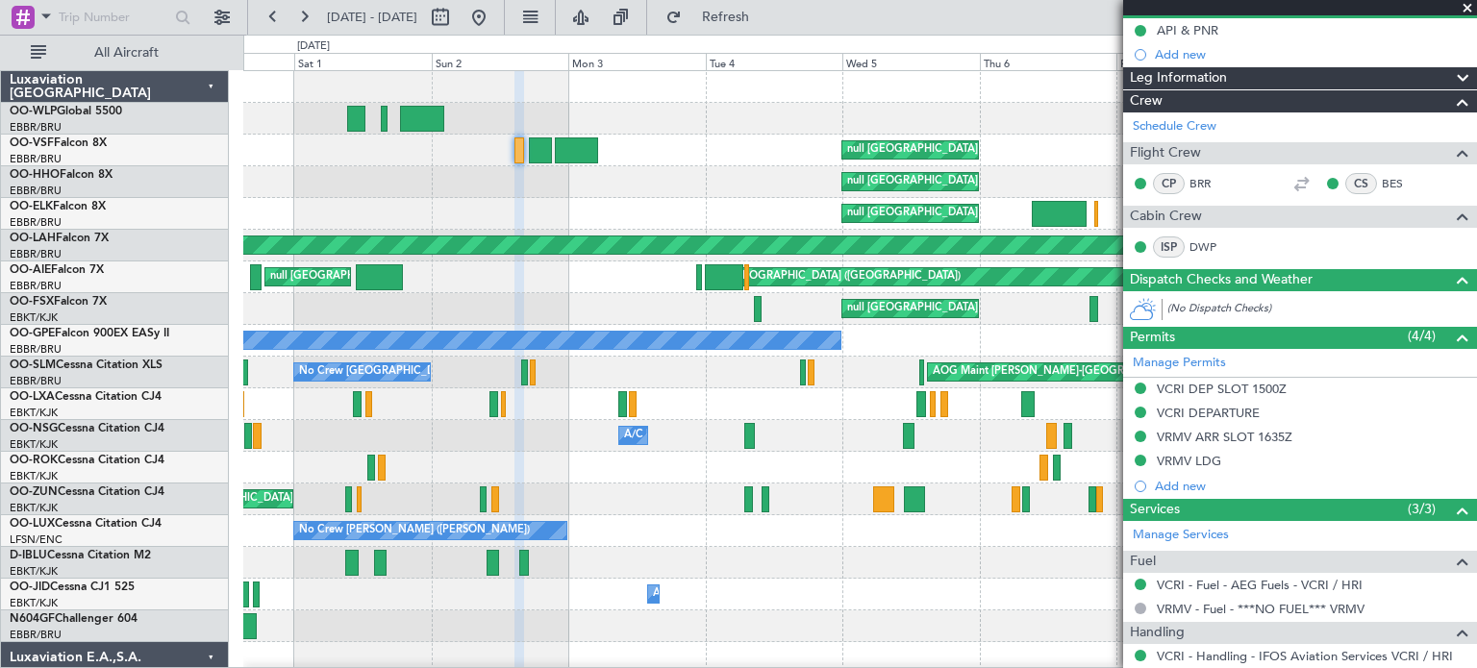
scroll to position [267, 0]
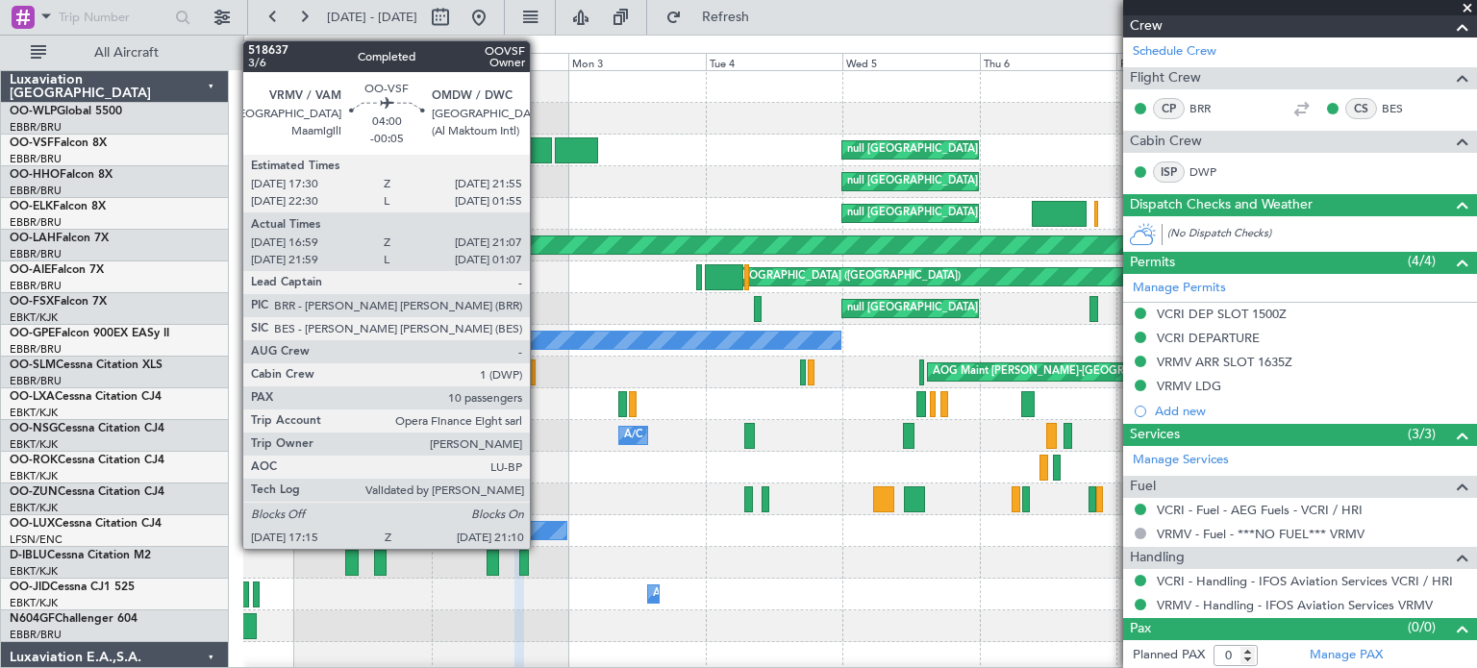
click at [538, 145] on div at bounding box center [540, 150] width 23 height 26
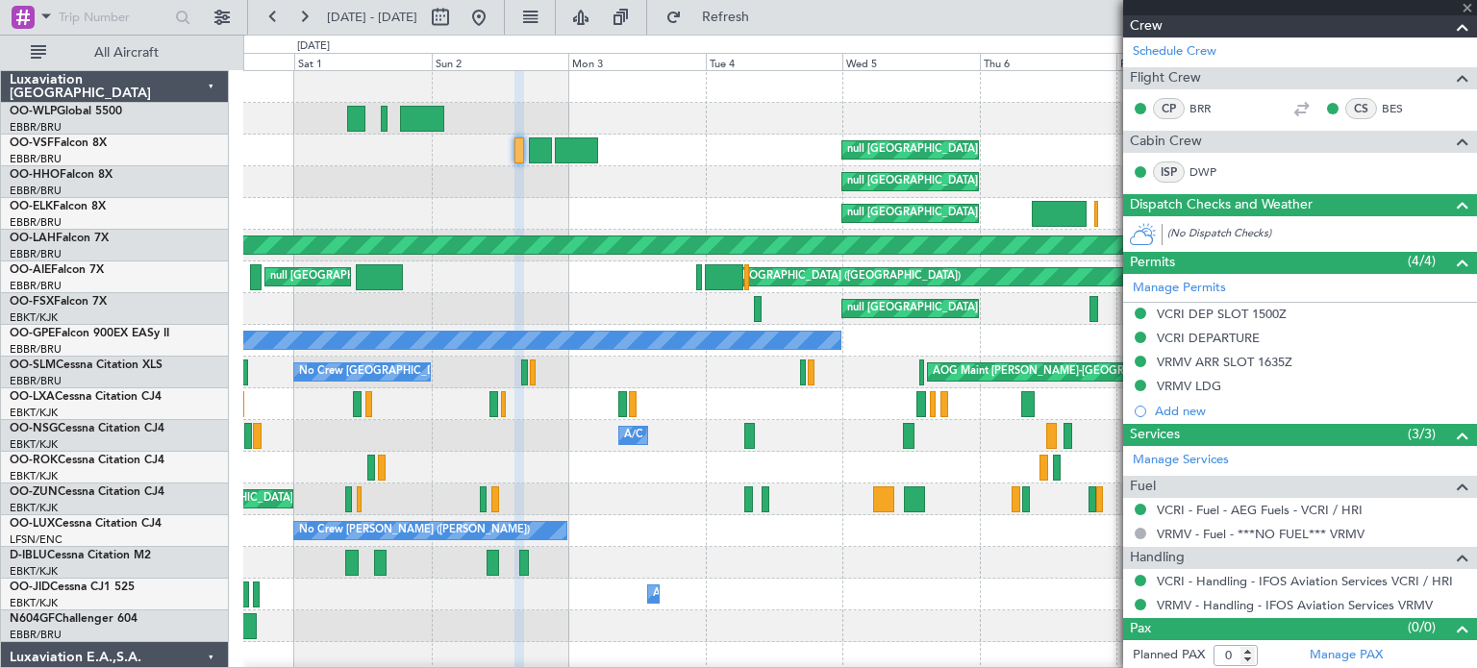
type input "-00:05"
type input "17:19"
type input "21:02"
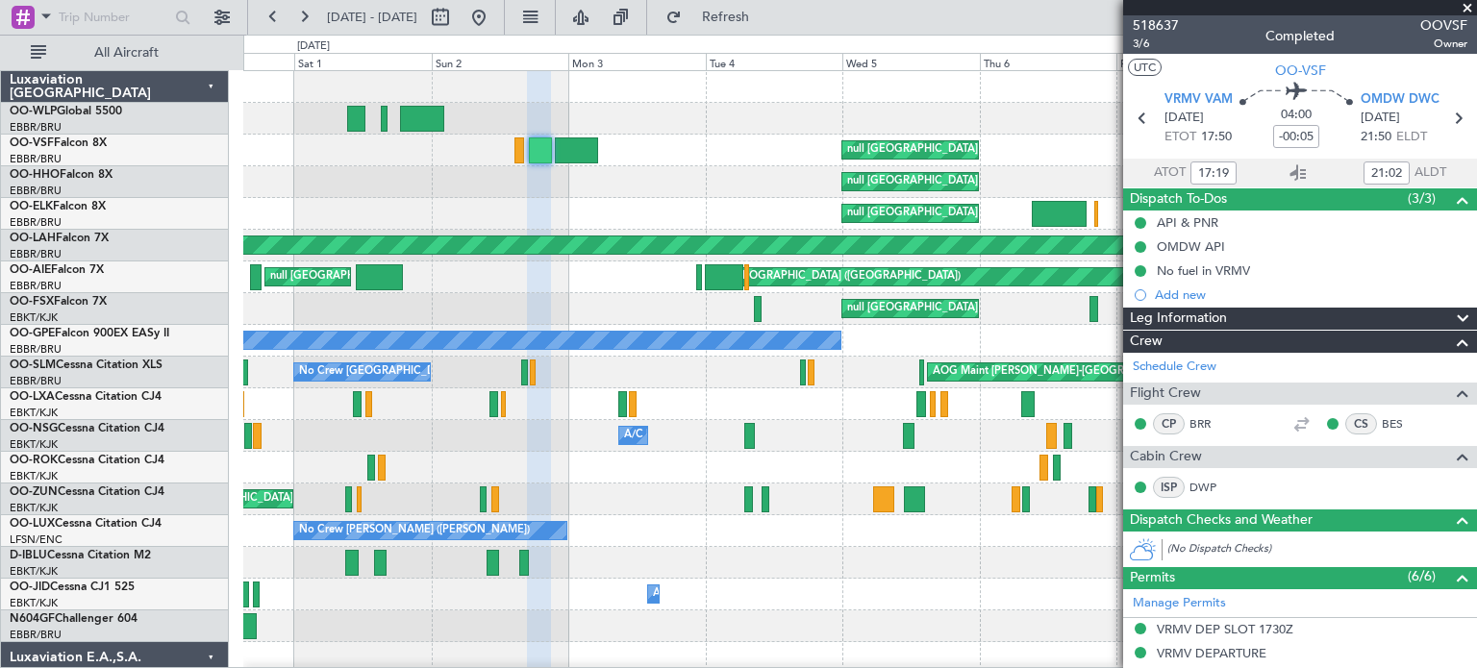
click at [637, 171] on div "null [GEOGRAPHIC_DATA] ([GEOGRAPHIC_DATA]) null [GEOGRAPHIC_DATA] (Cointrin)" at bounding box center [859, 182] width 1233 height 32
click at [1473, 3] on span at bounding box center [1467, 8] width 19 height 17
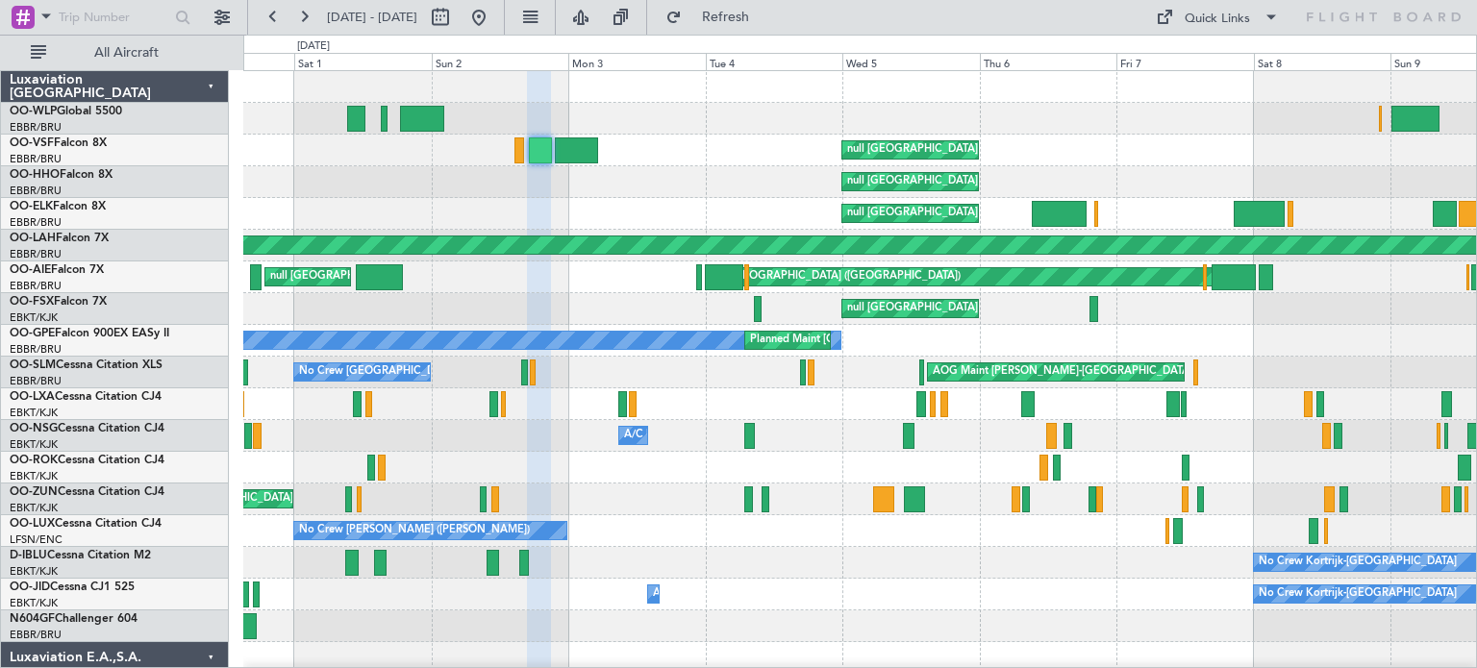
type input "0"
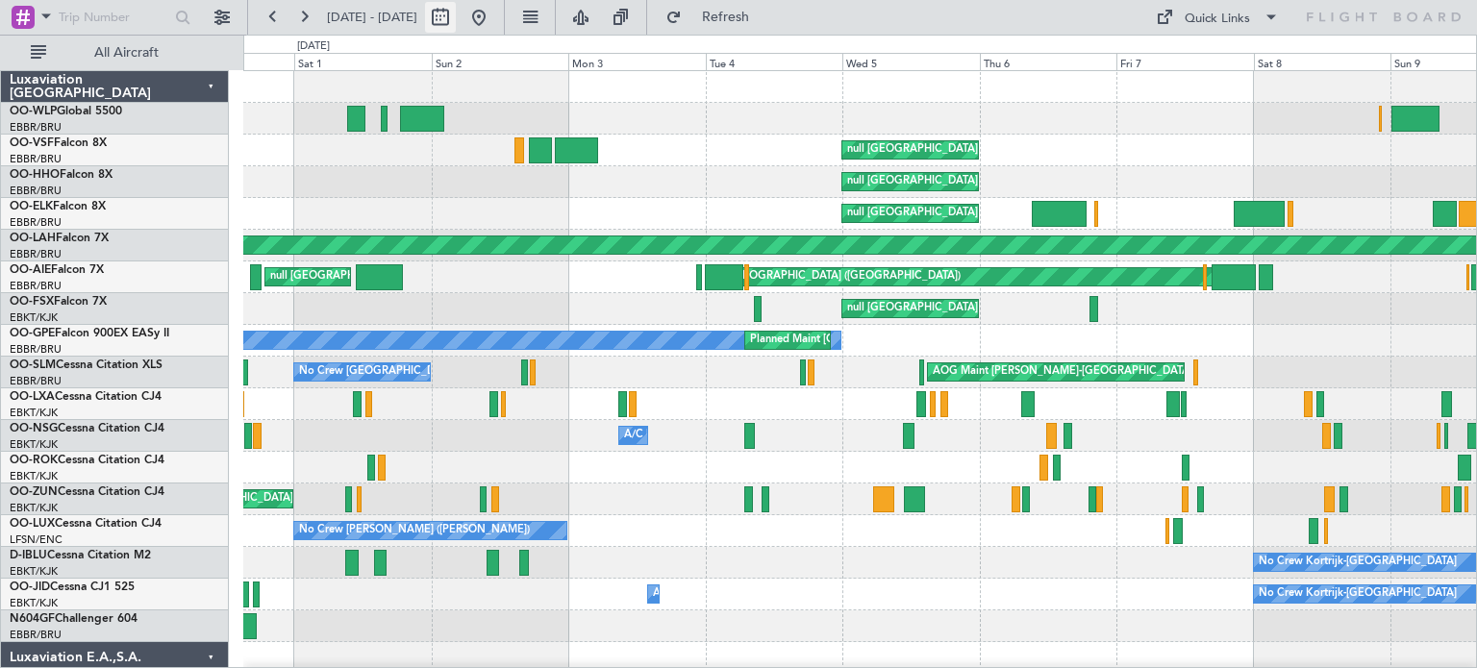
click at [456, 15] on button at bounding box center [440, 17] width 31 height 31
select select "2"
select select "2025"
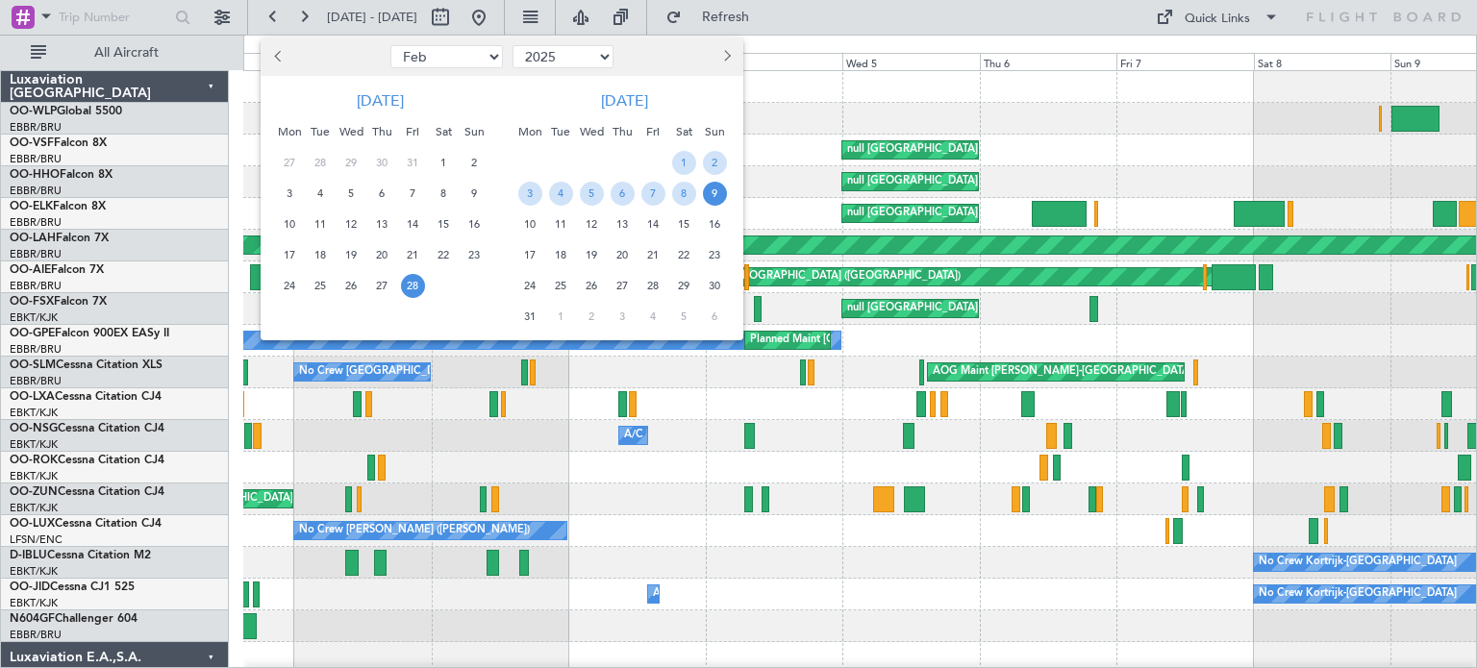
click at [723, 55] on span "Next month" at bounding box center [725, 56] width 12 height 12
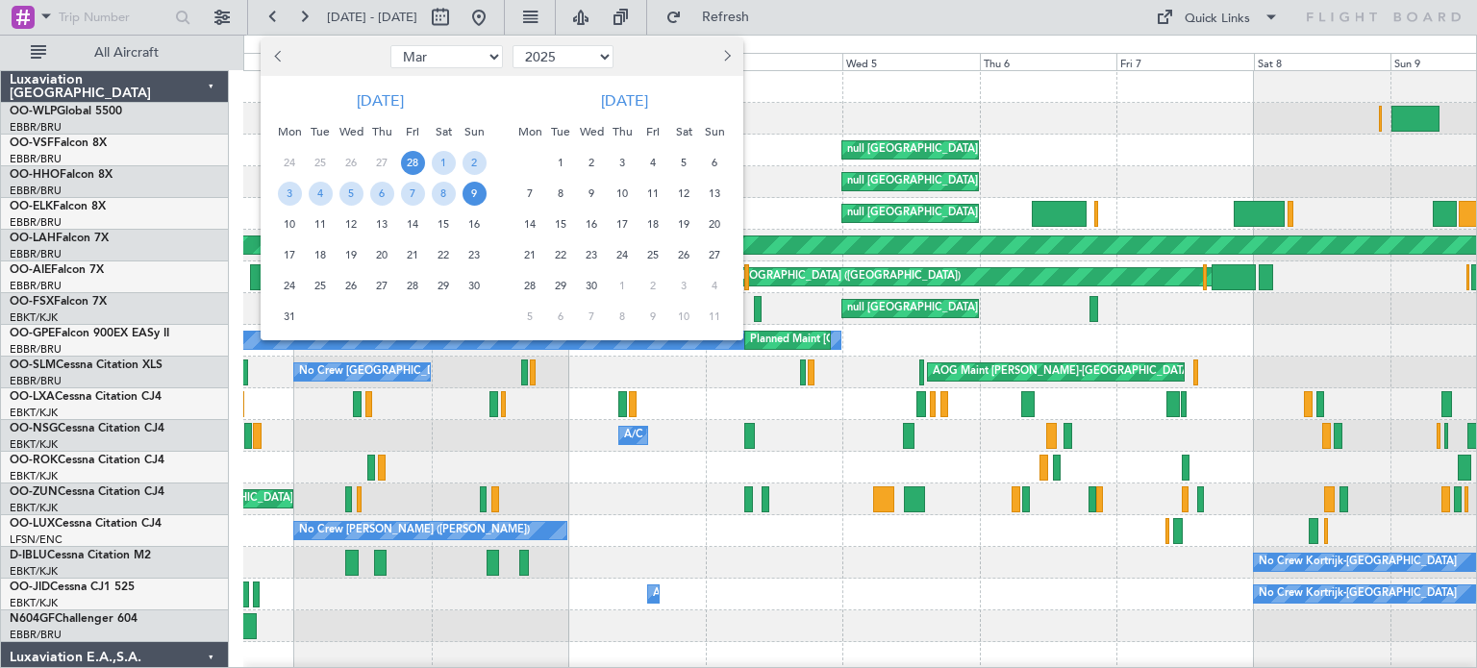
click at [723, 55] on span "Next month" at bounding box center [725, 56] width 12 height 12
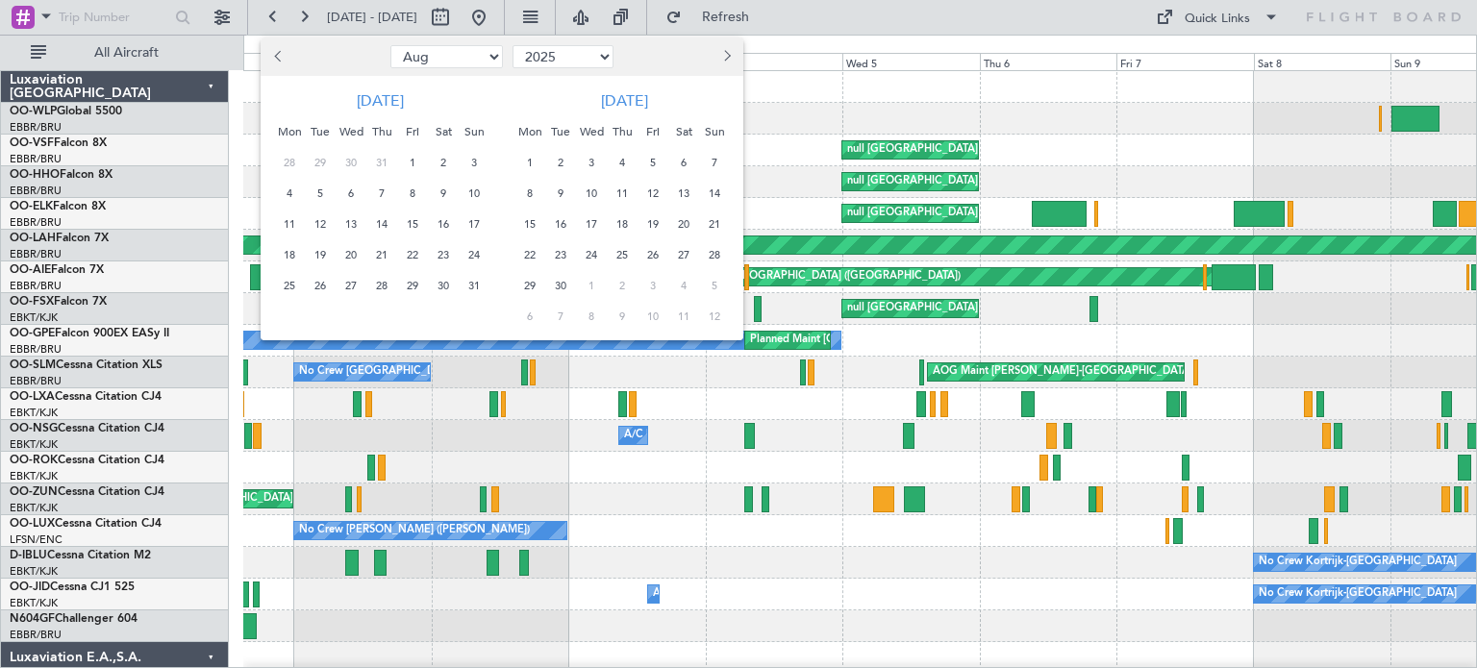
click at [723, 55] on span "Next month" at bounding box center [725, 56] width 12 height 12
click at [557, 222] on span "14" at bounding box center [561, 224] width 24 height 24
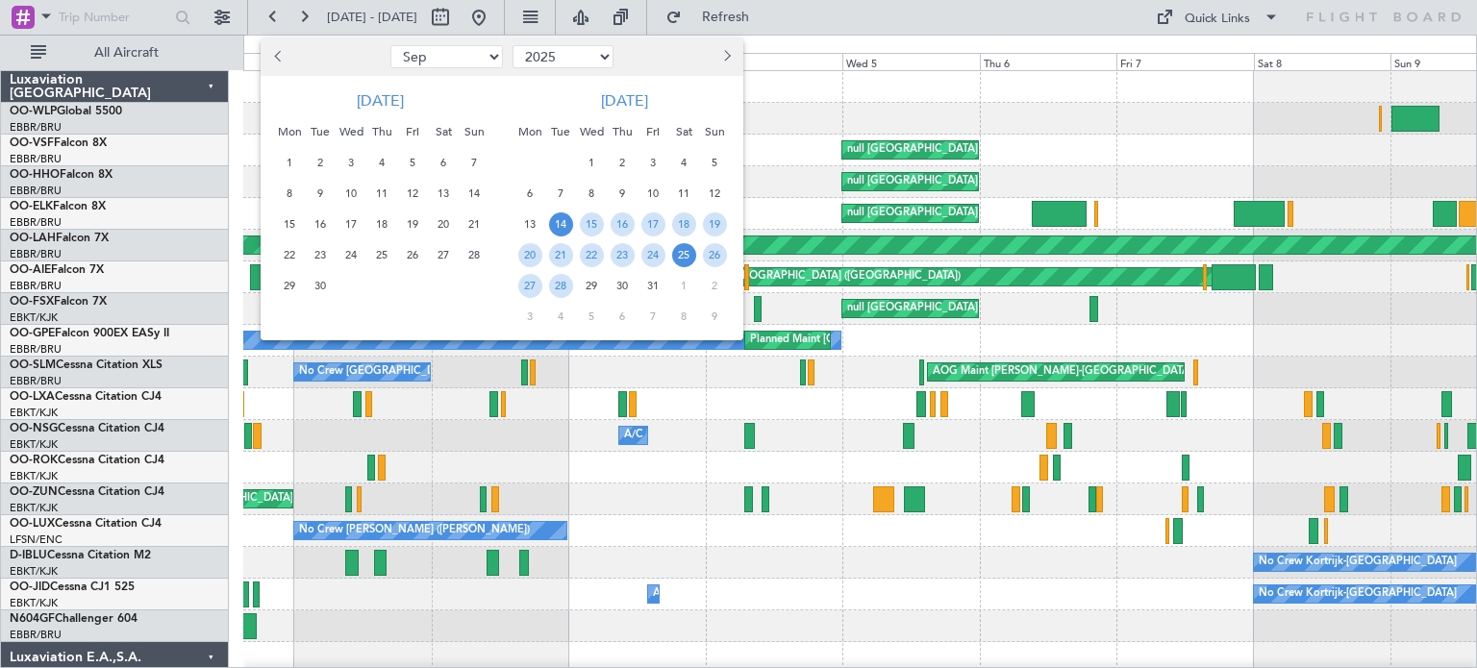
click at [681, 254] on span "25" at bounding box center [684, 255] width 24 height 24
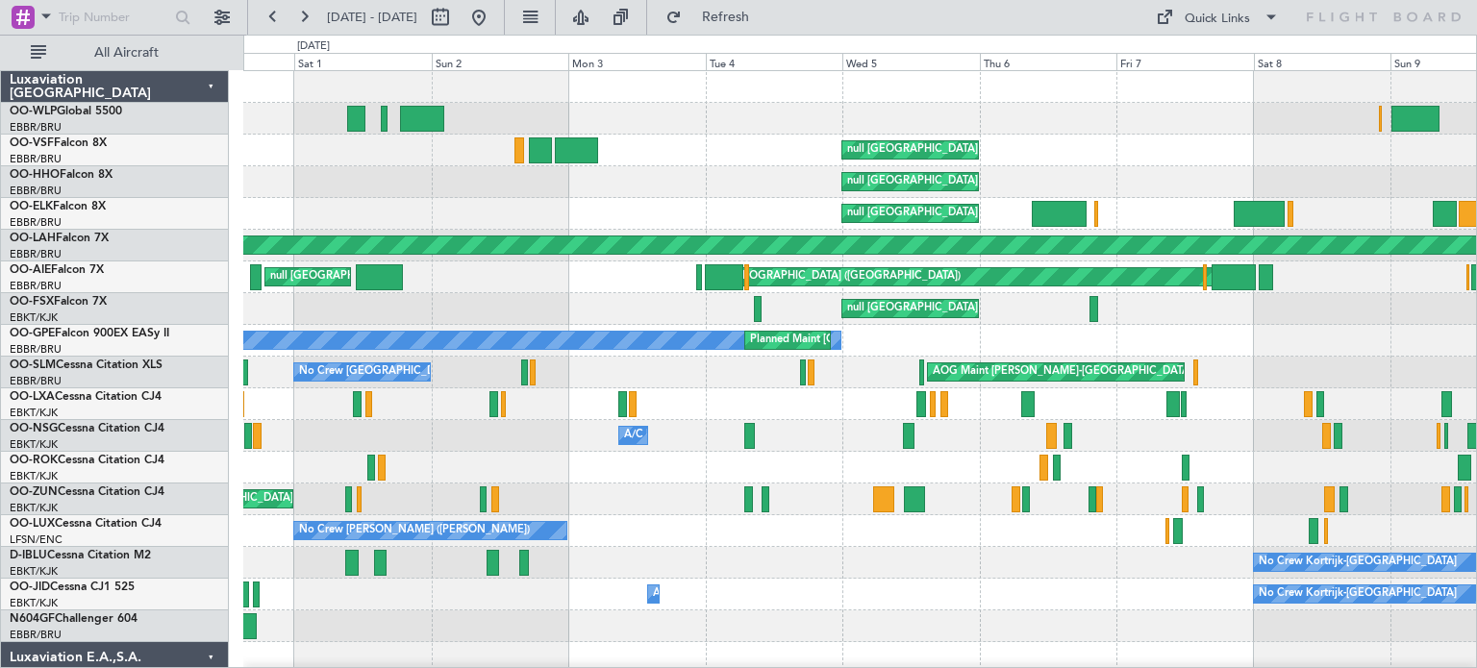
select select "10"
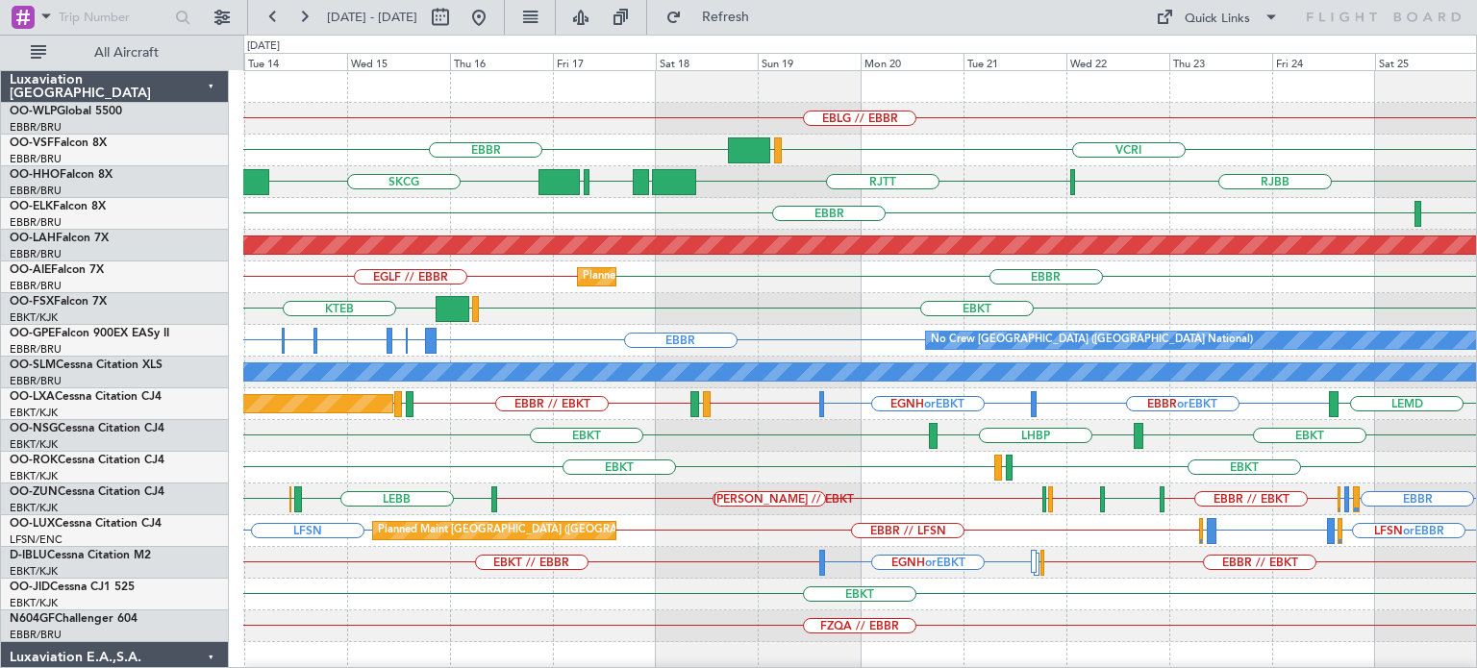
click at [1248, 182] on div "RJBB [GEOGRAPHIC_DATA] LTCG [GEOGRAPHIC_DATA] EGGD SKCG" at bounding box center [859, 182] width 1233 height 32
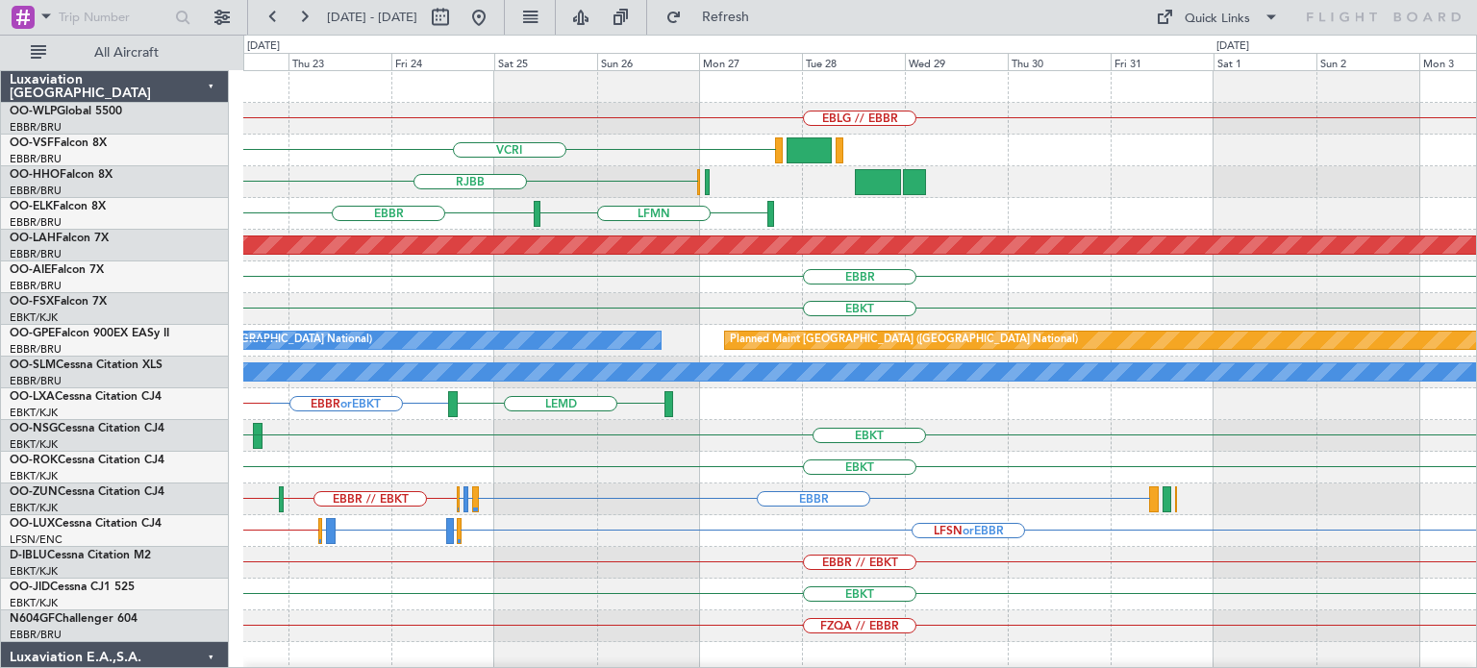
click at [422, 291] on div "EBLG // EBBR VCRI RJBB [GEOGRAPHIC_DATA] [GEOGRAPHIC_DATA] LFMN Planned [GEOGRA…" at bounding box center [859, 626] width 1233 height 1110
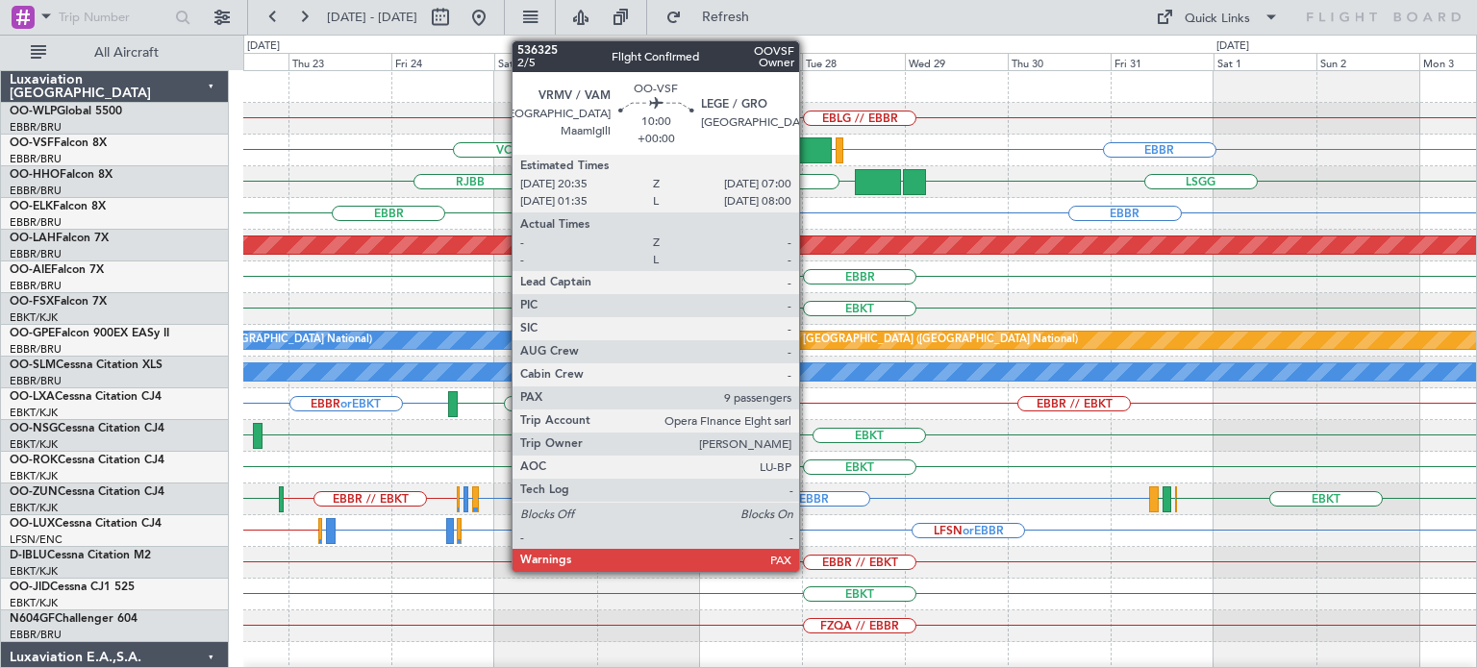
click at [808, 141] on div at bounding box center [808, 150] width 45 height 26
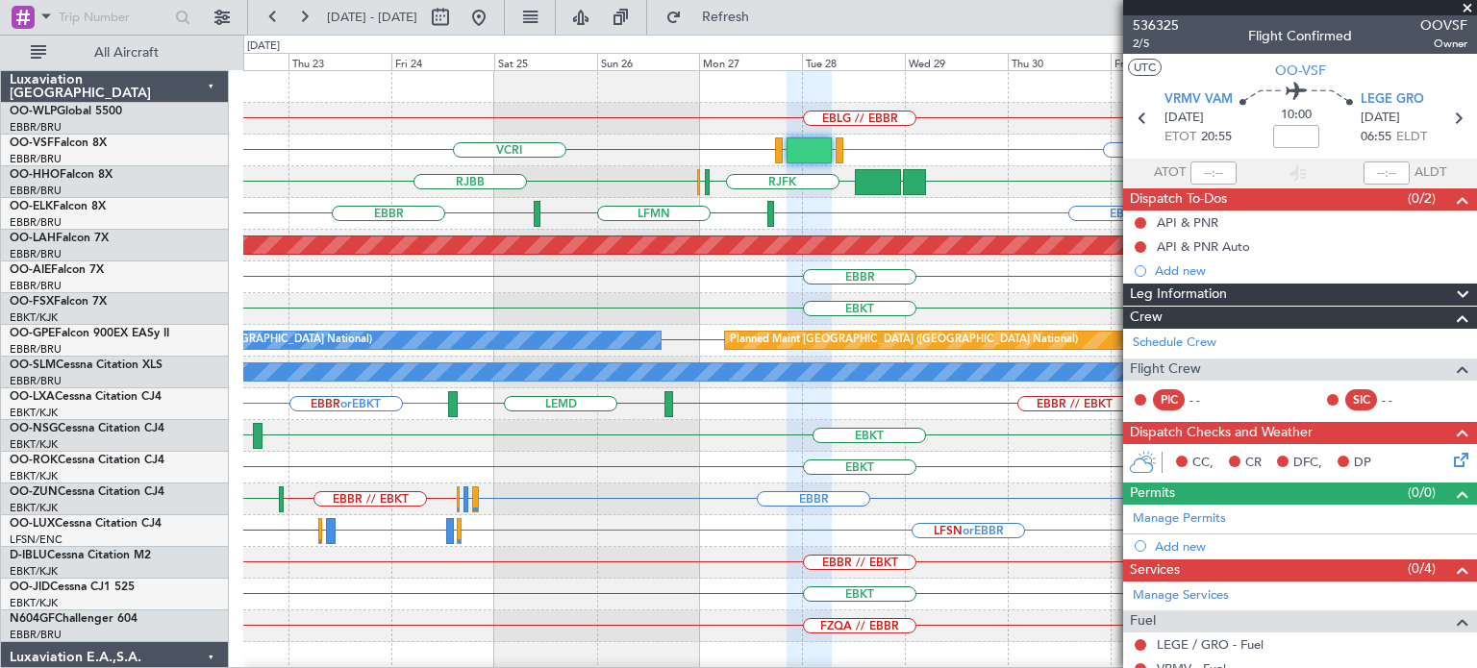
click at [1467, 7] on span at bounding box center [1467, 8] width 19 height 17
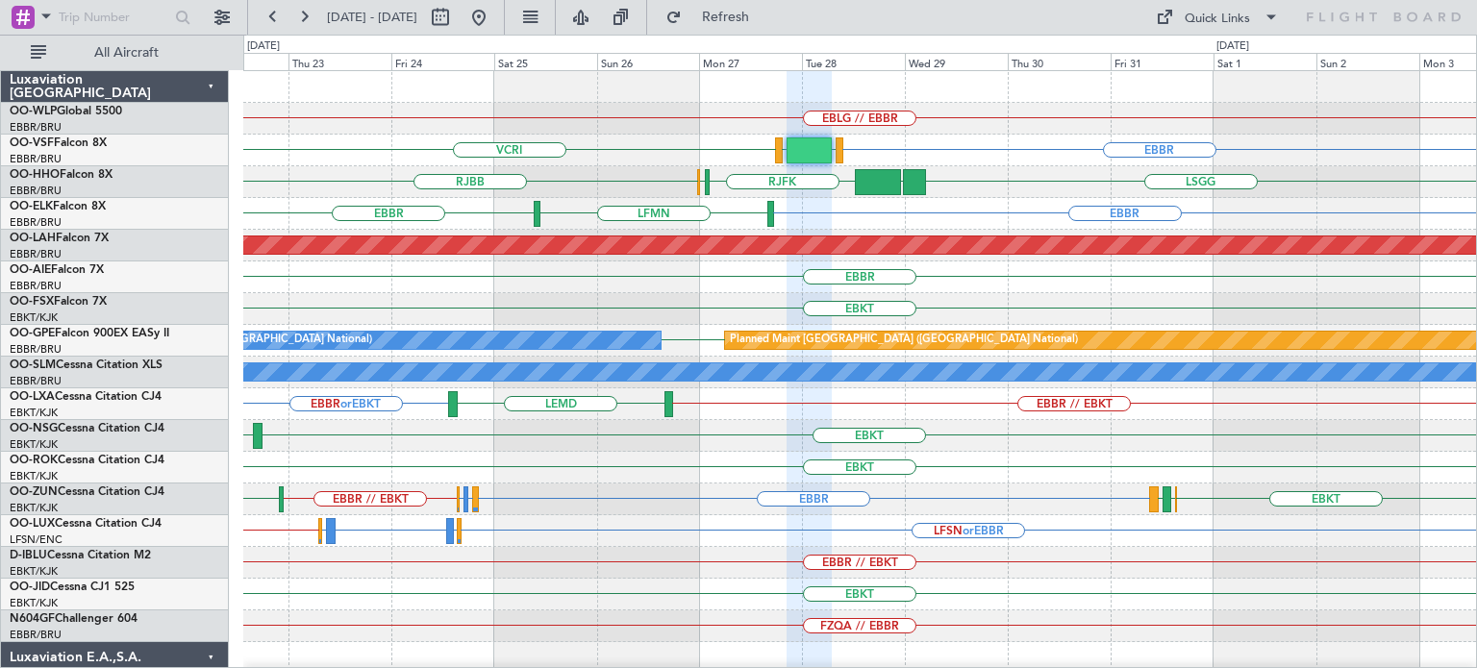
type input "0"
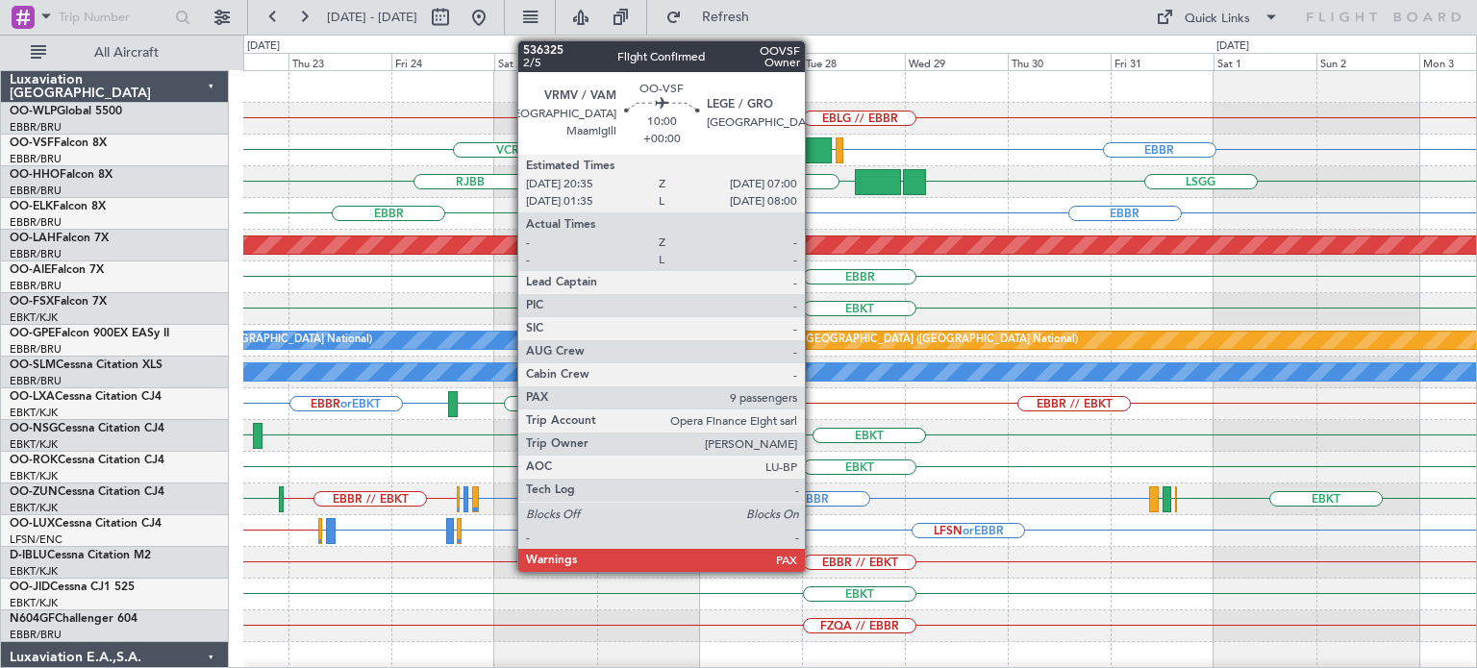
click at [813, 144] on div at bounding box center [808, 150] width 45 height 26
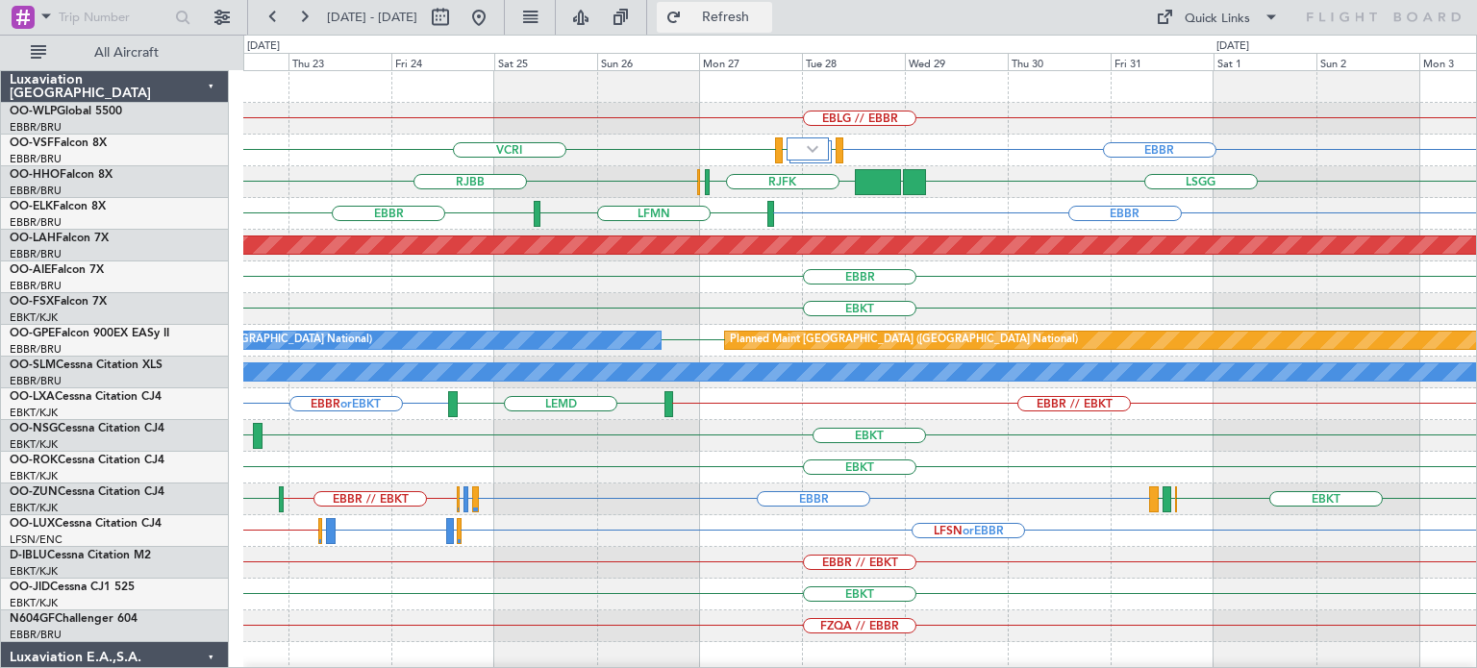
click at [766, 18] on span "Refresh" at bounding box center [726, 17] width 81 height 13
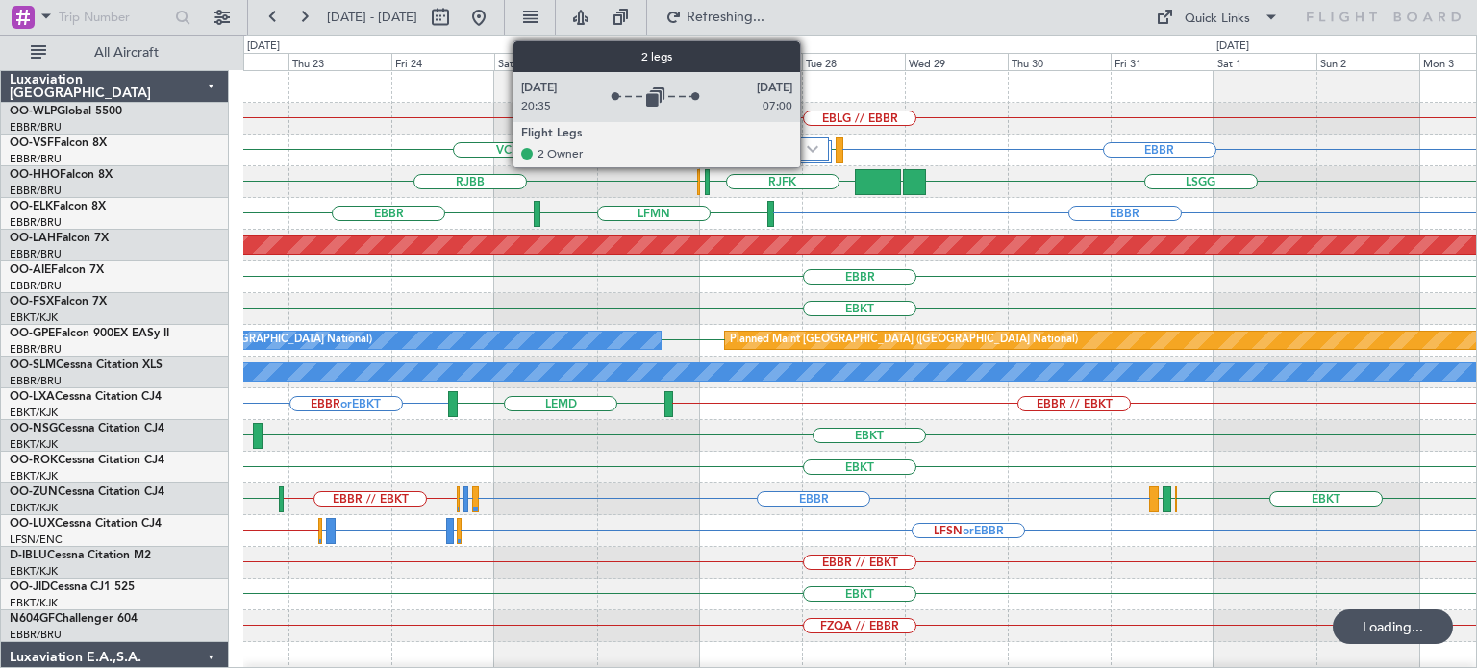
click at [810, 145] on img at bounding box center [813, 149] width 12 height 8
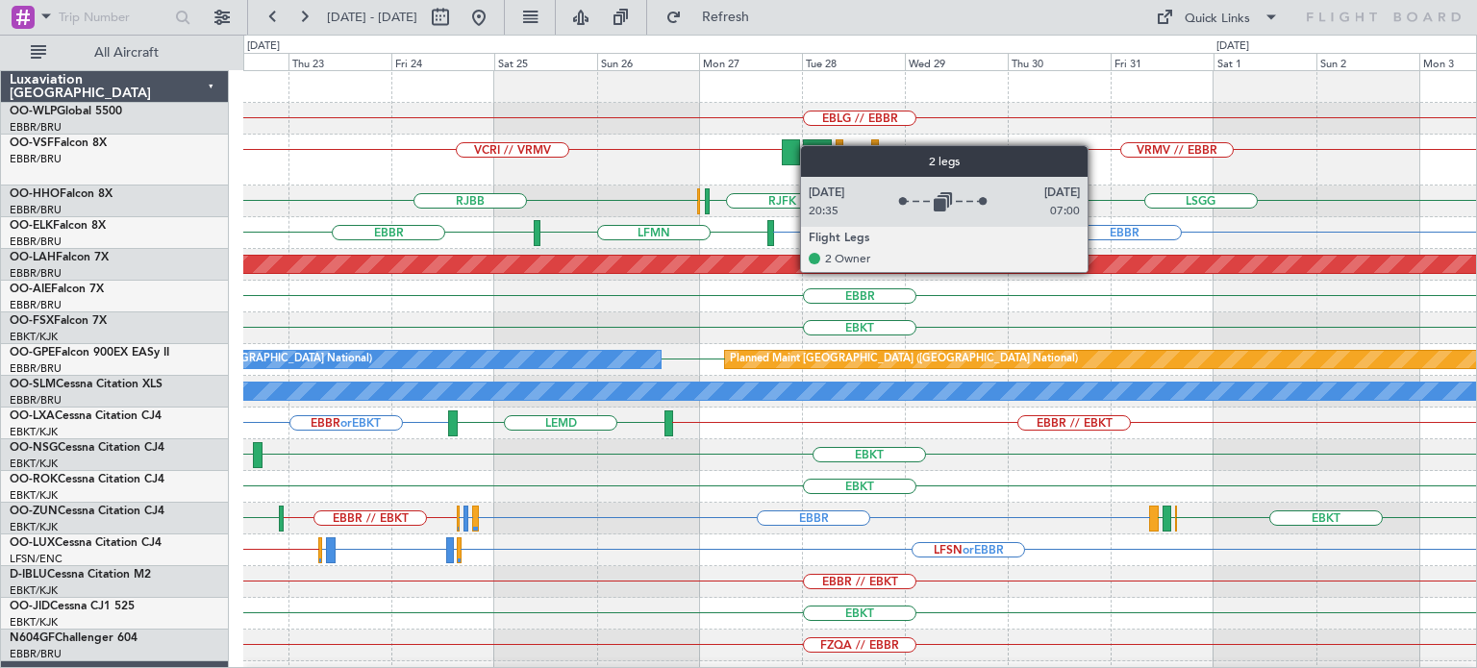
click at [924, 97] on div at bounding box center [859, 87] width 1233 height 32
click at [750, 97] on div at bounding box center [859, 87] width 1233 height 32
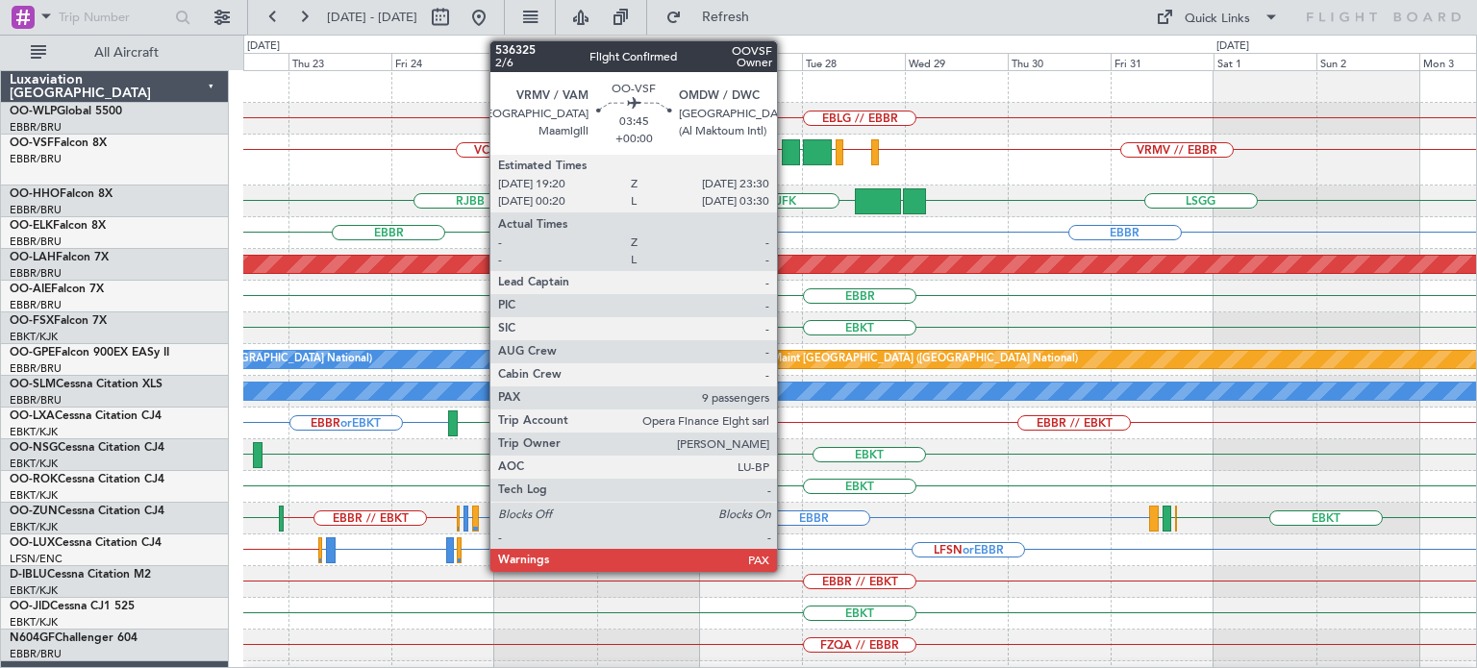
click at [786, 147] on div at bounding box center [791, 152] width 18 height 26
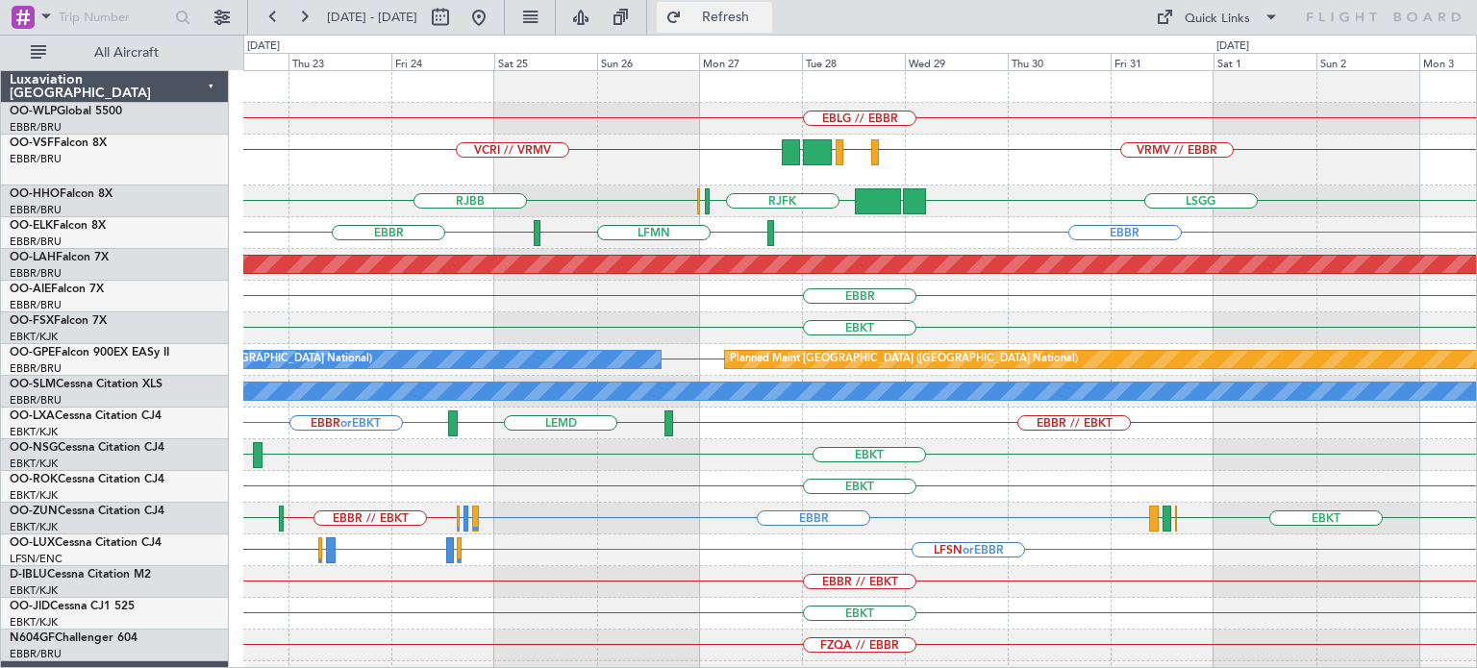
click at [765, 11] on span "Refresh" at bounding box center [726, 17] width 81 height 13
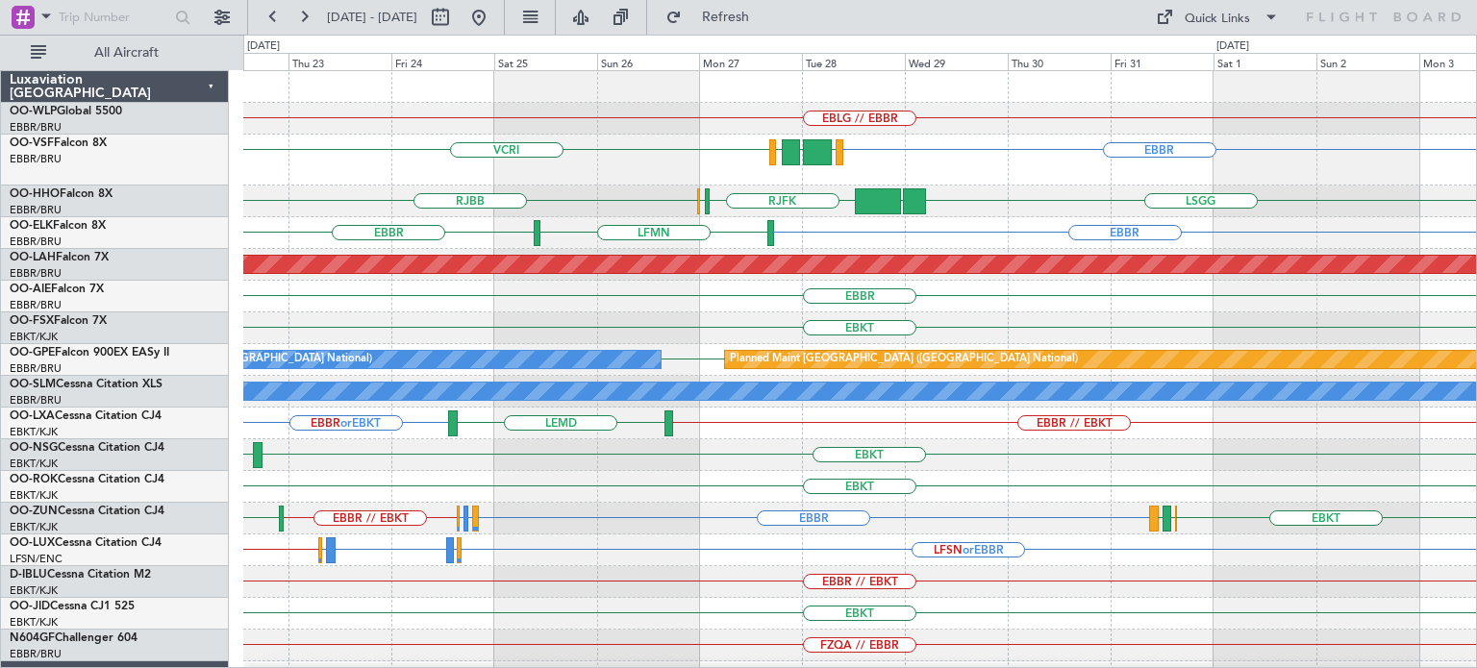
click at [911, 157] on div "EBBR LEGE OMDW VRMV VCRI" at bounding box center [859, 160] width 1233 height 51
click at [494, 18] on button at bounding box center [478, 17] width 31 height 31
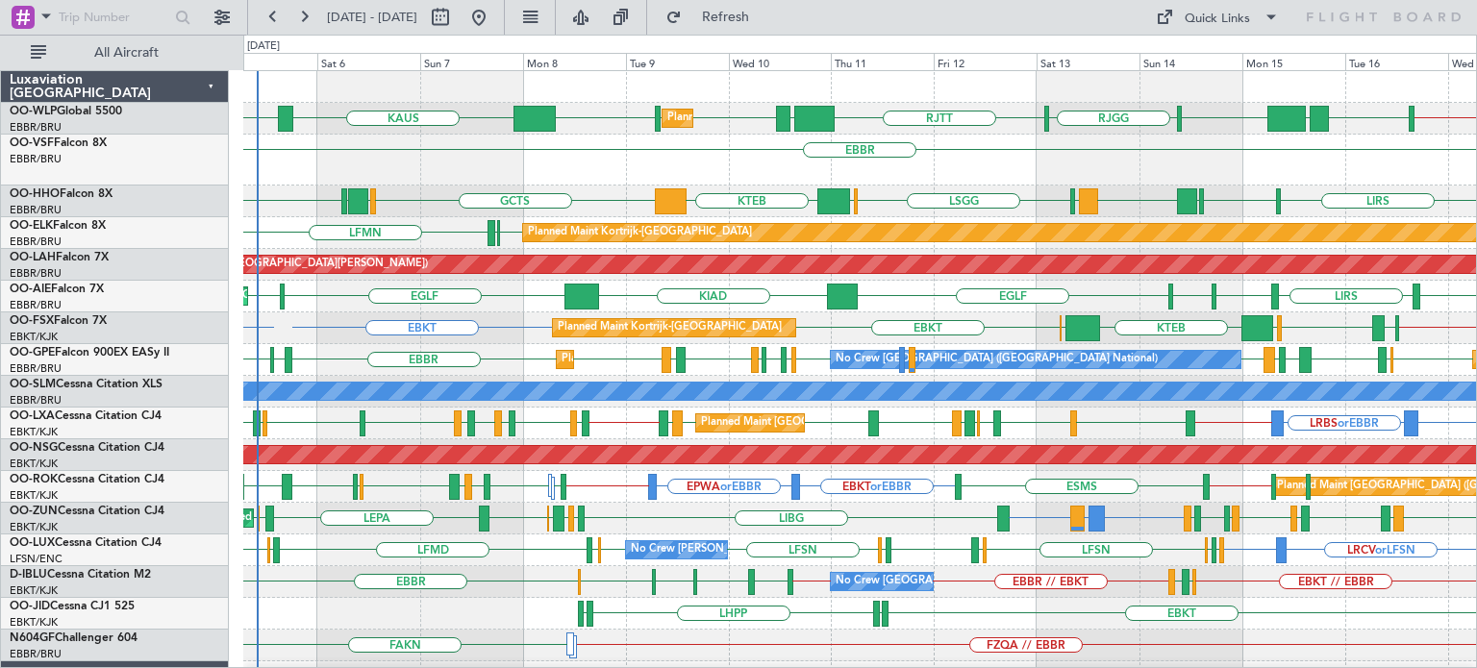
click at [275, 324] on div "EBKT EBKT LGKO // EBKT EBKT LGAV EBKT [GEOGRAPHIC_DATA] KTEB [GEOGRAPHIC_DATA] …" at bounding box center [859, 328] width 1233 height 32
click at [757, 19] on span "Refresh" at bounding box center [726, 17] width 81 height 13
click at [327, 341] on div "LGKO // EBKT EBKT EBMB or EBKT LSZH or EBKT EBKT LGAV EBKT [GEOGRAPHIC_DATA] KT…" at bounding box center [859, 328] width 1233 height 32
click at [766, 22] on span "Refresh" at bounding box center [726, 17] width 81 height 13
click at [381, 187] on div "[PERSON_NAME] KTEB [GEOGRAPHIC_DATA] LTCG LIML LIML ELLX EBLG // EBBR LIML UBBB…" at bounding box center [859, 651] width 1233 height 1161
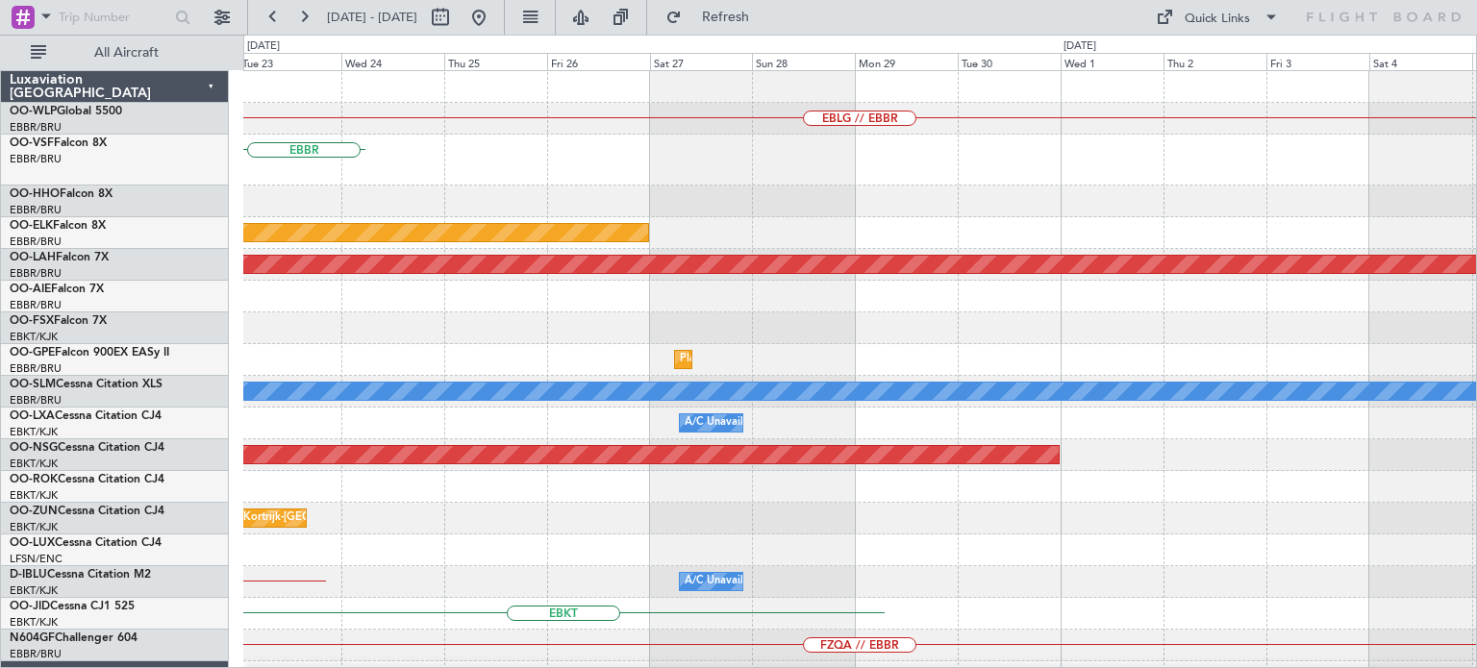
click at [289, 332] on div "EBLG // EBBR [GEOGRAPHIC_DATA] Planned Maint [GEOGRAPHIC_DATA]-[GEOGRAPHIC_DATA…" at bounding box center [859, 651] width 1233 height 1161
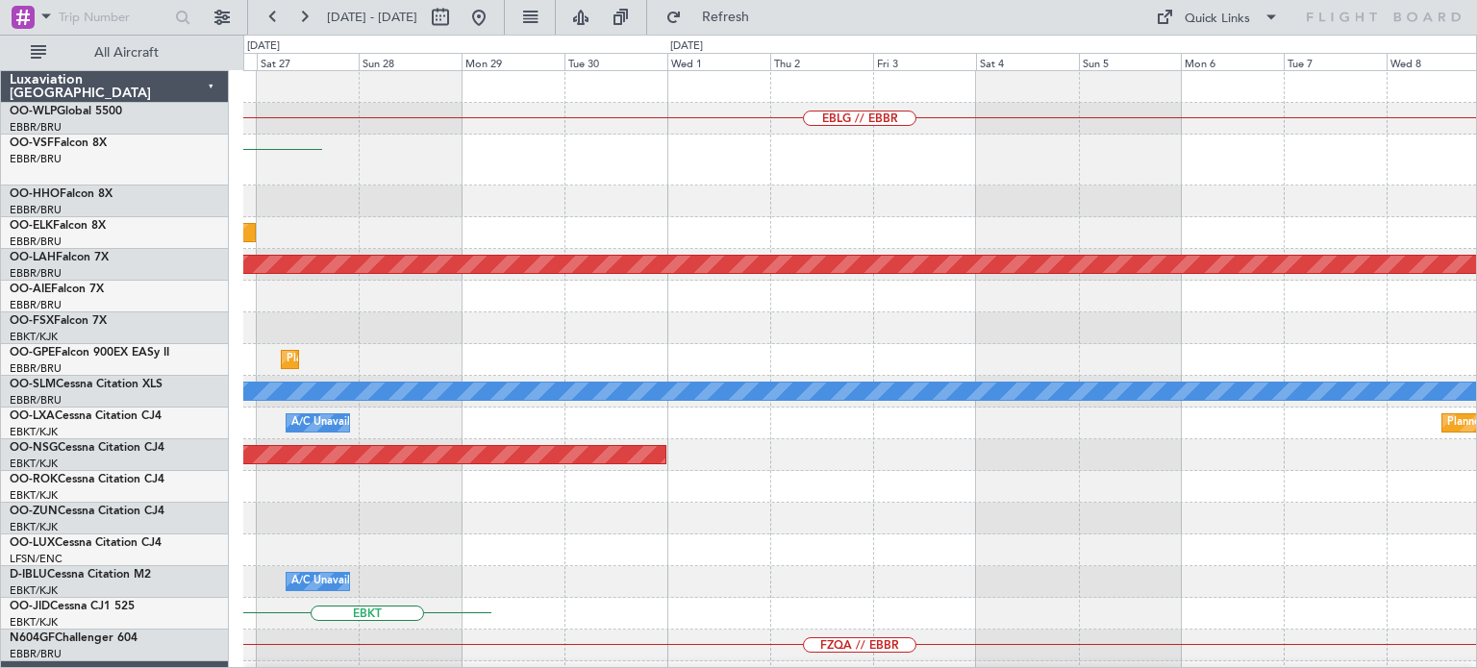
click at [354, 472] on div "EBLG // EBBR [GEOGRAPHIC_DATA] Planned Maint [GEOGRAPHIC_DATA]-[GEOGRAPHIC_DATA…" at bounding box center [859, 651] width 1233 height 1161
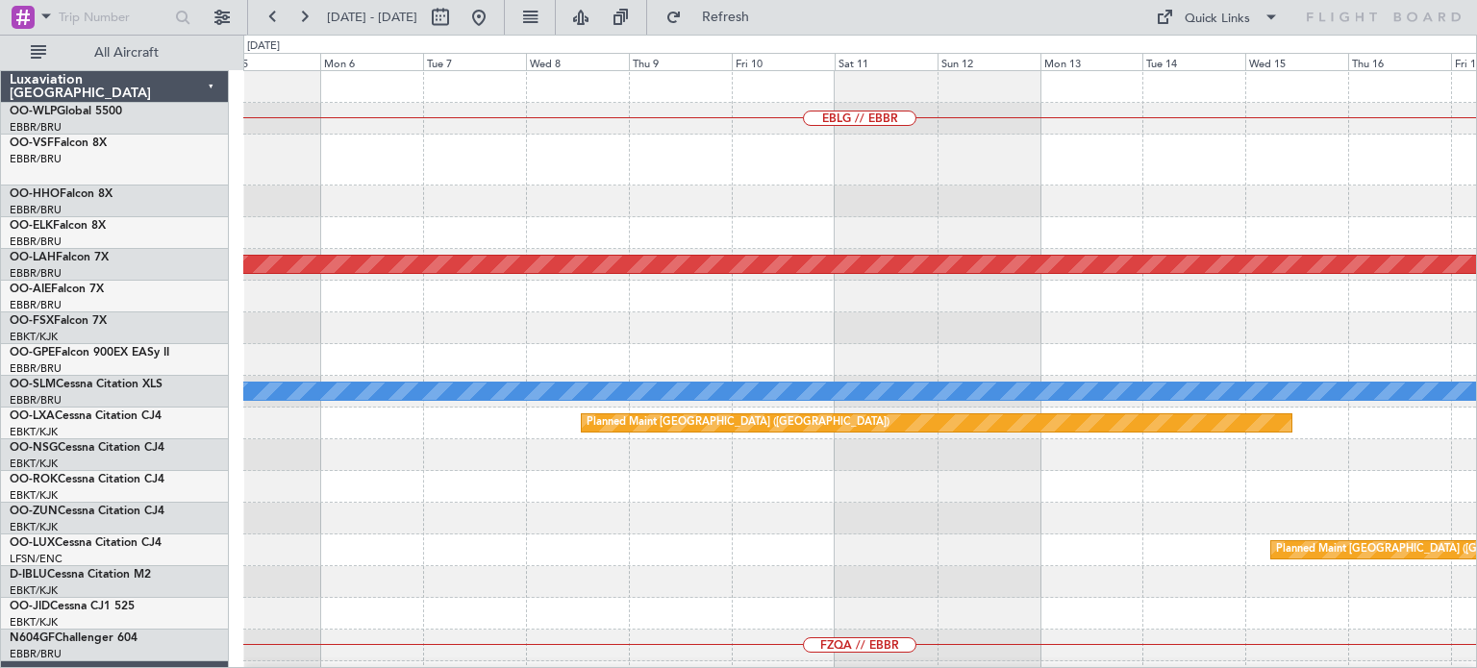
click at [387, 591] on div "EBLG // EBBR Planned [GEOGRAPHIC_DATA][PERSON_NAME]-[GEOGRAPHIC_DATA][PERSON_NA…" at bounding box center [859, 651] width 1233 height 1161
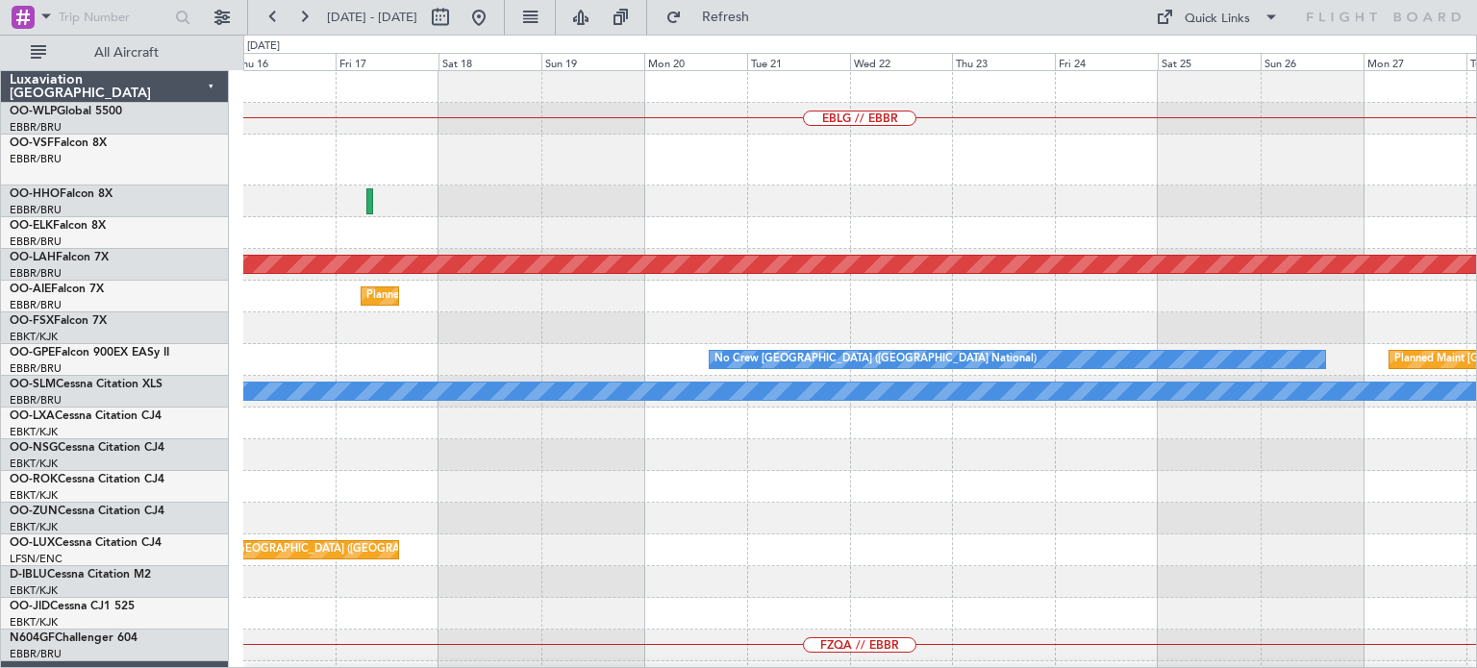
click at [470, 667] on html "[DATE] - [DATE] Refresh Quick Links All Aircraft EBLG // EBBR Planned [GEOGRAPH…" at bounding box center [738, 334] width 1477 height 668
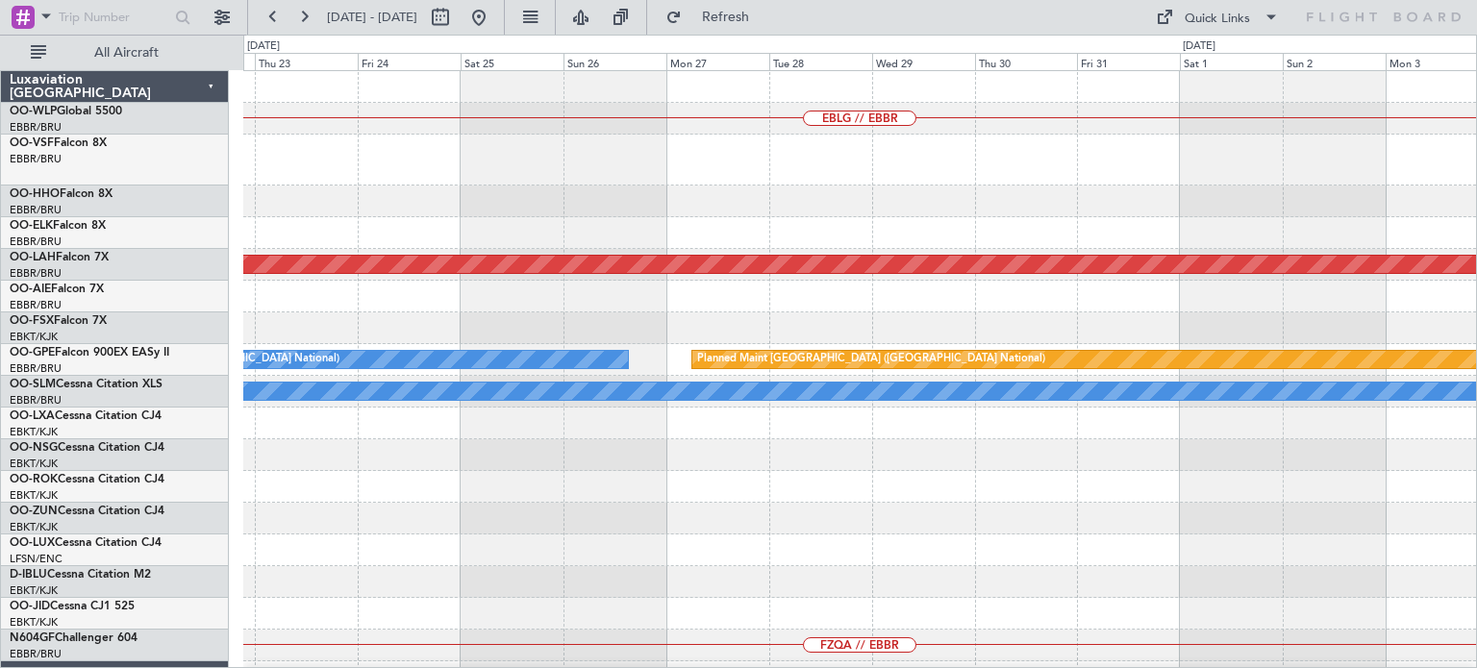
click at [723, 667] on html "[DATE] - [DATE] Refresh Quick Links All Aircraft EBLG // EBBR Planned [GEOGRAPH…" at bounding box center [738, 334] width 1477 height 668
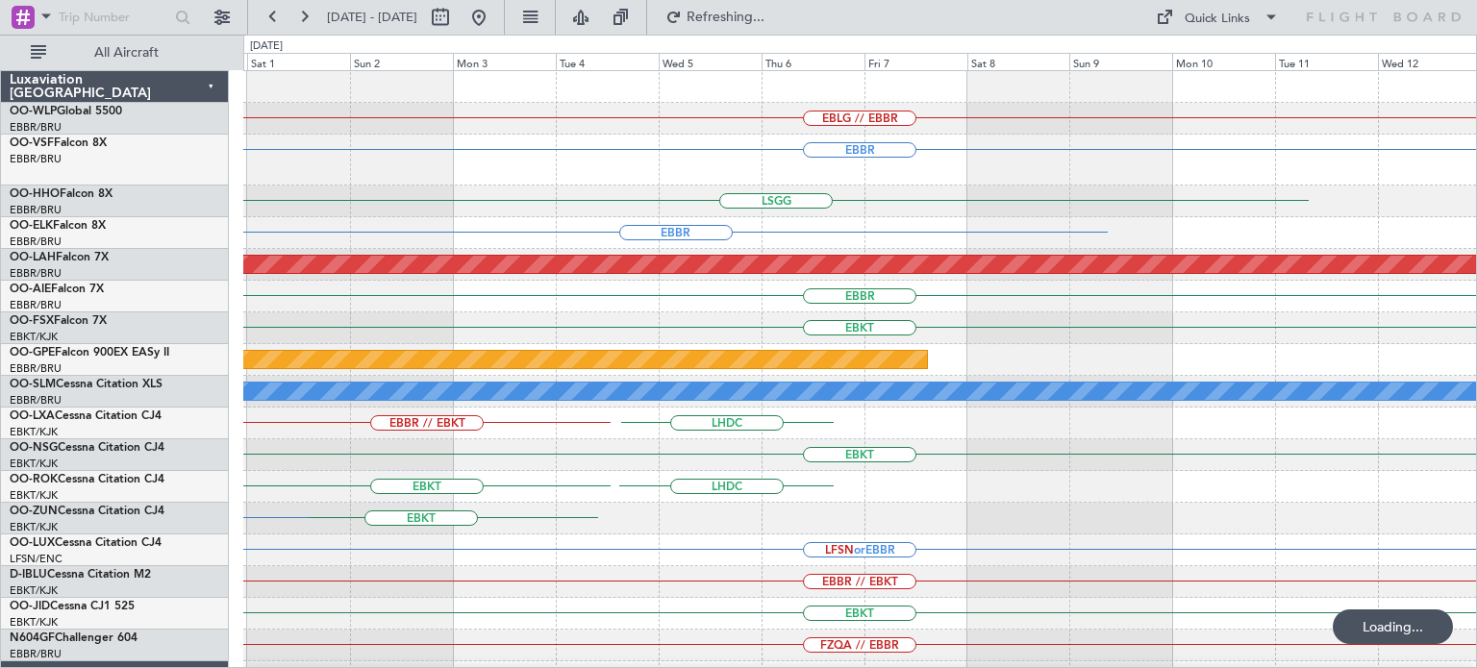
click at [428, 437] on div "EBLG // EBBR [GEOGRAPHIC_DATA] [GEOGRAPHIC_DATA] [GEOGRAPHIC_DATA] Planned [GEO…" at bounding box center [859, 604] width 1233 height 1066
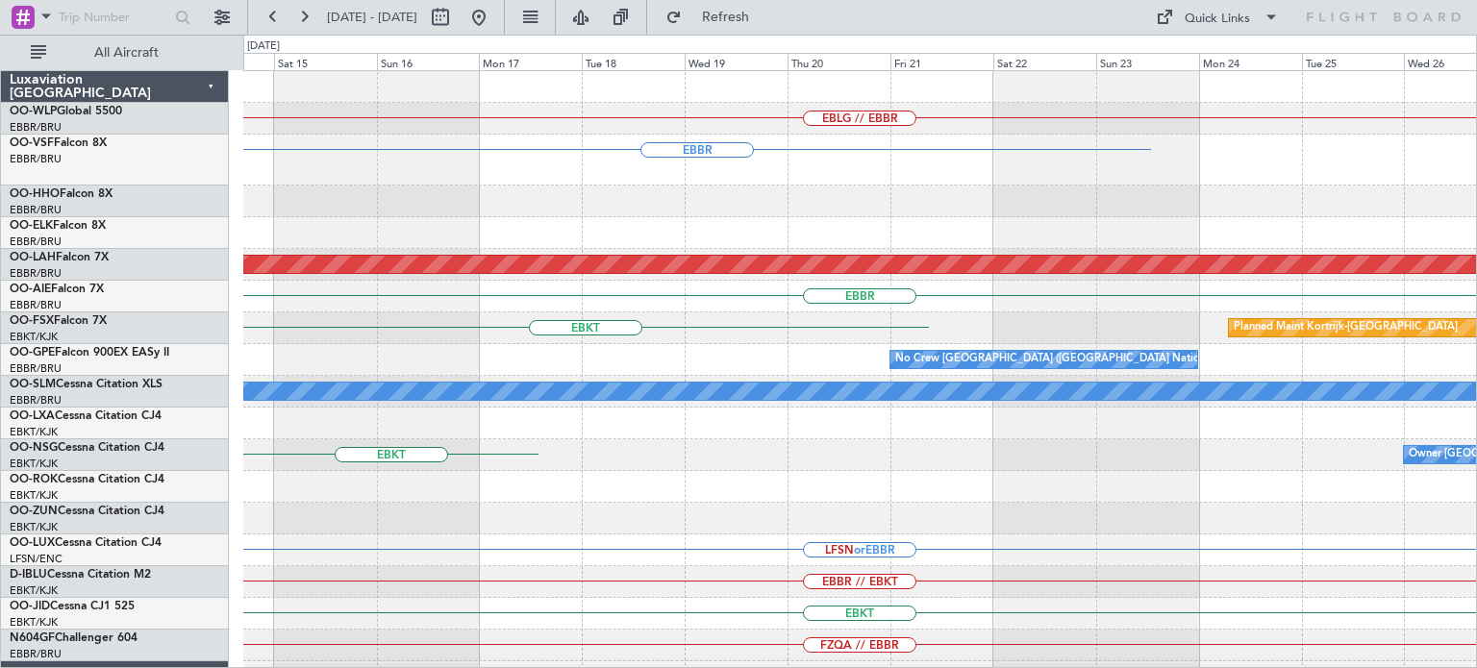
click at [565, 530] on div "EBLG // EBBR [GEOGRAPHIC_DATA] Planned [GEOGRAPHIC_DATA][PERSON_NAME]-[GEOGRAPH…" at bounding box center [859, 636] width 1233 height 1130
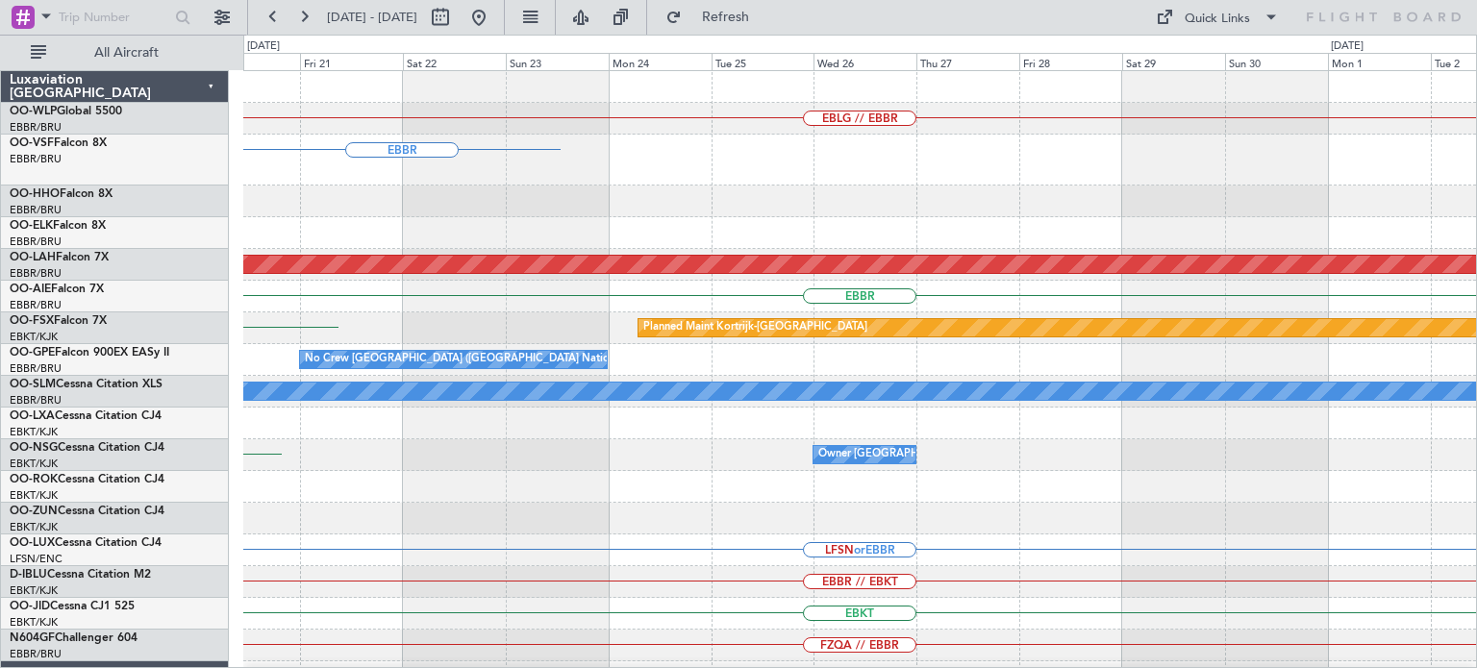
click at [709, 504] on div at bounding box center [859, 519] width 1233 height 32
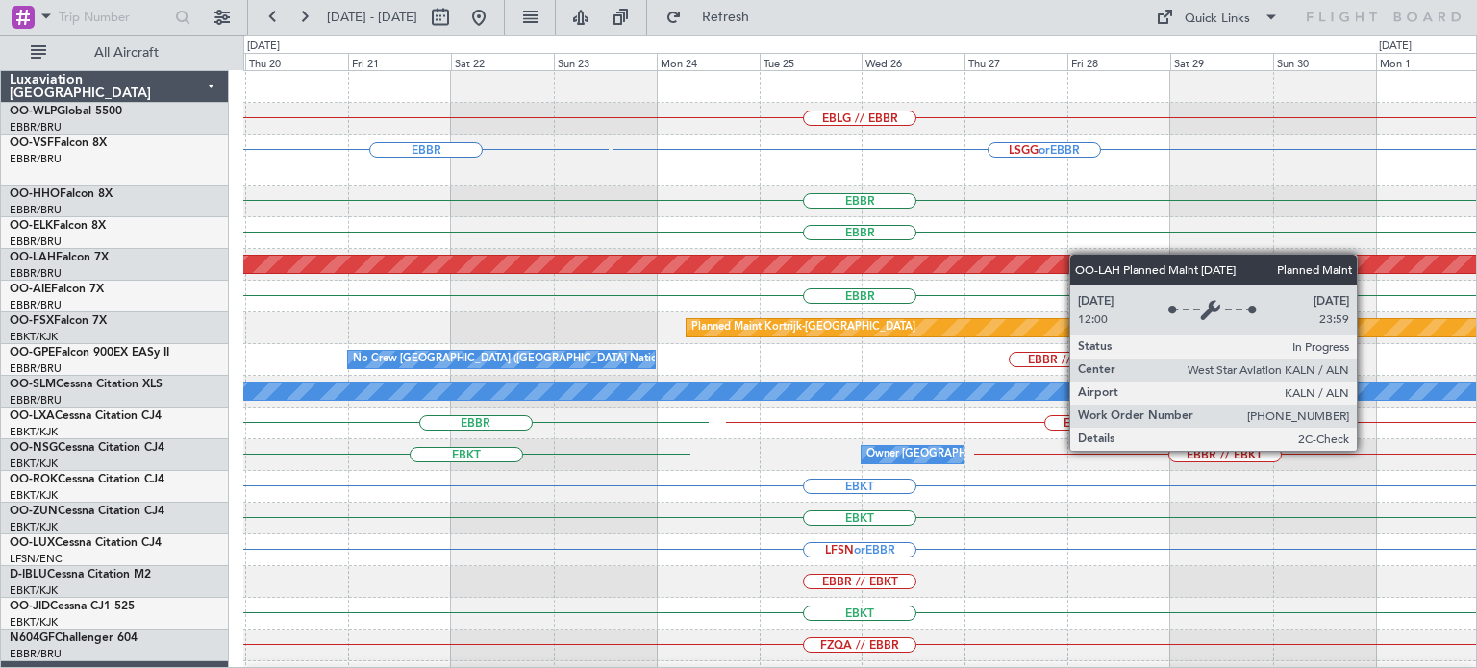
click at [1146, 262] on div "EBLG // EBBR [GEOGRAPHIC_DATA] LSGG or EBBR [GEOGRAPHIC_DATA] [GEOGRAPHIC_DATA]…" at bounding box center [859, 604] width 1233 height 1066
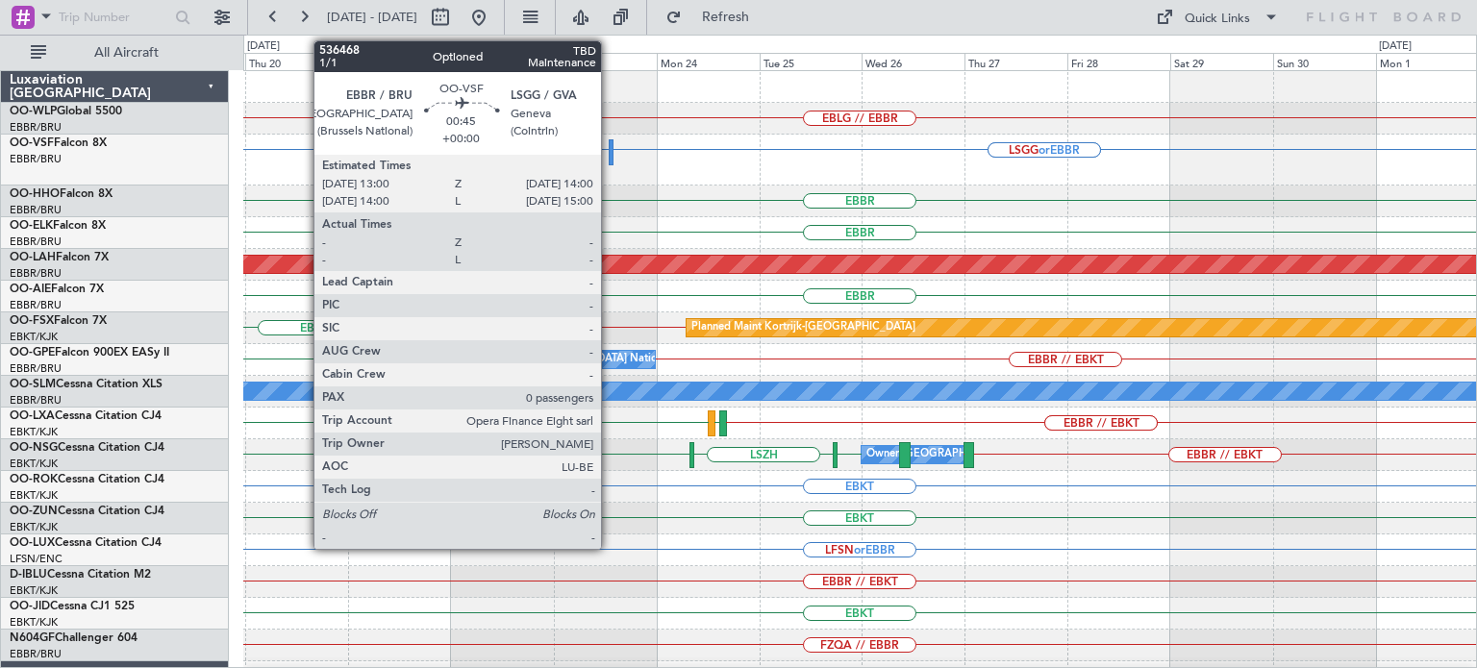
click at [610, 153] on div at bounding box center [611, 152] width 5 height 26
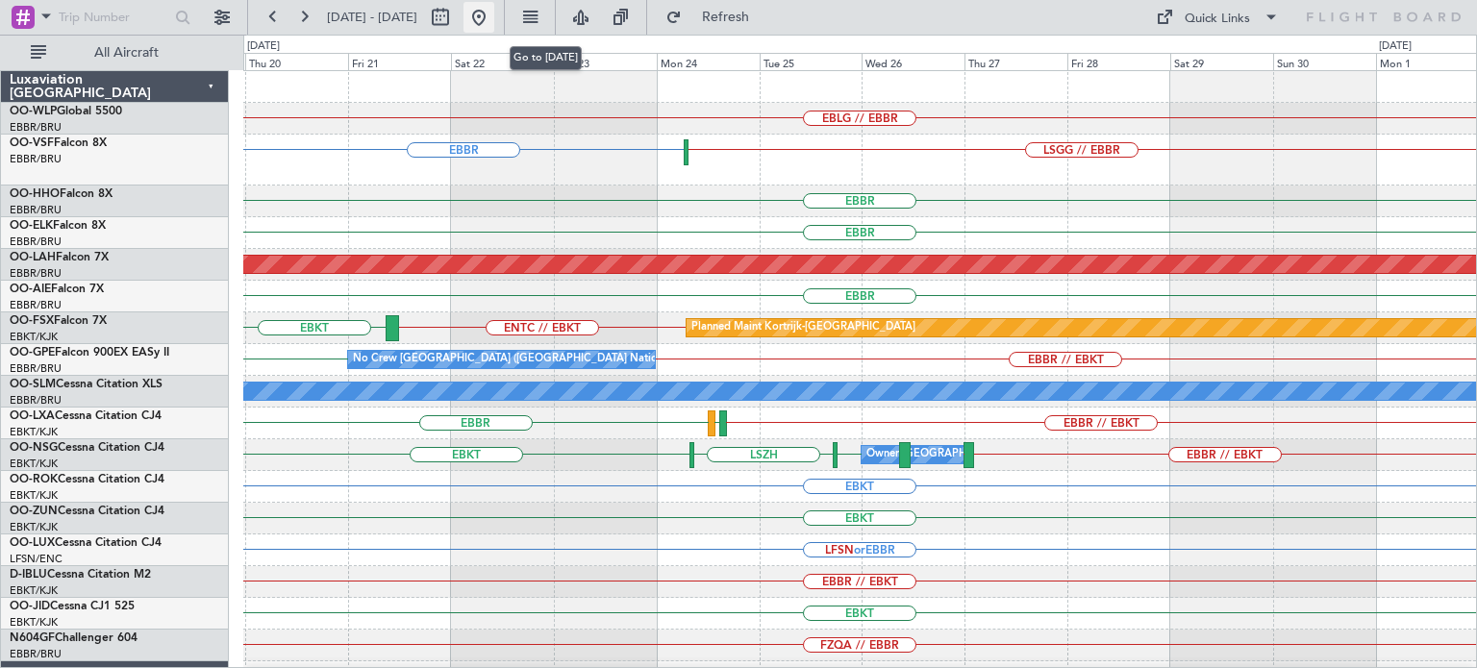
click at [494, 18] on button at bounding box center [478, 17] width 31 height 31
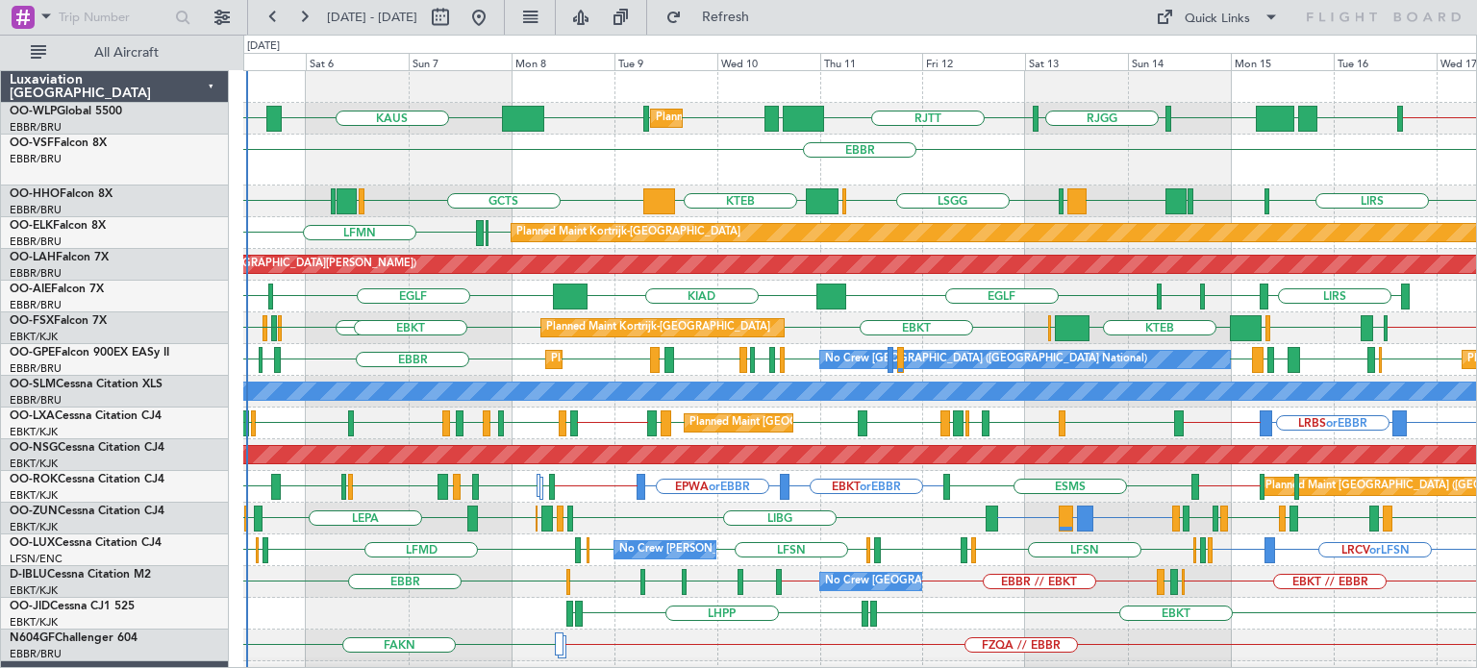
click at [686, 190] on div "EBLG // EBBR [PERSON_NAME] [GEOGRAPHIC_DATA] LIML UBBB [GEOGRAPHIC_DATA] [GEOGR…" at bounding box center [859, 651] width 1233 height 1161
